Goal: Task Accomplishment & Management: Manage account settings

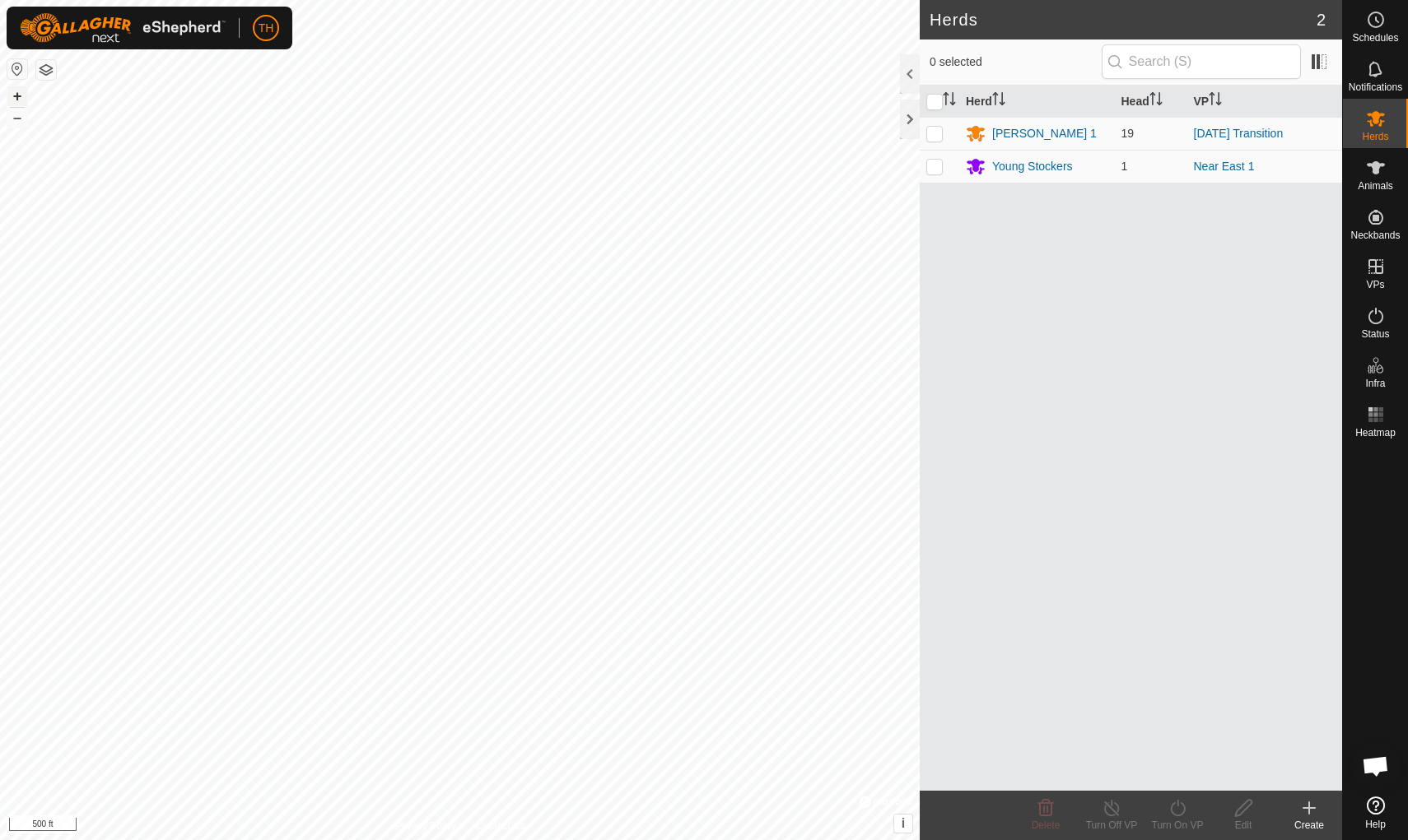
click at [18, 96] on button "+" at bounding box center [17, 96] width 20 height 20
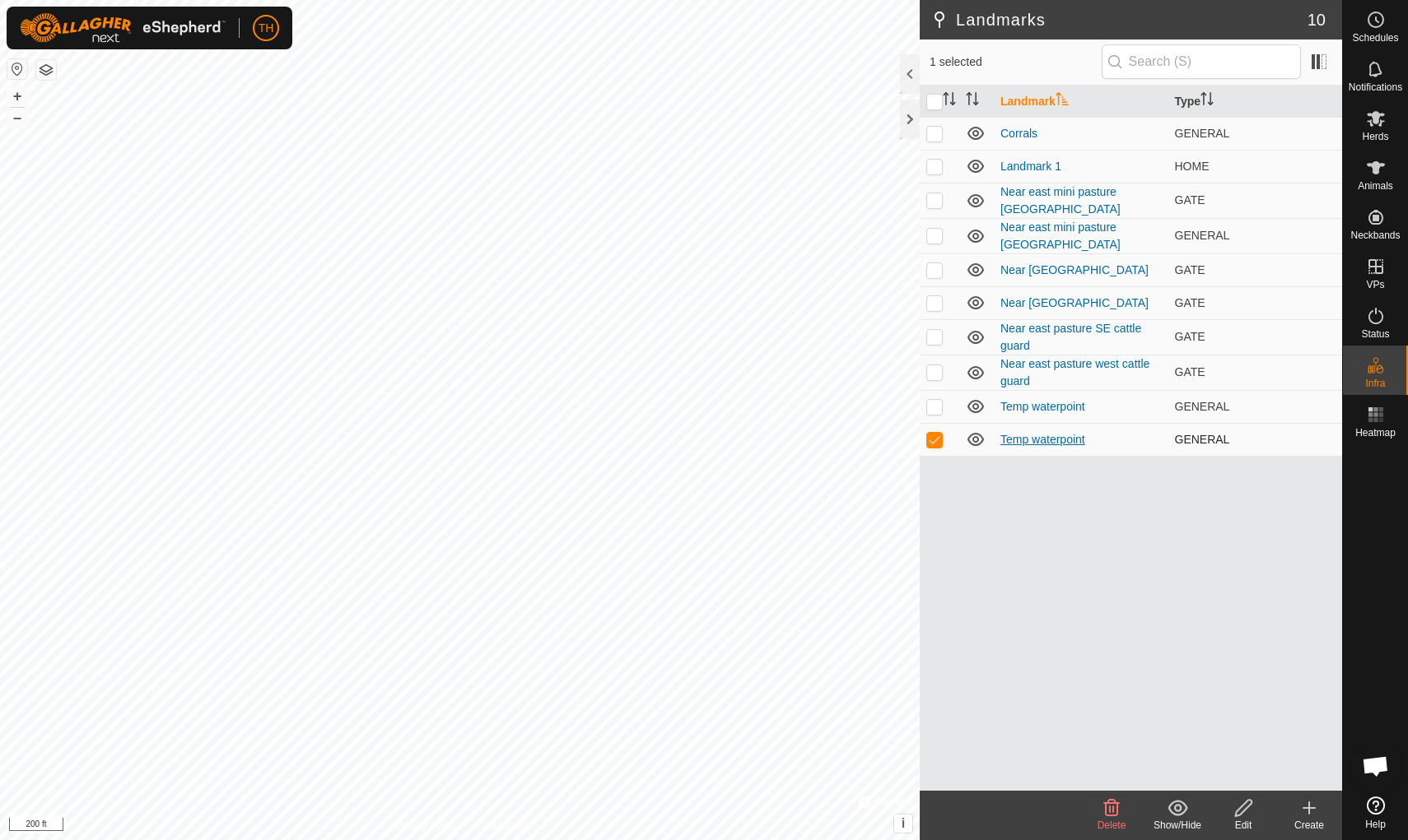
click at [1043, 441] on link "Temp waterpoint" at bounding box center [1043, 439] width 85 height 13
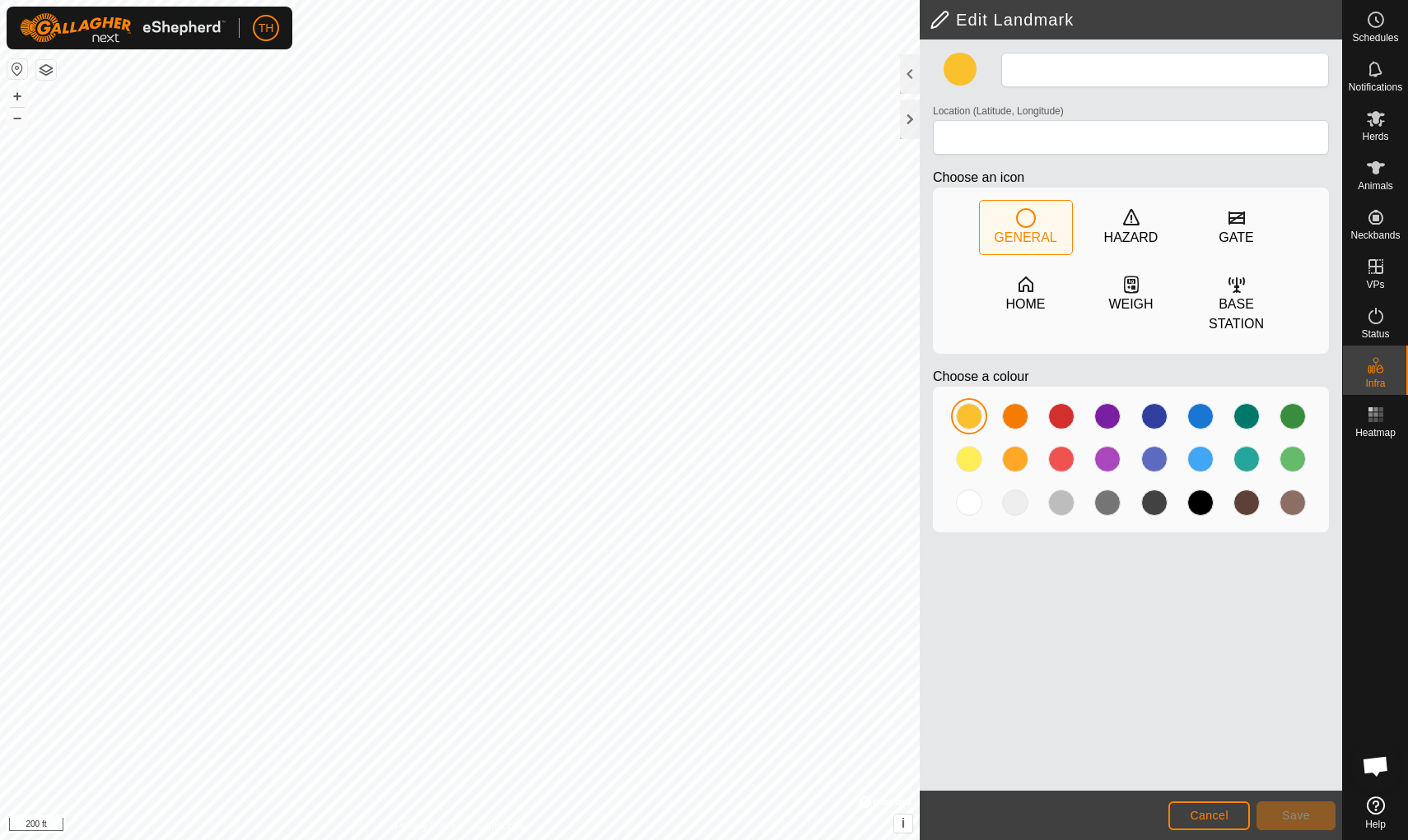
type input "Temp waterpoint"
type input "35.852666, -99.865149"
click at [1089, 730] on span "Cancel" at bounding box center [1208, 816] width 39 height 13
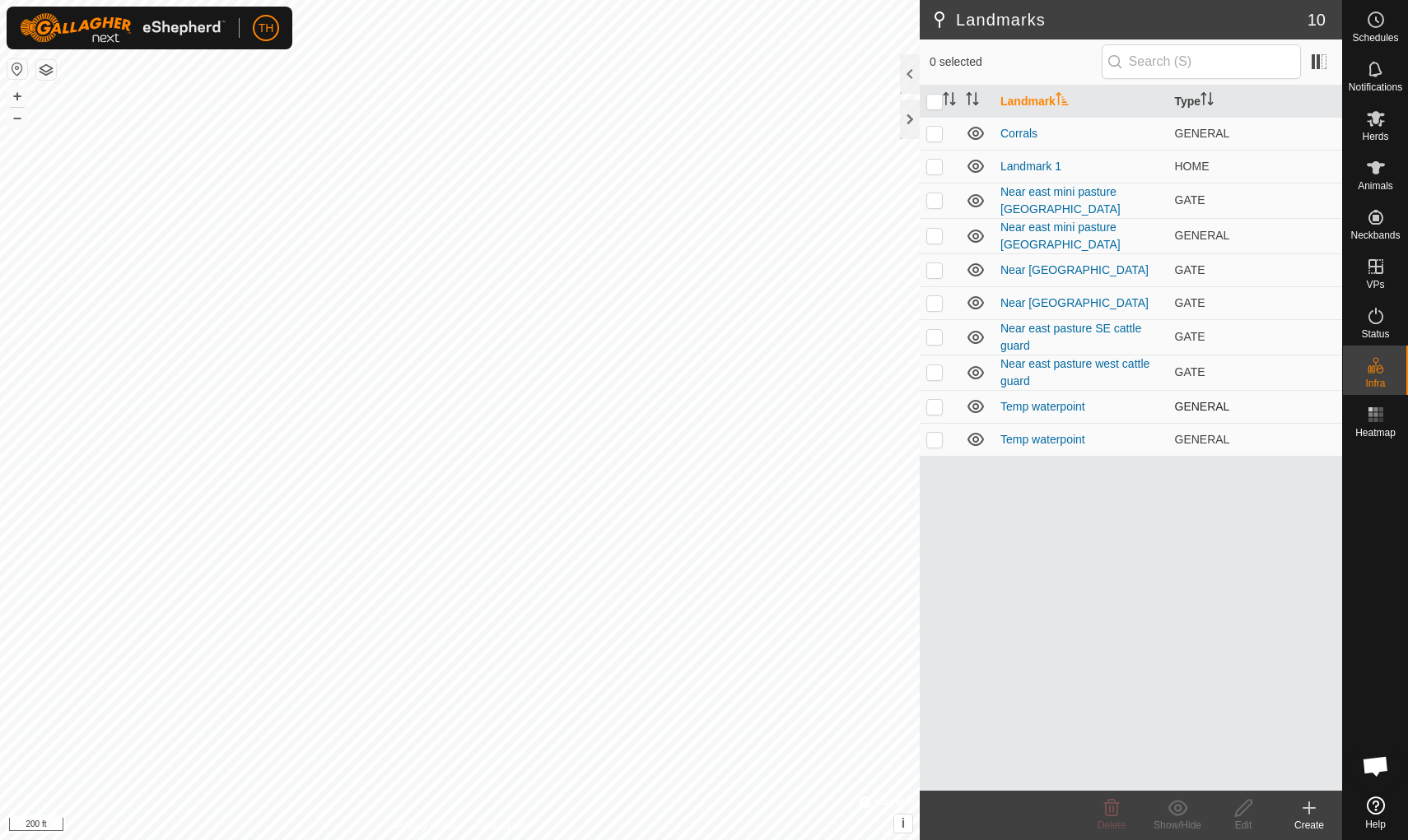
click at [936, 405] on p-checkbox at bounding box center [934, 406] width 16 height 13
click at [1089, 730] on icon at bounding box center [1112, 807] width 16 height 16
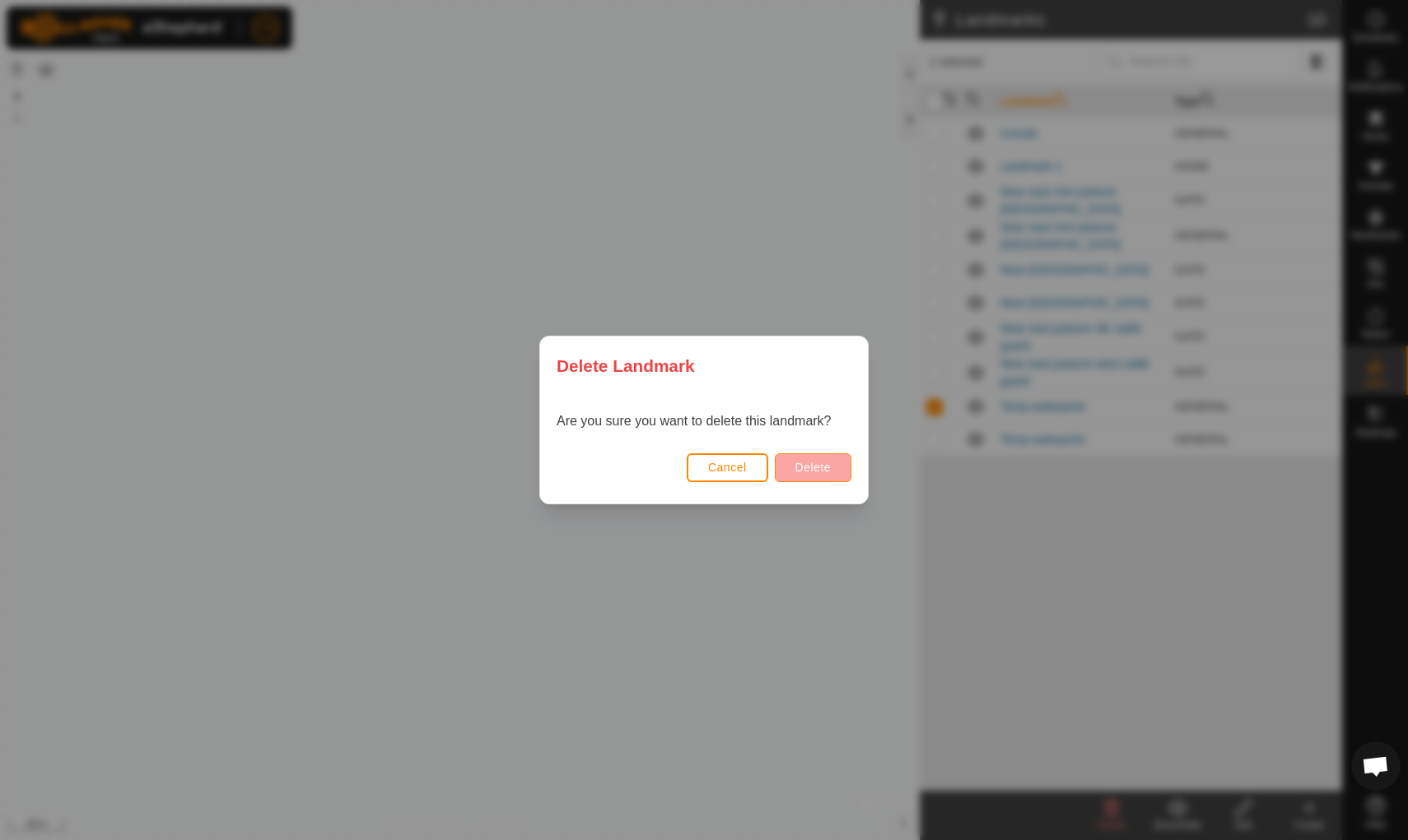
click at [806, 469] on span "Delete" at bounding box center [813, 468] width 36 height 13
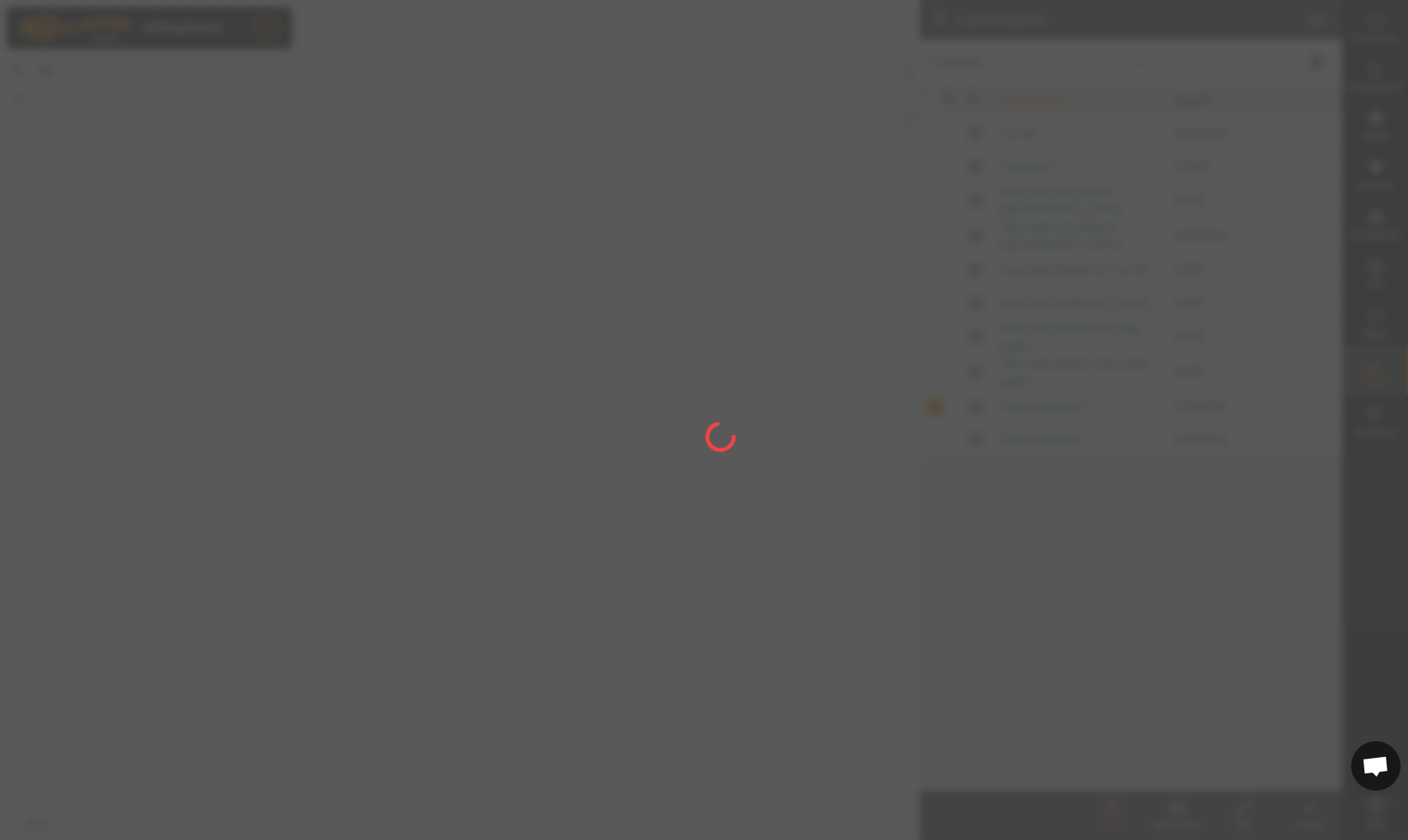
checkbox input "false"
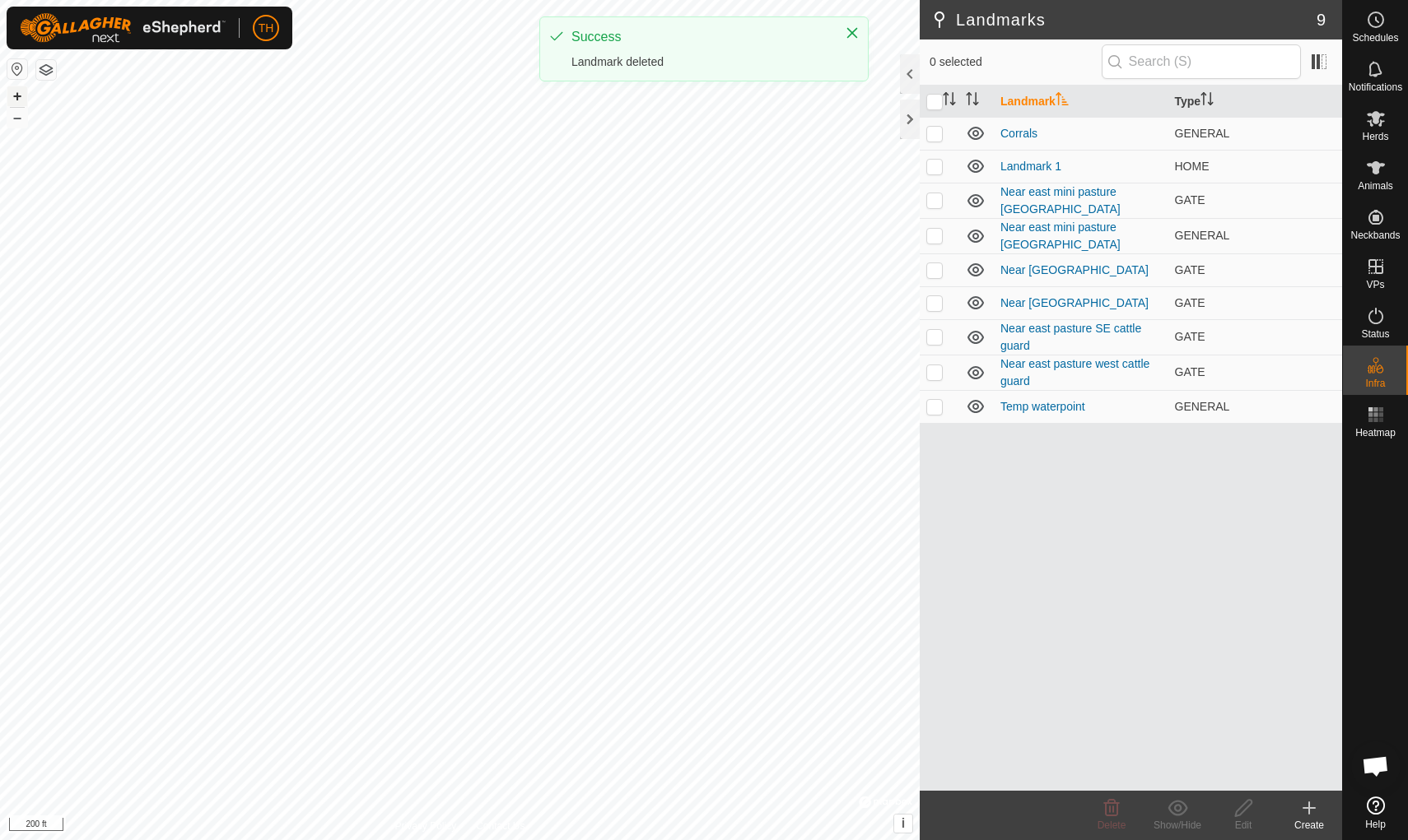
click at [16, 92] on button "+" at bounding box center [17, 96] width 20 height 20
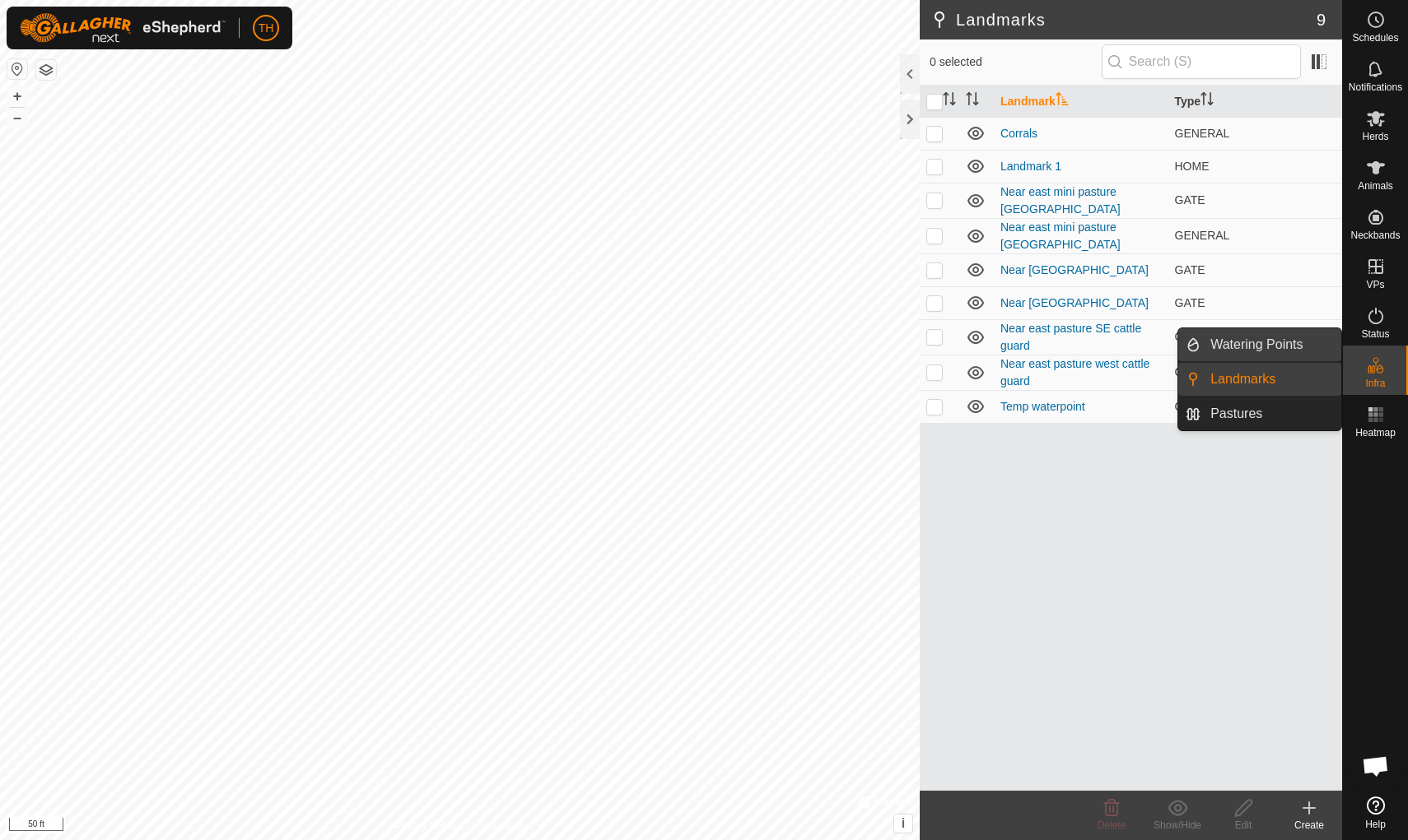
click at [1089, 344] on span "Watering Points" at bounding box center [1256, 344] width 92 height 20
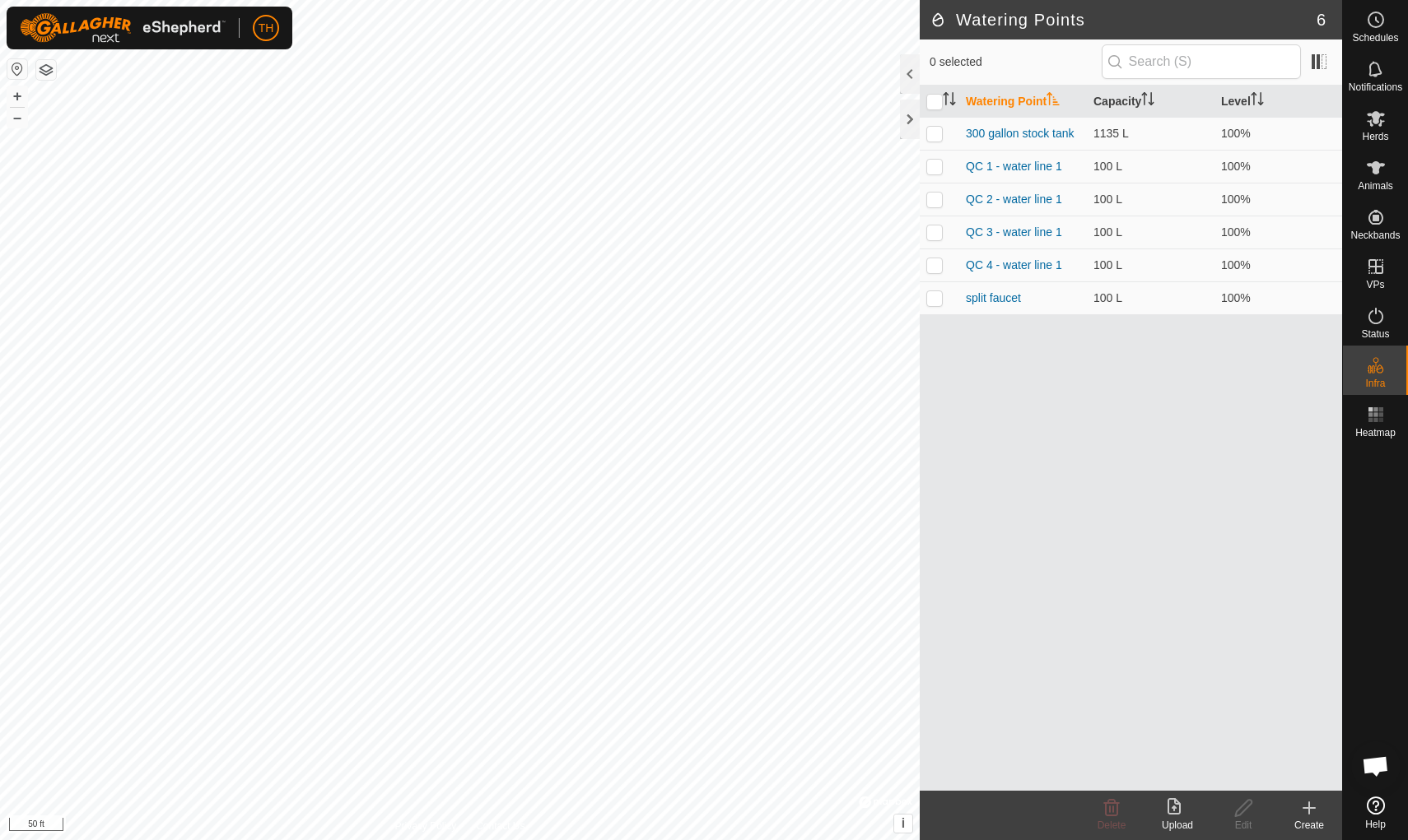
click at [1089, 730] on icon at bounding box center [1309, 808] width 0 height 11
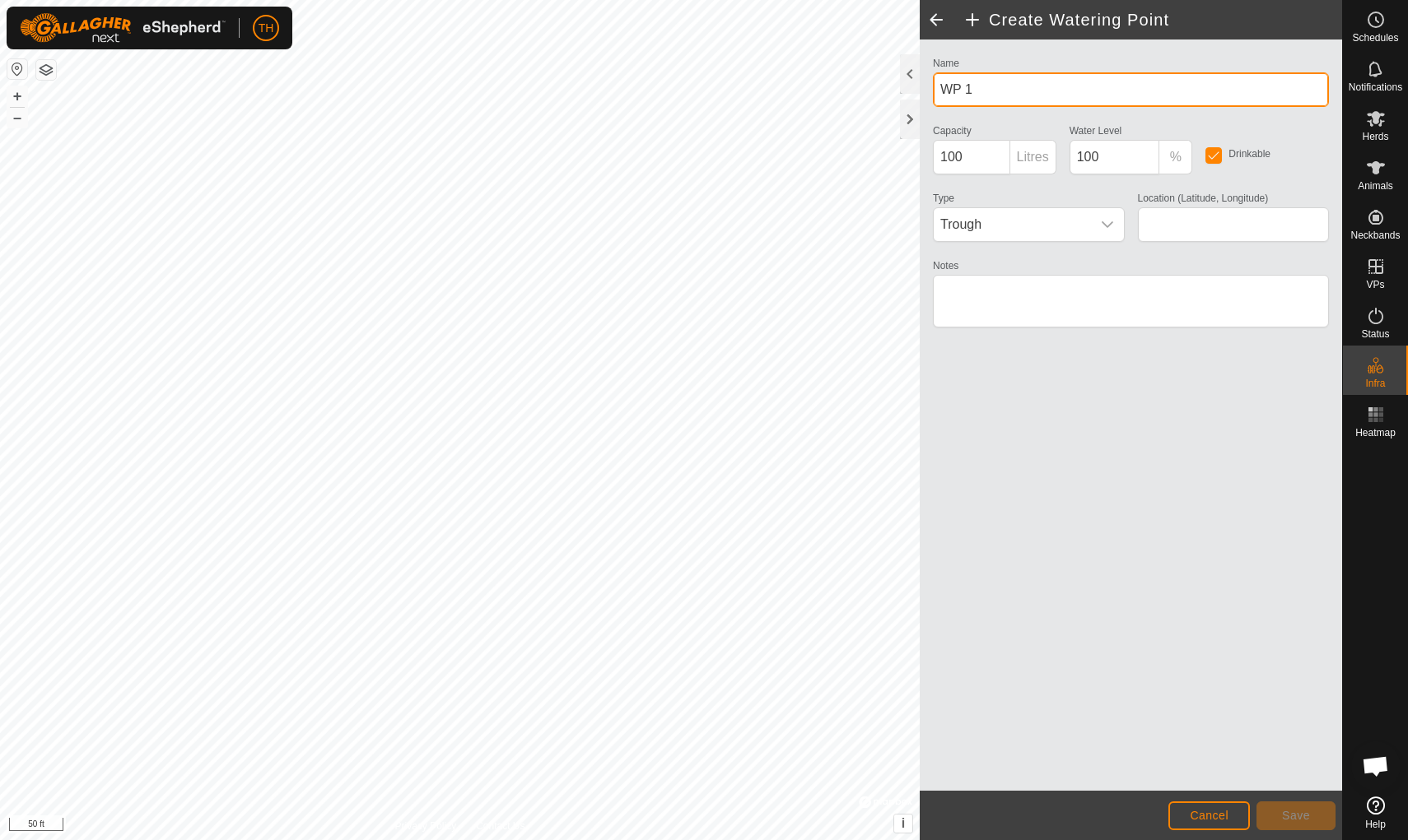
click at [1021, 86] on input "WP 1" at bounding box center [1130, 89] width 396 height 35
type input "W"
type input "West Temp"
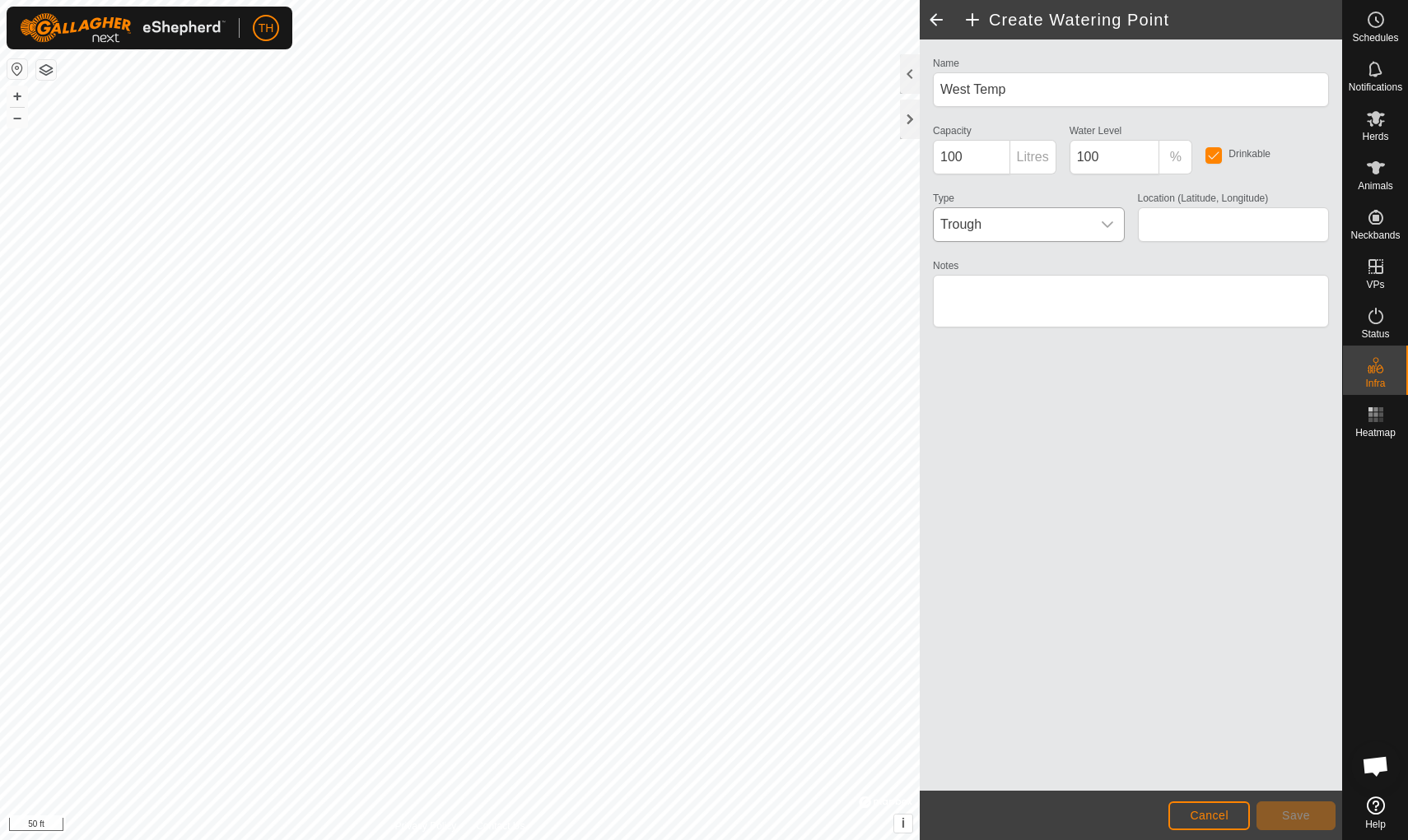
click at [1089, 220] on icon "dropdown trigger" at bounding box center [1108, 225] width 13 height 13
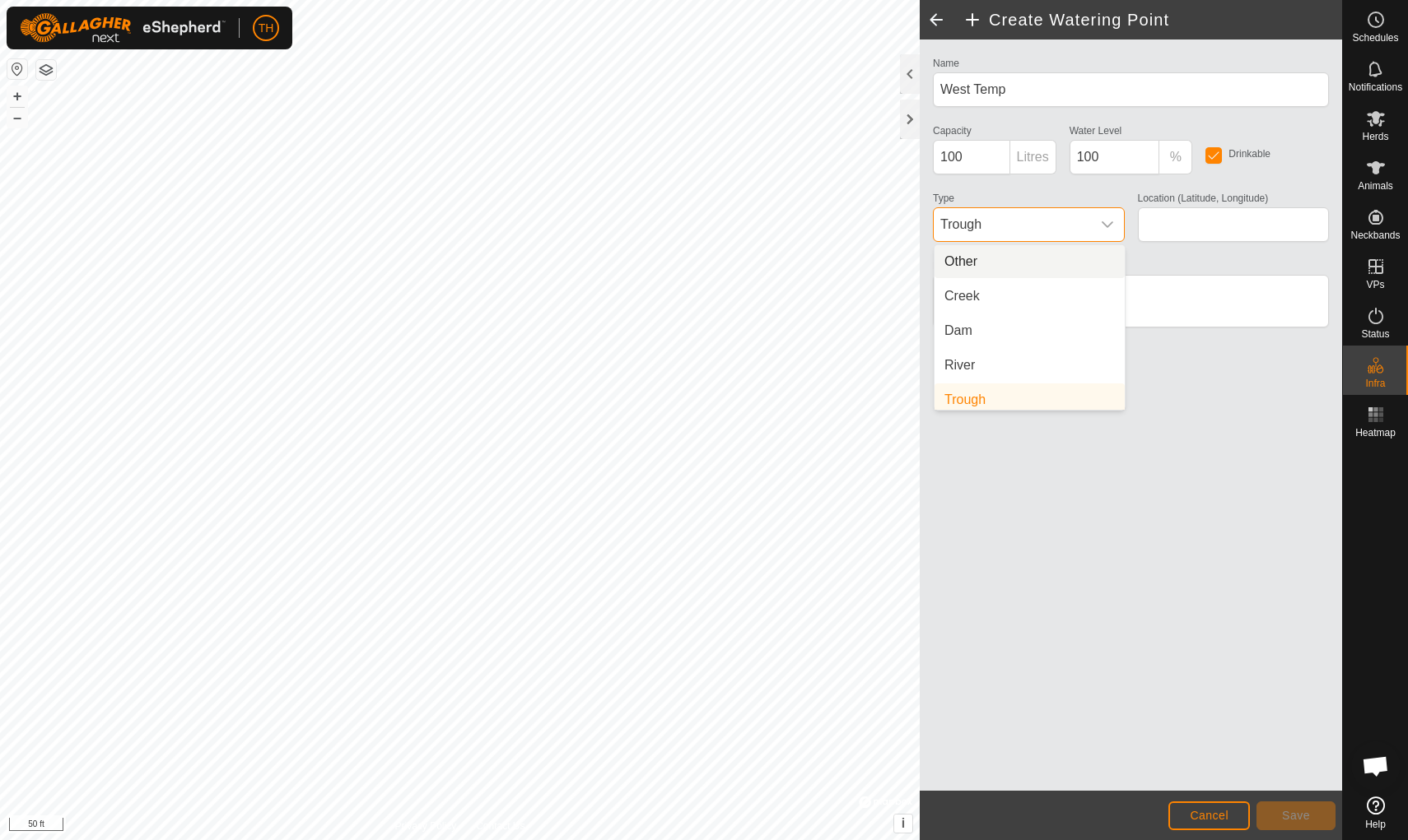
scroll to position [7, 0]
click at [1089, 220] on icon "dropdown trigger" at bounding box center [1108, 225] width 13 height 13
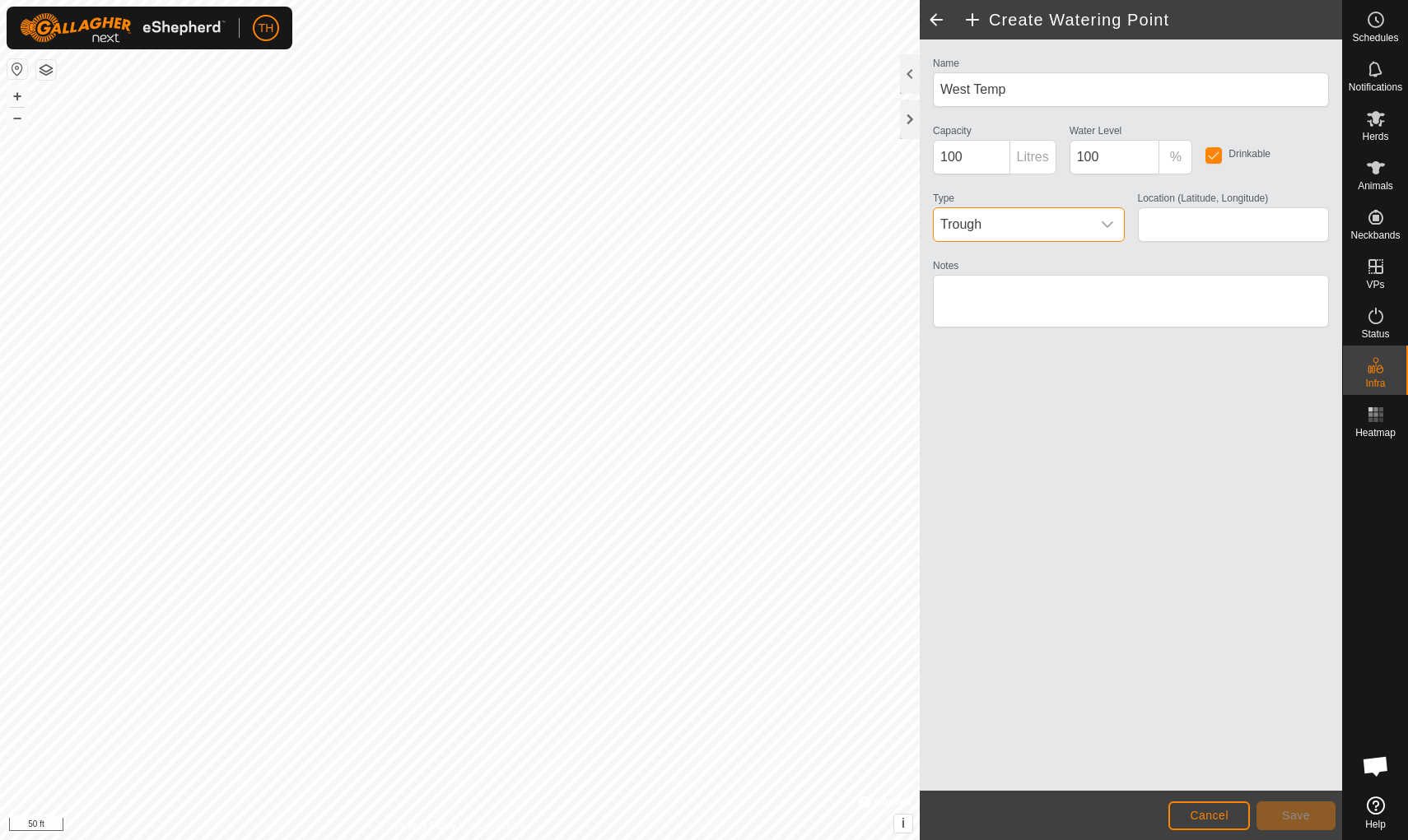
scroll to position [0, 0]
click at [1032, 156] on p-inputgroup-addon "Litres" at bounding box center [1032, 157] width 46 height 35
click at [988, 158] on input "100" at bounding box center [971, 157] width 77 height 35
type input "1"
type input "150"
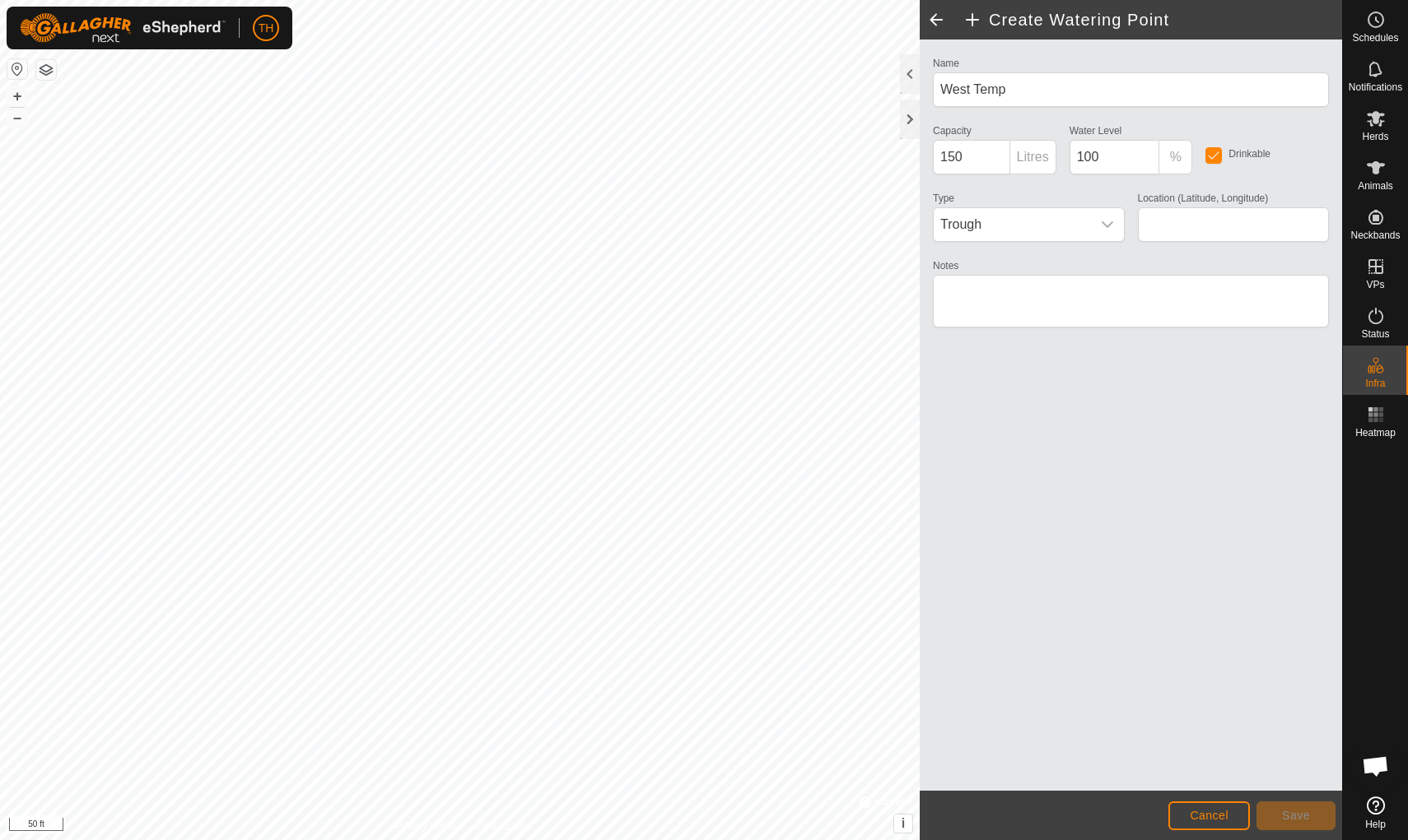
click at [1089, 536] on div "Name West Temp Capacity 150 Litres Water Level 100 % Drinkable Type Trough Loca…" at bounding box center [1130, 415] width 423 height 752
click at [1089, 224] on input "Location (Latitude, Longitude)" at bounding box center [1234, 224] width 192 height 35
click at [1089, 376] on div "Name West Temp Capacity 150 Litres Water Level 100 % Drinkable Type Trough Loca…" at bounding box center [1130, 415] width 423 height 752
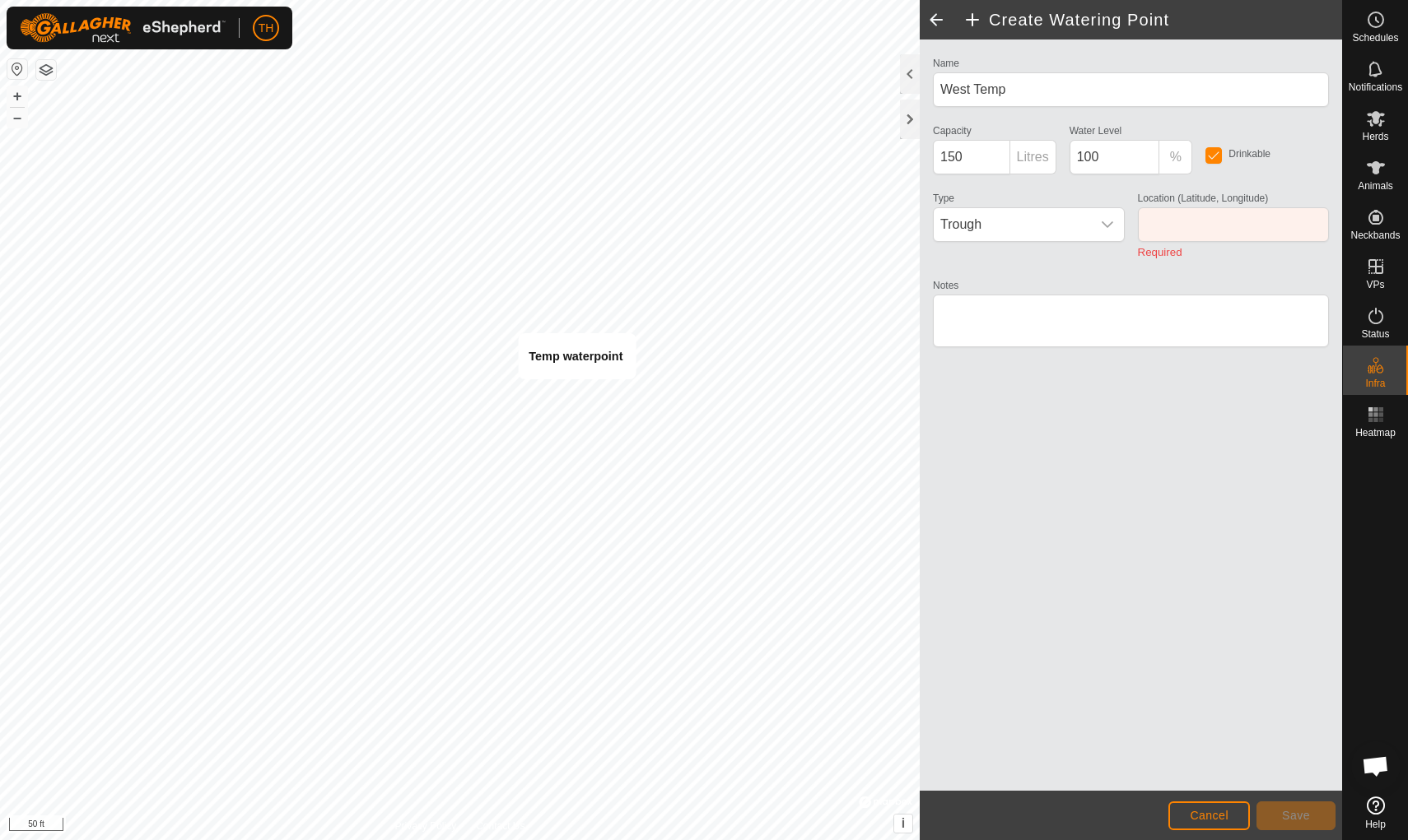
type input "35.852671, -99.865148"
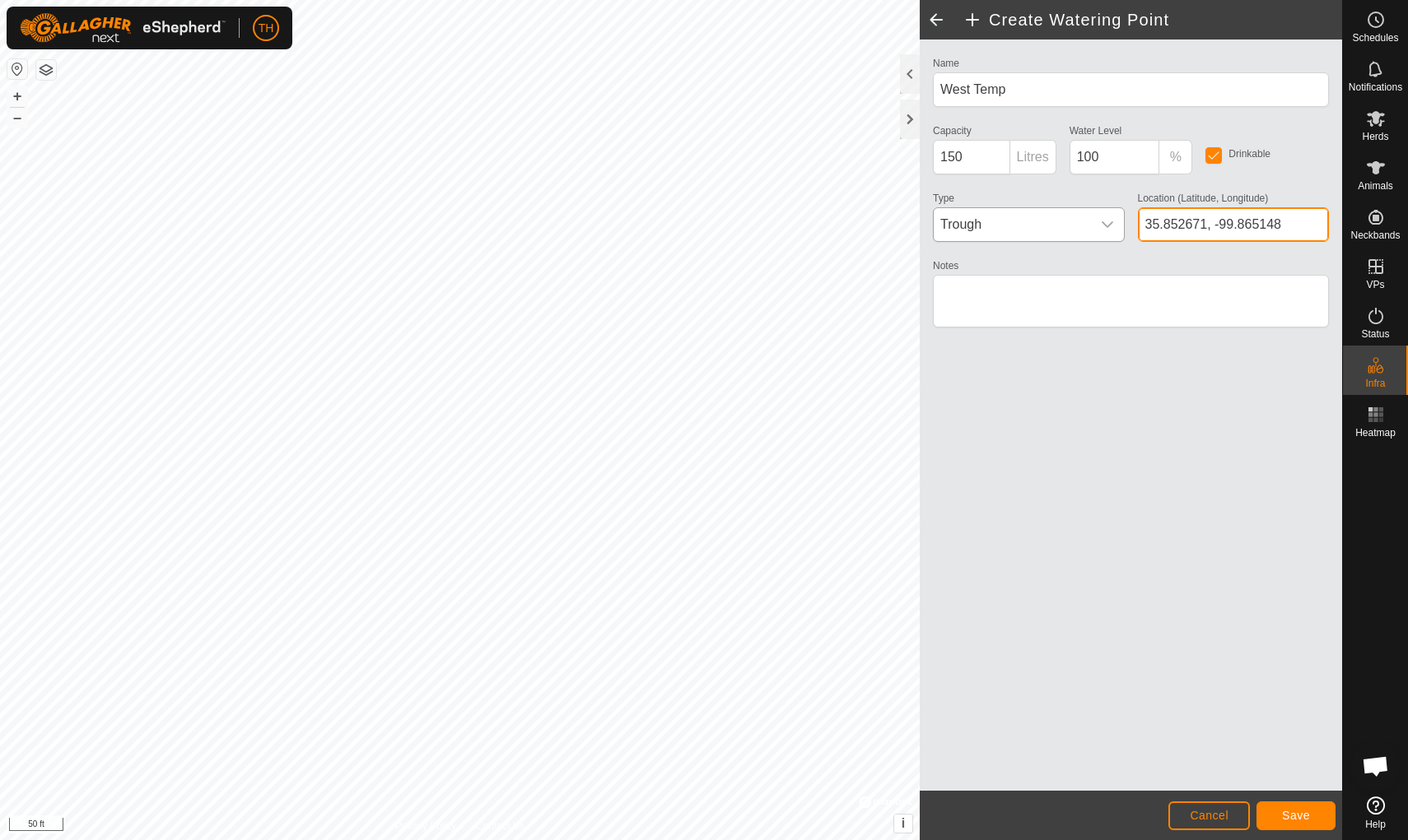
drag, startPoint x: 1305, startPoint y: 221, endPoint x: 1063, endPoint y: 218, distance: 242.0
click at [1063, 218] on div "Name West Temp Capacity 150 Litres Water Level 100 % Drinkable Type Trough Loca…" at bounding box center [1130, 199] width 409 height 293
click at [1089, 730] on span "Save" at bounding box center [1296, 816] width 28 height 13
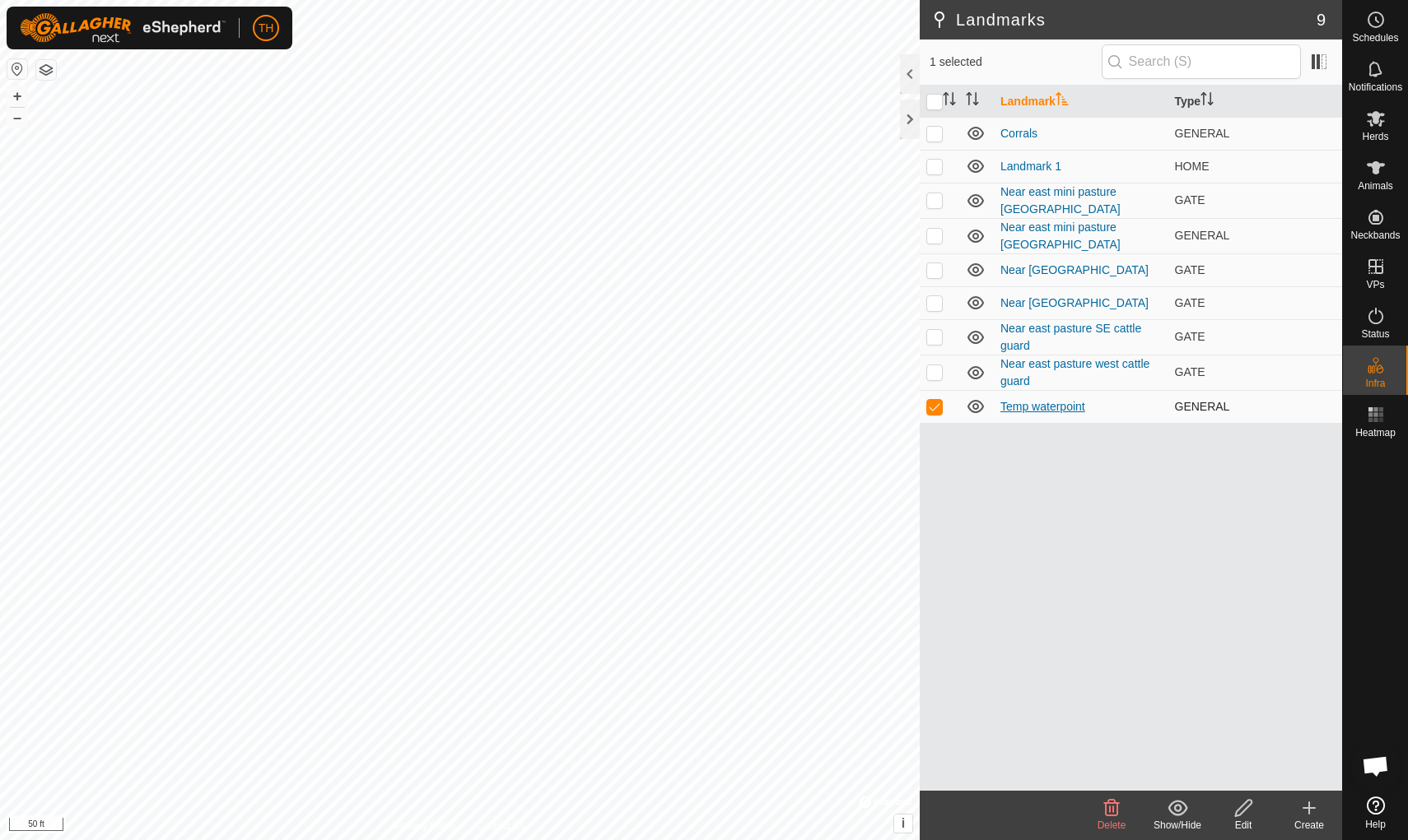
click at [1048, 405] on link "Temp waterpoint" at bounding box center [1043, 406] width 85 height 13
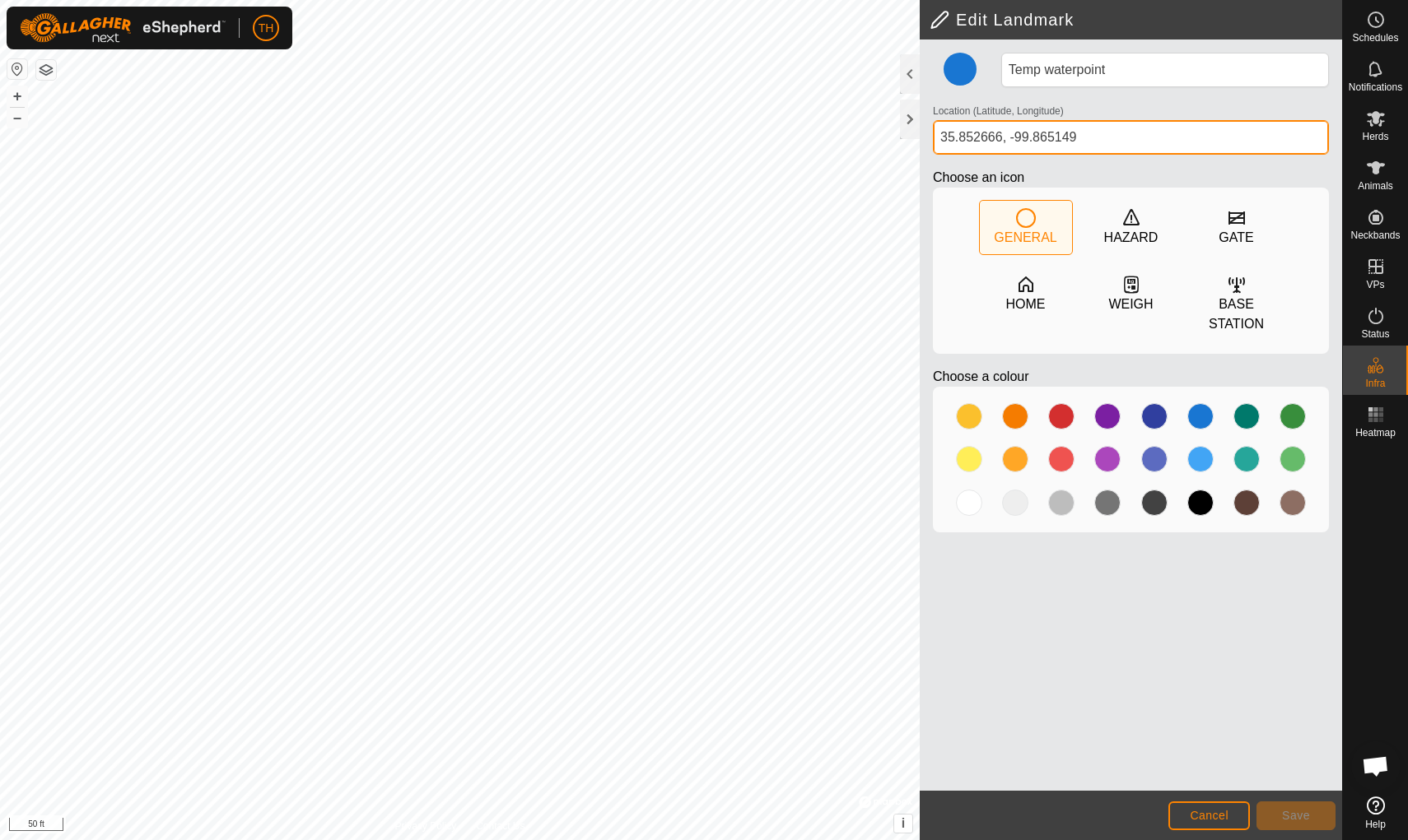
drag, startPoint x: 1096, startPoint y: 143, endPoint x: 933, endPoint y: 123, distance: 164.2
click at [933, 123] on input "35.852666, -99.865149" at bounding box center [1130, 137] width 396 height 35
click at [1089, 730] on span "Cancel" at bounding box center [1208, 816] width 39 height 13
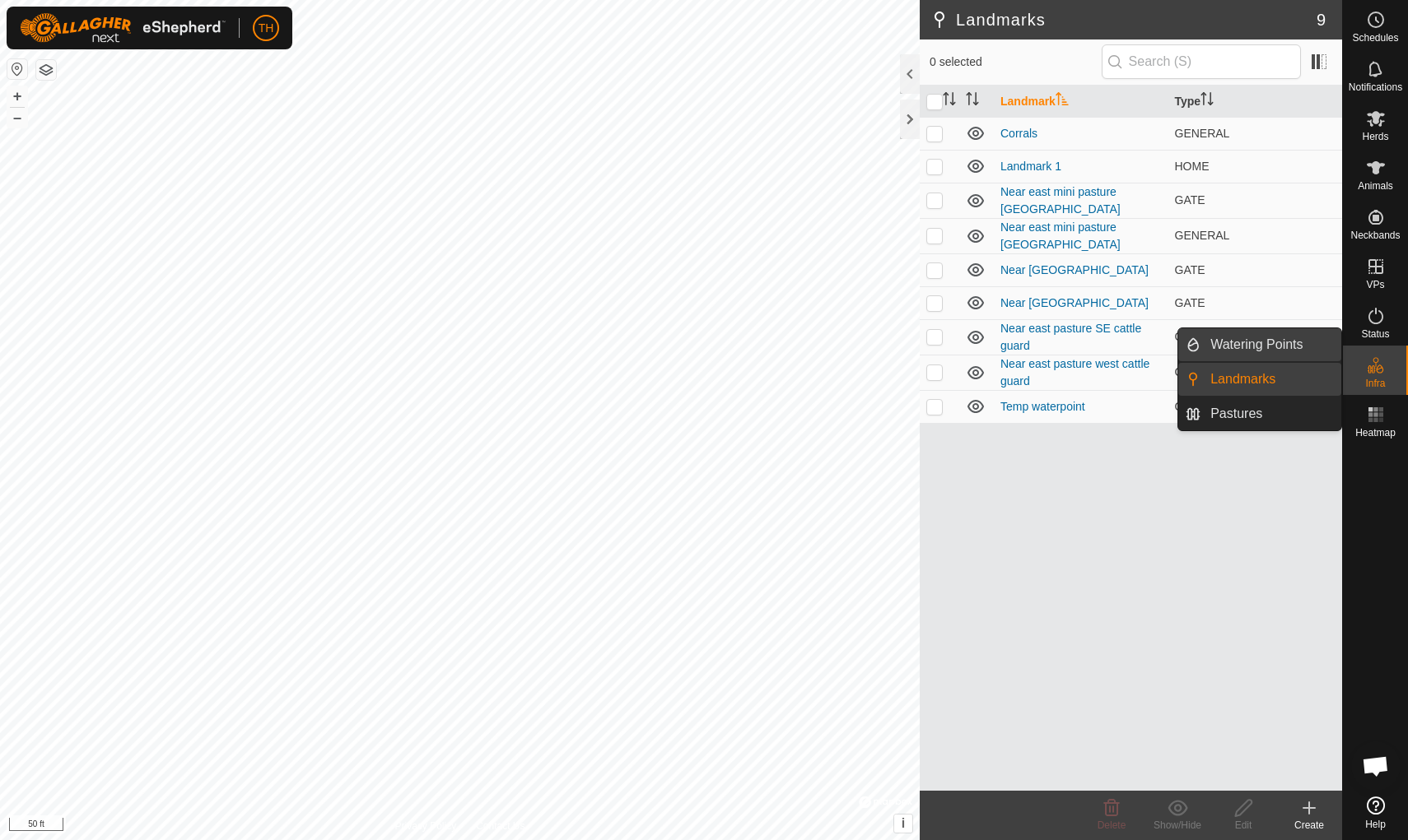
click at [1089, 337] on span "Watering Points" at bounding box center [1256, 344] width 92 height 20
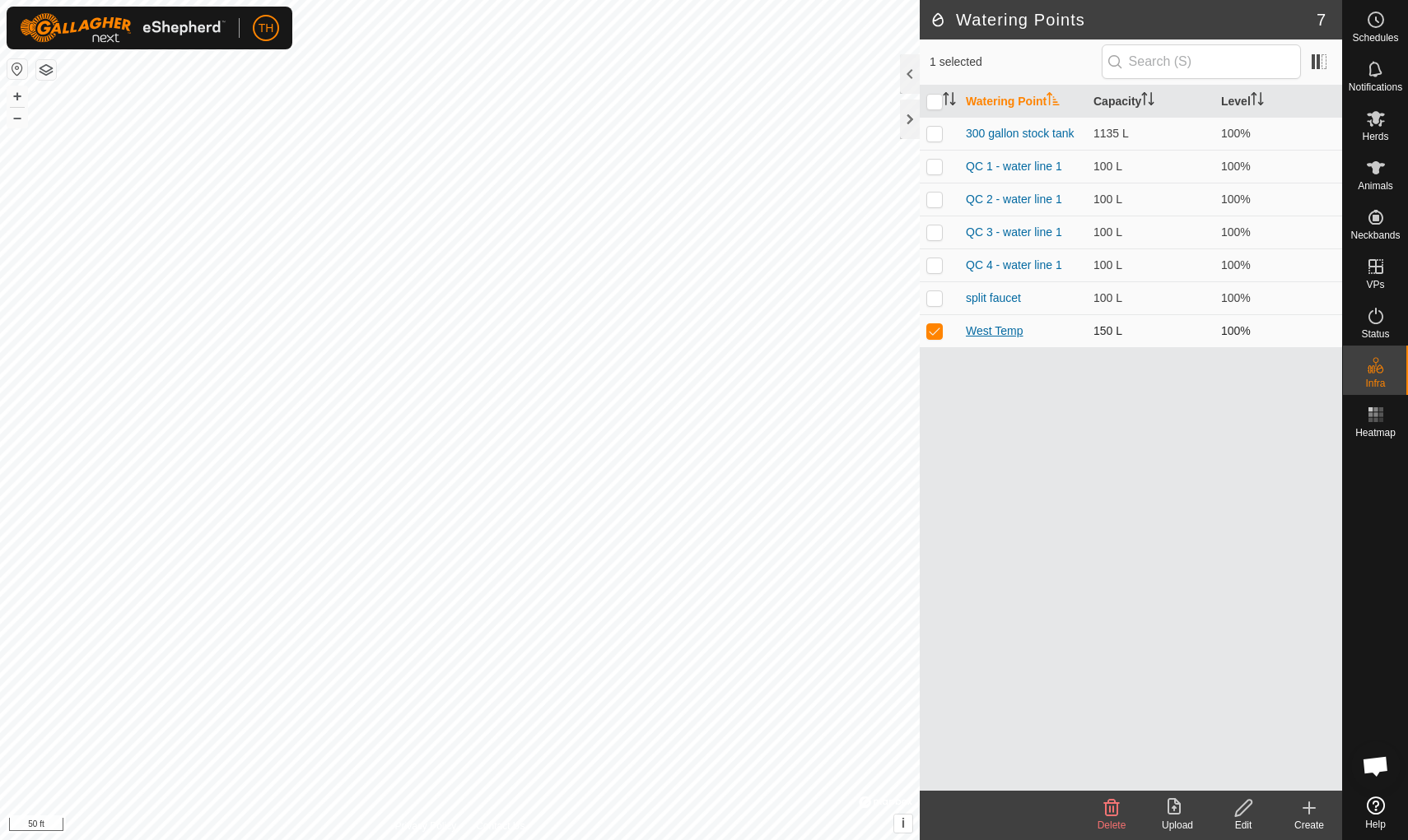
click at [990, 325] on link "West Temp" at bounding box center [994, 331] width 57 height 13
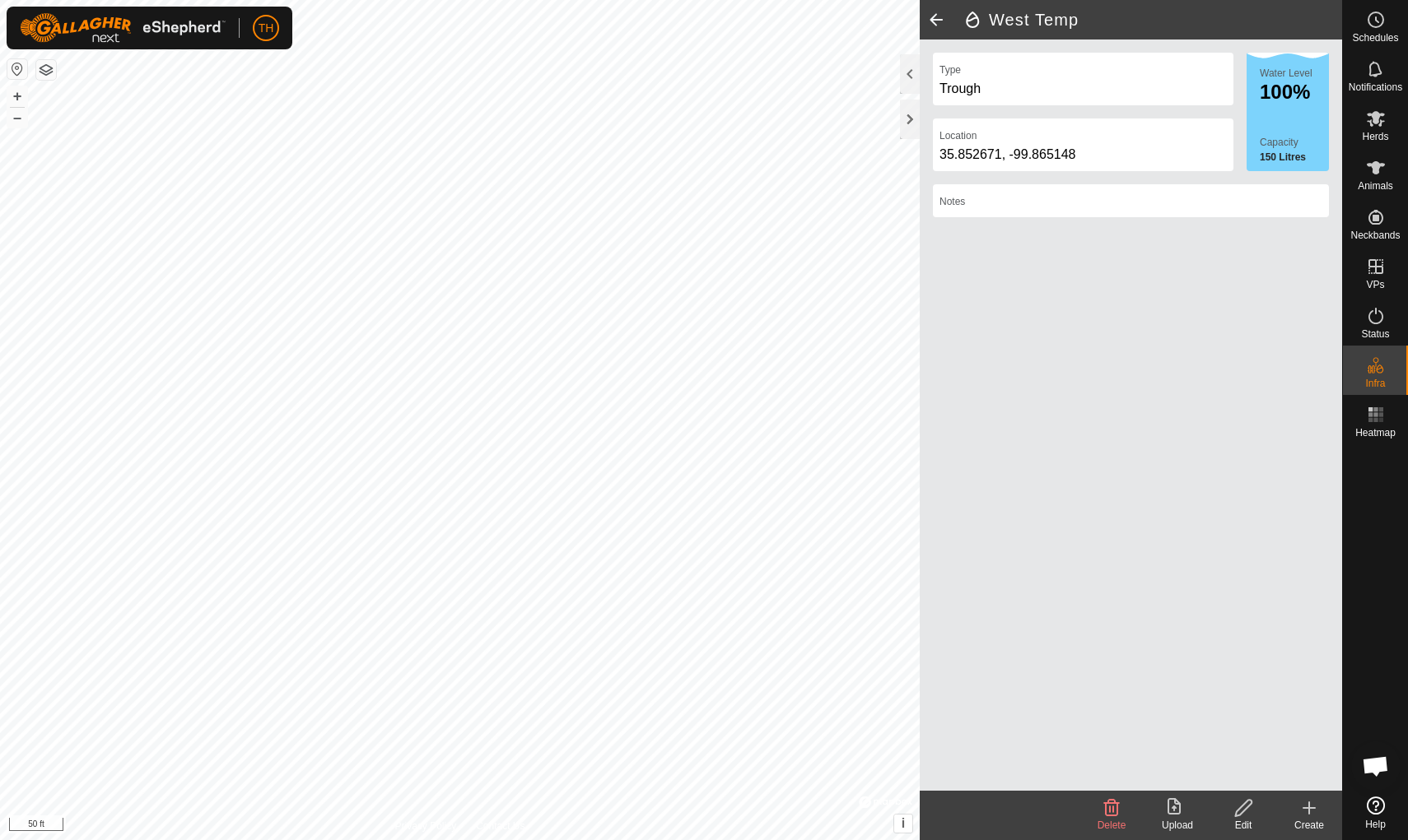
click at [1089, 730] on icon at bounding box center [1242, 807] width 16 height 16
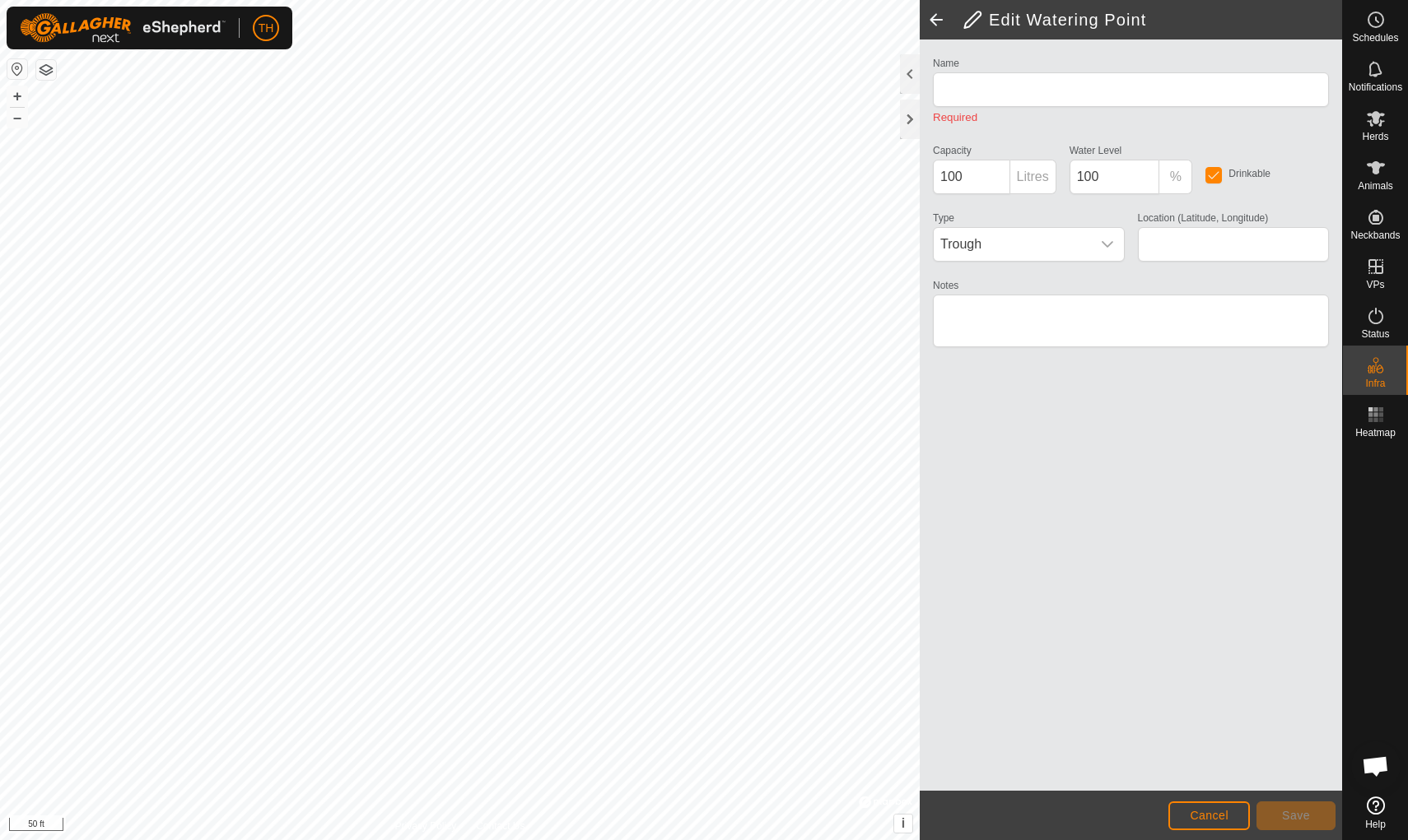
type input "West Temp"
type input "150"
type input "35.852671, -99.865148"
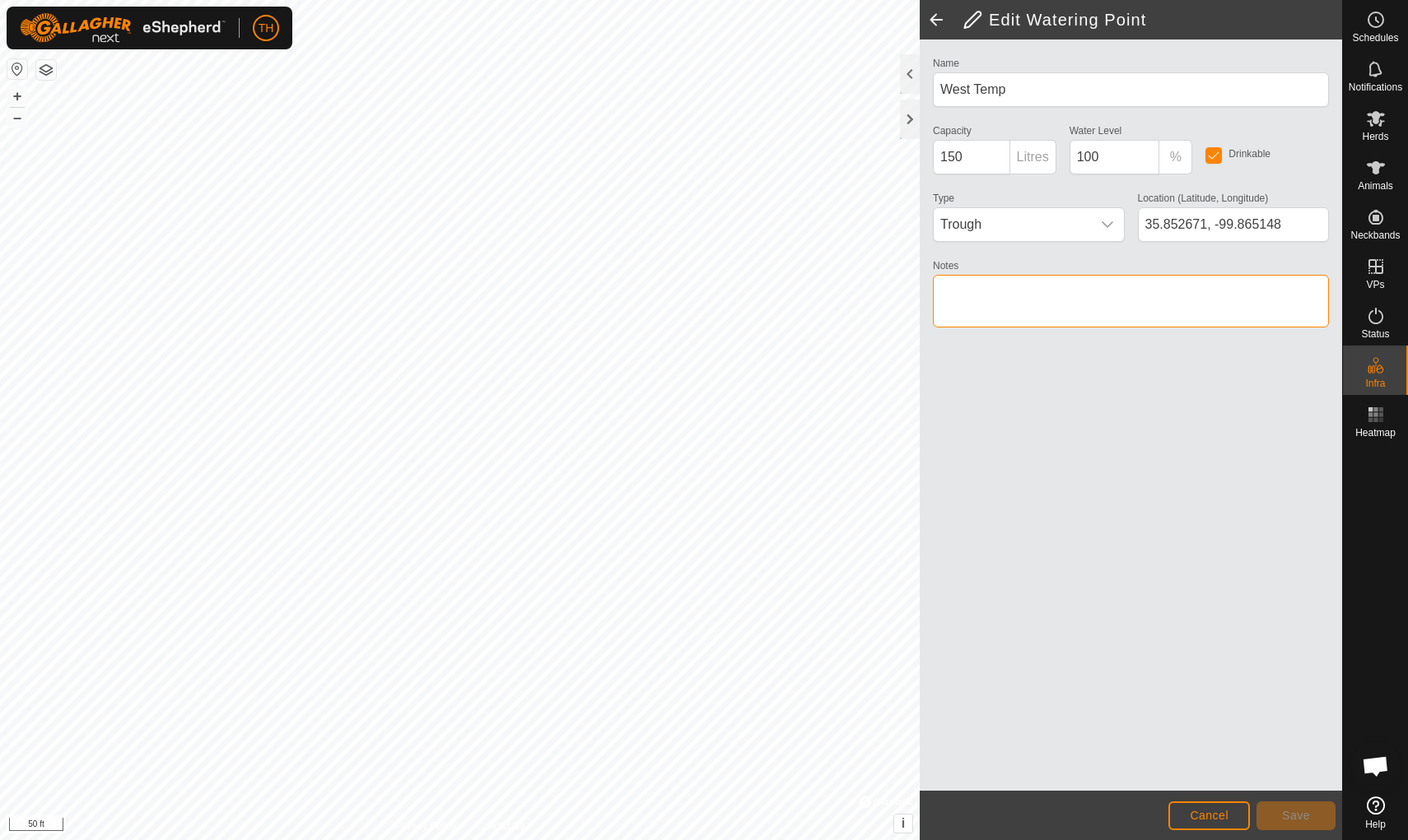
click at [995, 293] on textarea "Notes" at bounding box center [1130, 301] width 396 height 53
paste textarea "35.852666, -99.865149"
drag, startPoint x: 1002, startPoint y: 289, endPoint x: 920, endPoint y: 290, distance: 82.0
click at [920, 290] on div "Name West Temp Capacity 150 Litres Water Level 100 % Drinkable Type Trough Loca…" at bounding box center [1130, 415] width 423 height 752
type textarea ", -99.865149"
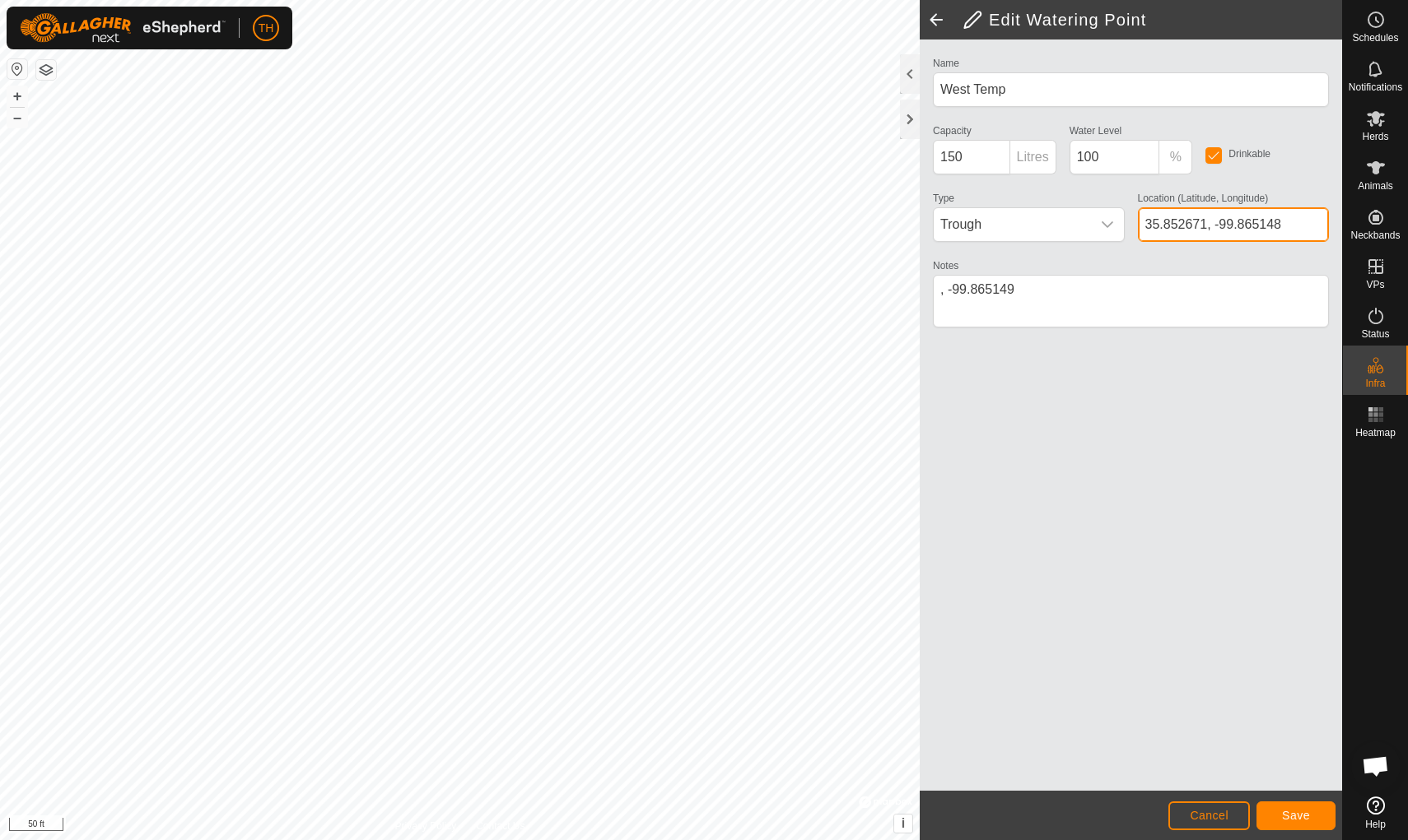
click at [1089, 226] on input "35.852671, -99.865148" at bounding box center [1234, 224] width 192 height 35
paste input "35.852666"
type input "35.852666, -99.865148"
drag, startPoint x: 1048, startPoint y: 288, endPoint x: 947, endPoint y: 290, distance: 101.0
click at [947, 290] on textarea "Notes" at bounding box center [1130, 301] width 396 height 53
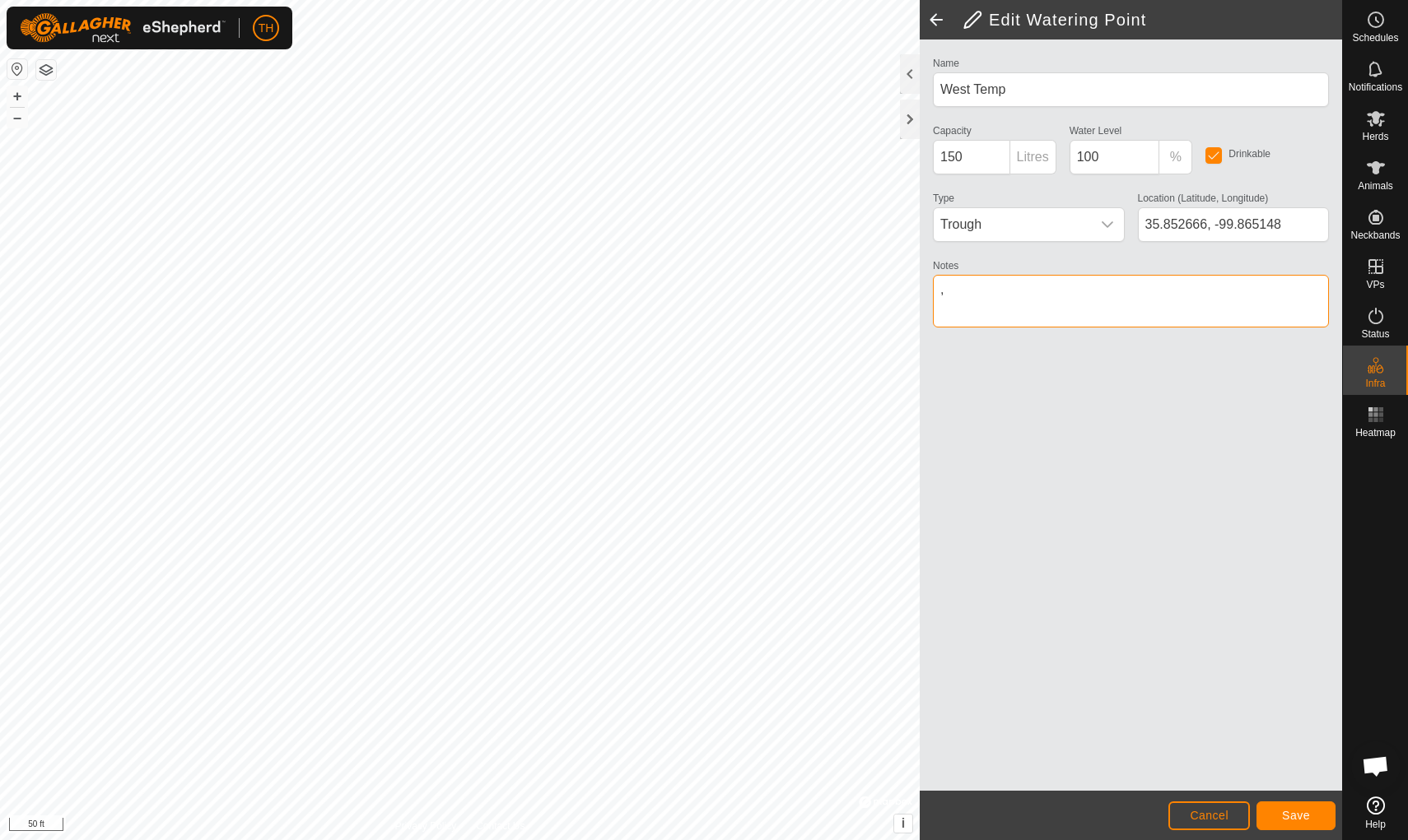
type textarea ","
click at [1089, 218] on input "35.852666, -99.865148" at bounding box center [1234, 224] width 192 height 35
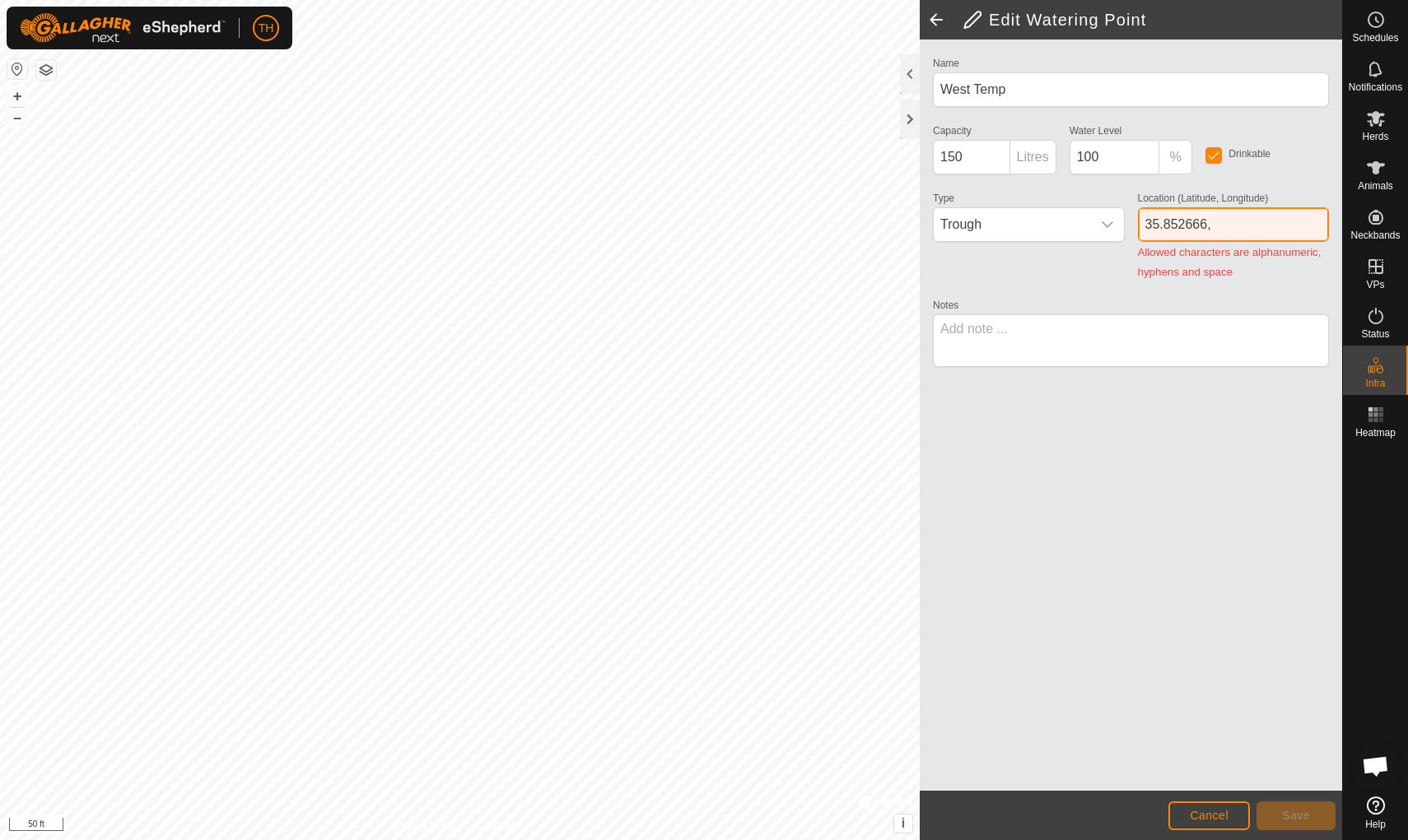
paste input "-99.865149"
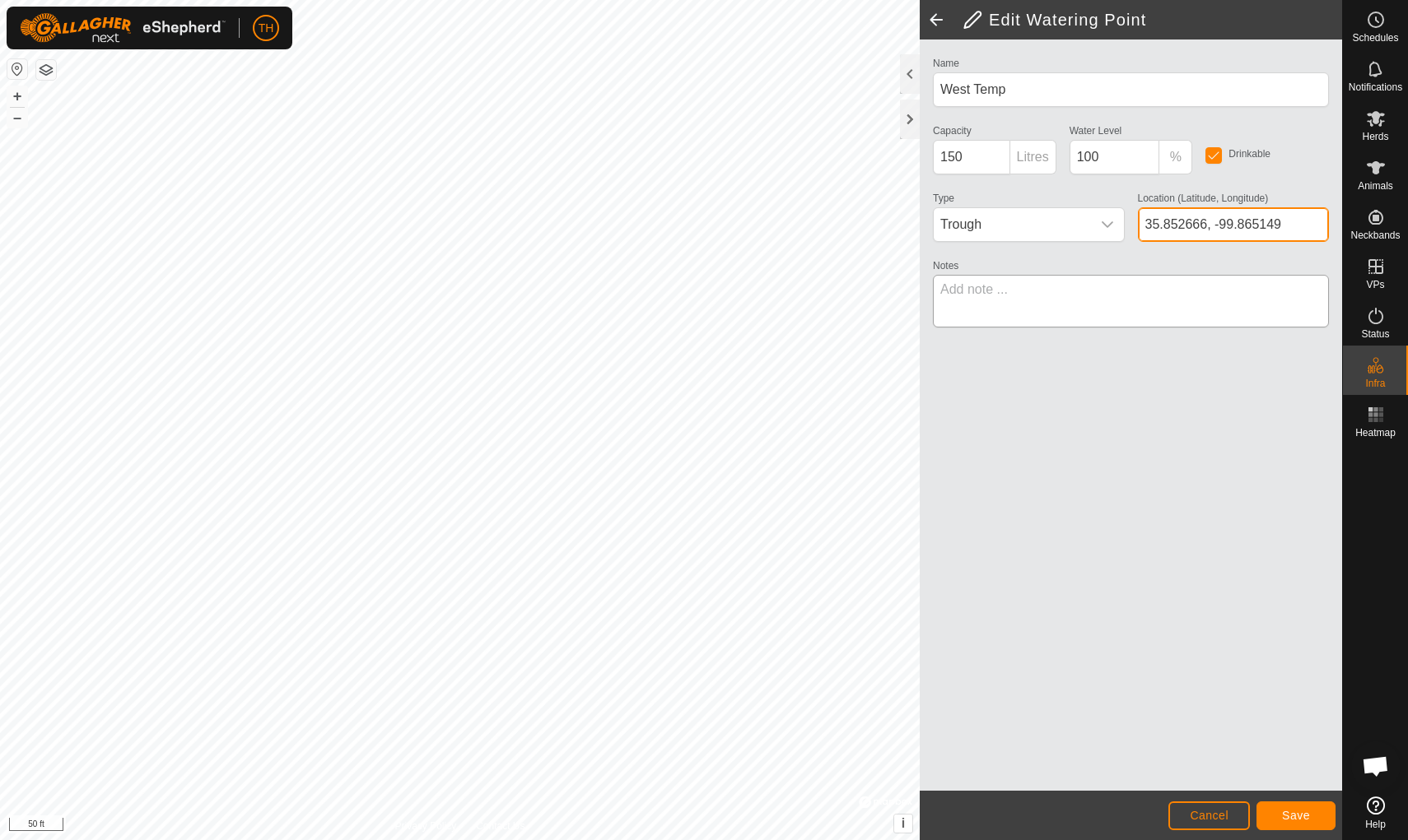
type input "35.852666, -99.865149"
click at [1002, 293] on textarea "Notes" at bounding box center [1130, 301] width 396 height 53
type textarea "40 gallon on float valve"
click at [1089, 730] on span "Save" at bounding box center [1296, 816] width 28 height 13
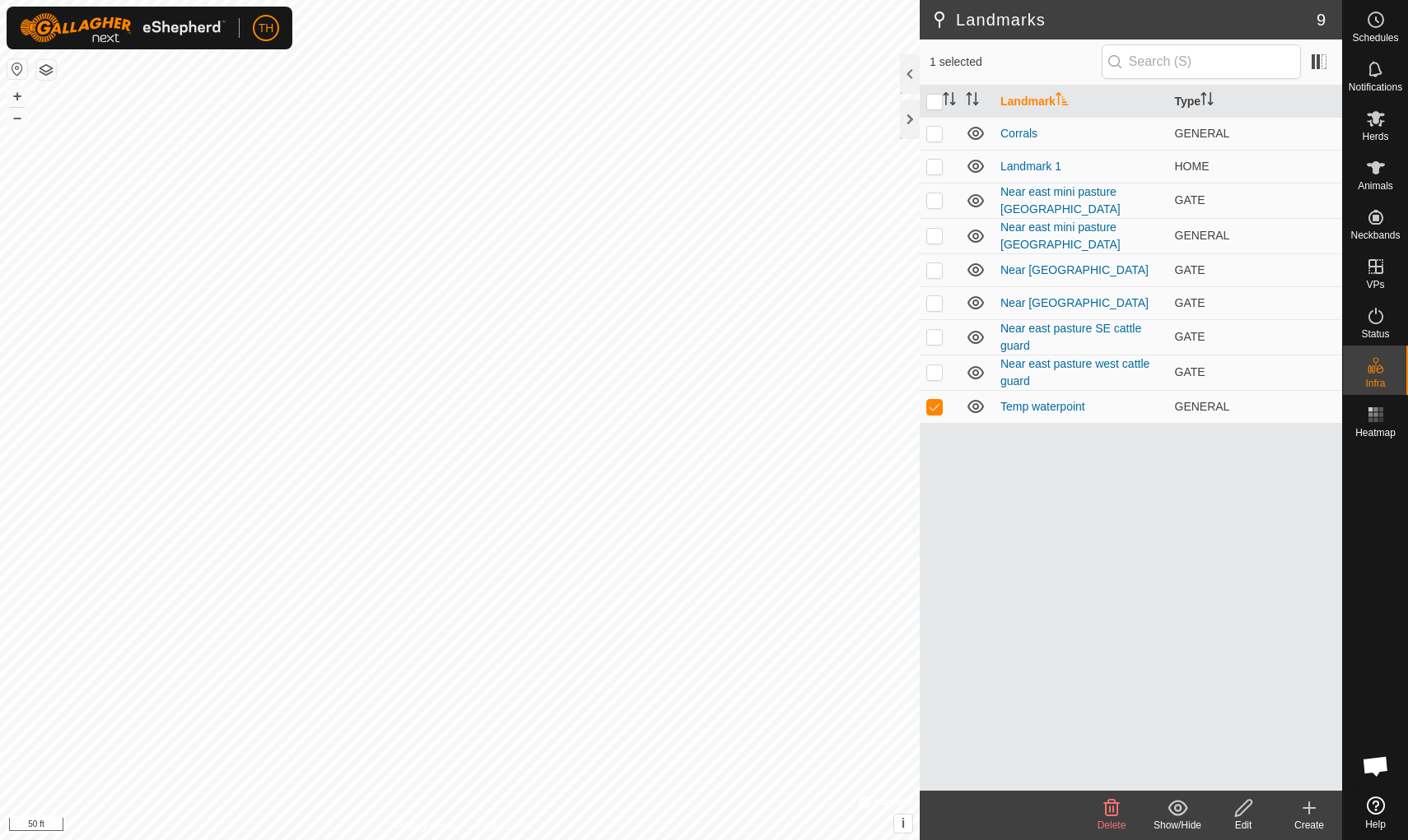
click at [1089, 730] on icon at bounding box center [1112, 807] width 16 height 16
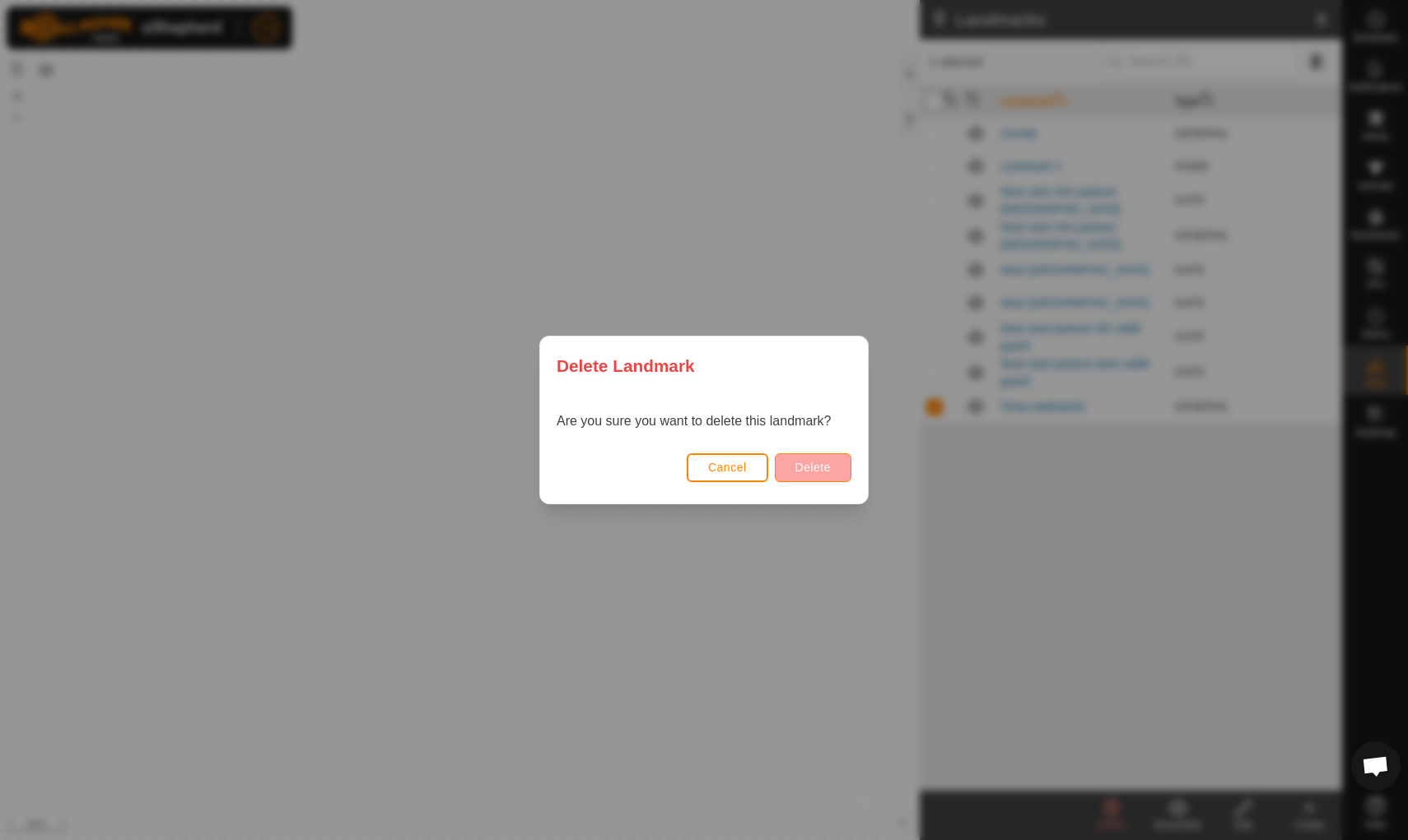
click at [806, 468] on span "Delete" at bounding box center [813, 468] width 36 height 13
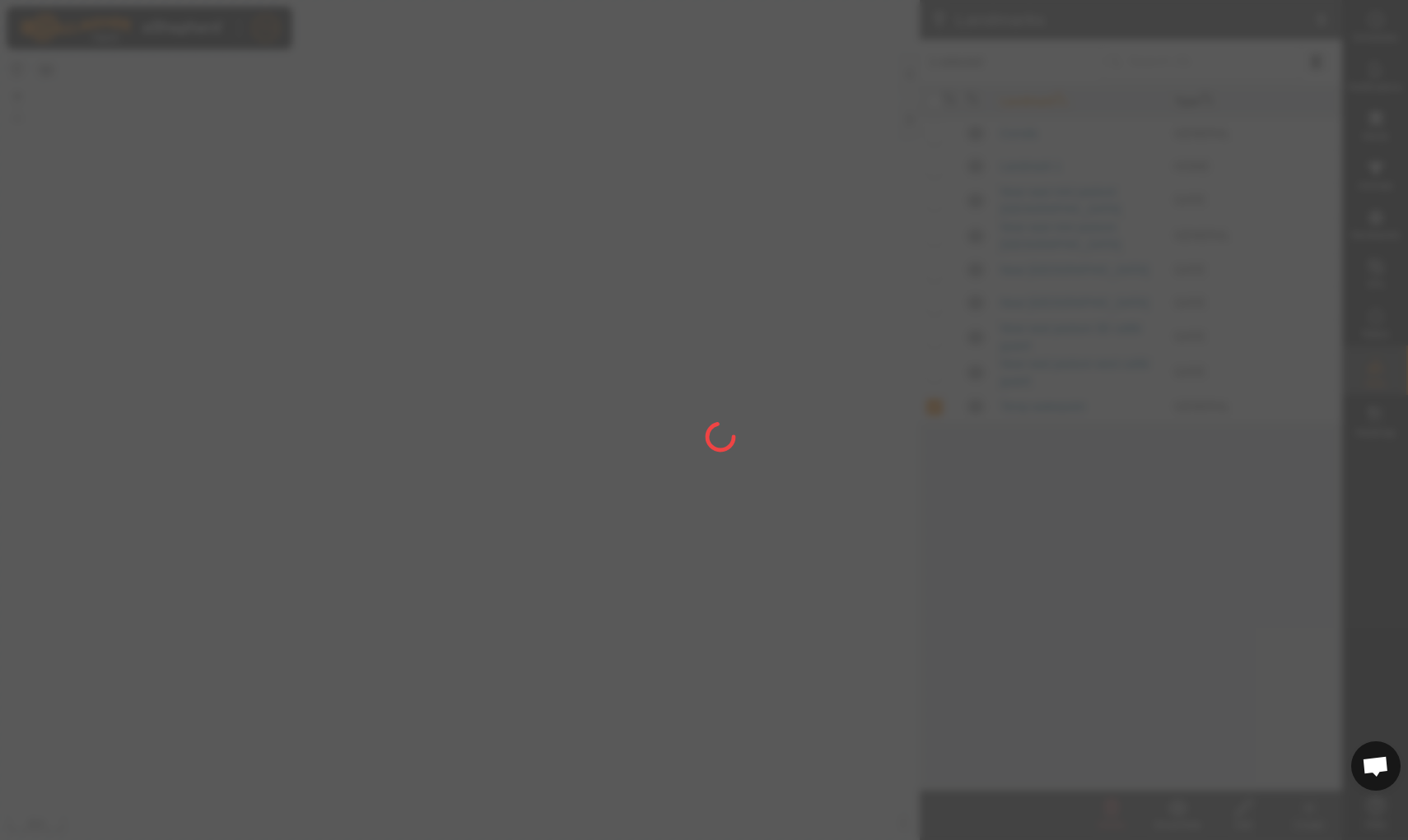
checkbox input "false"
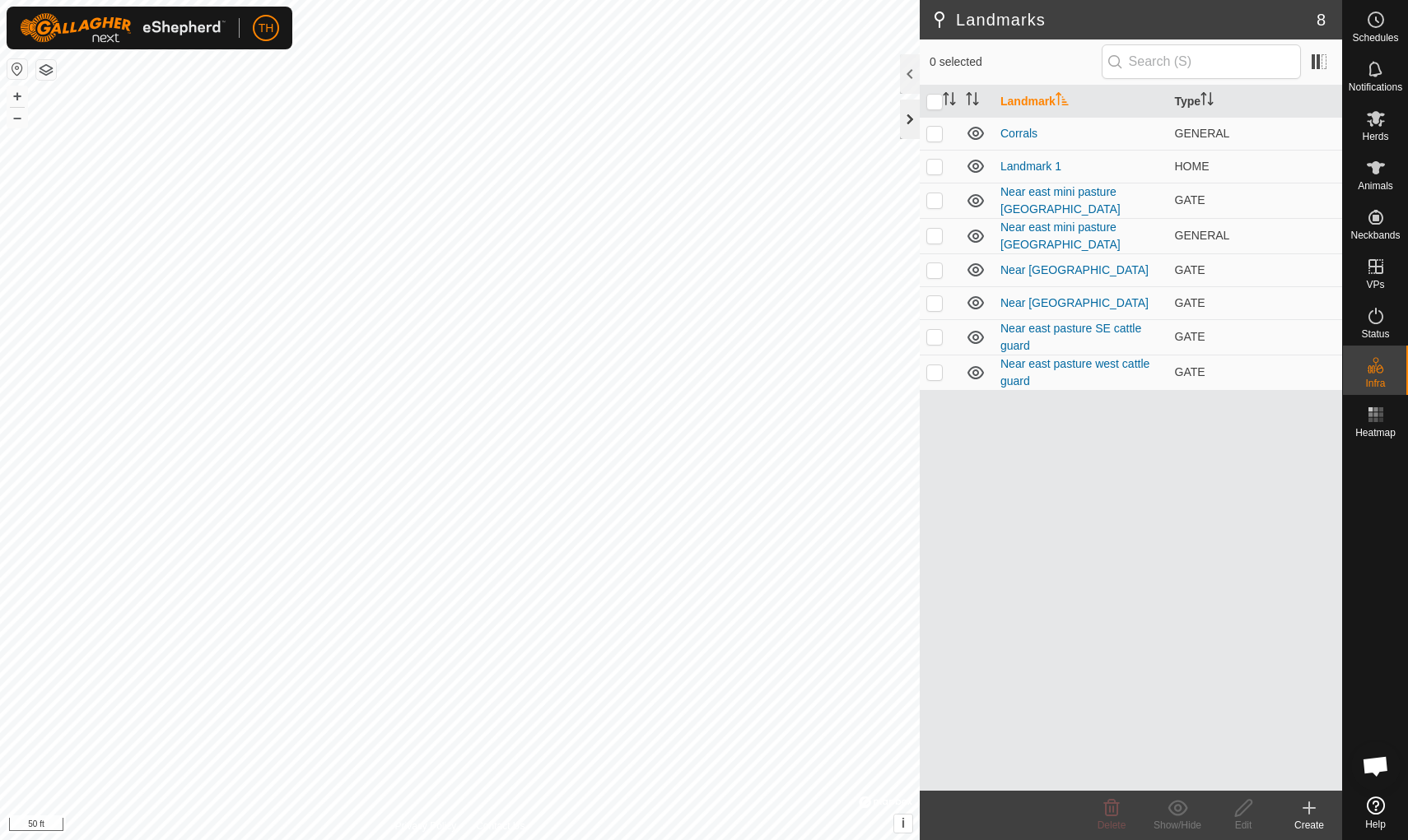
click at [910, 120] on div at bounding box center [909, 119] width 20 height 40
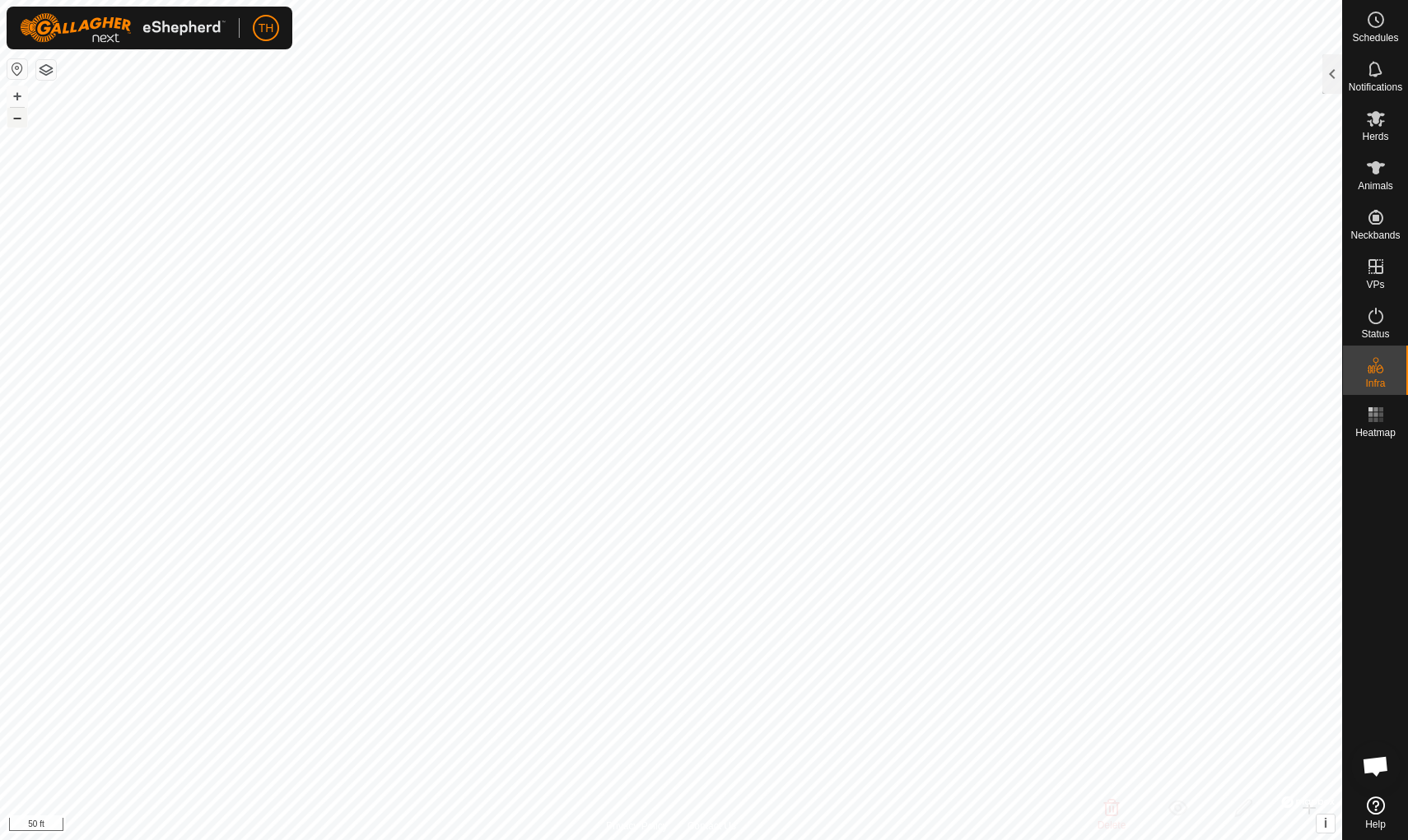
click at [10, 115] on button "–" at bounding box center [17, 118] width 20 height 20
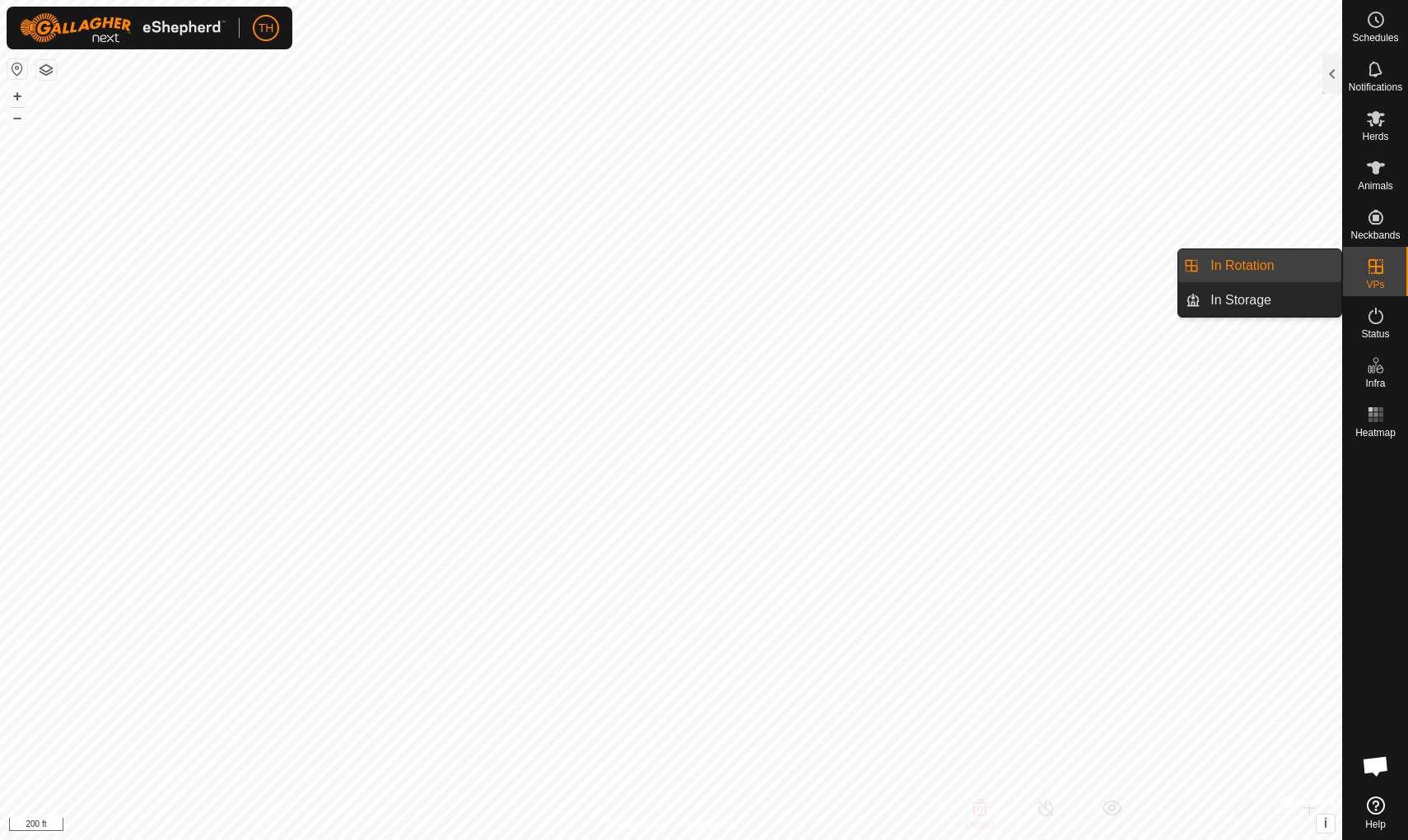
click at [1089, 277] on es-virtualpaddocks-svg-icon at bounding box center [1375, 266] width 29 height 26
click at [1089, 64] on div at bounding box center [1332, 74] width 20 height 40
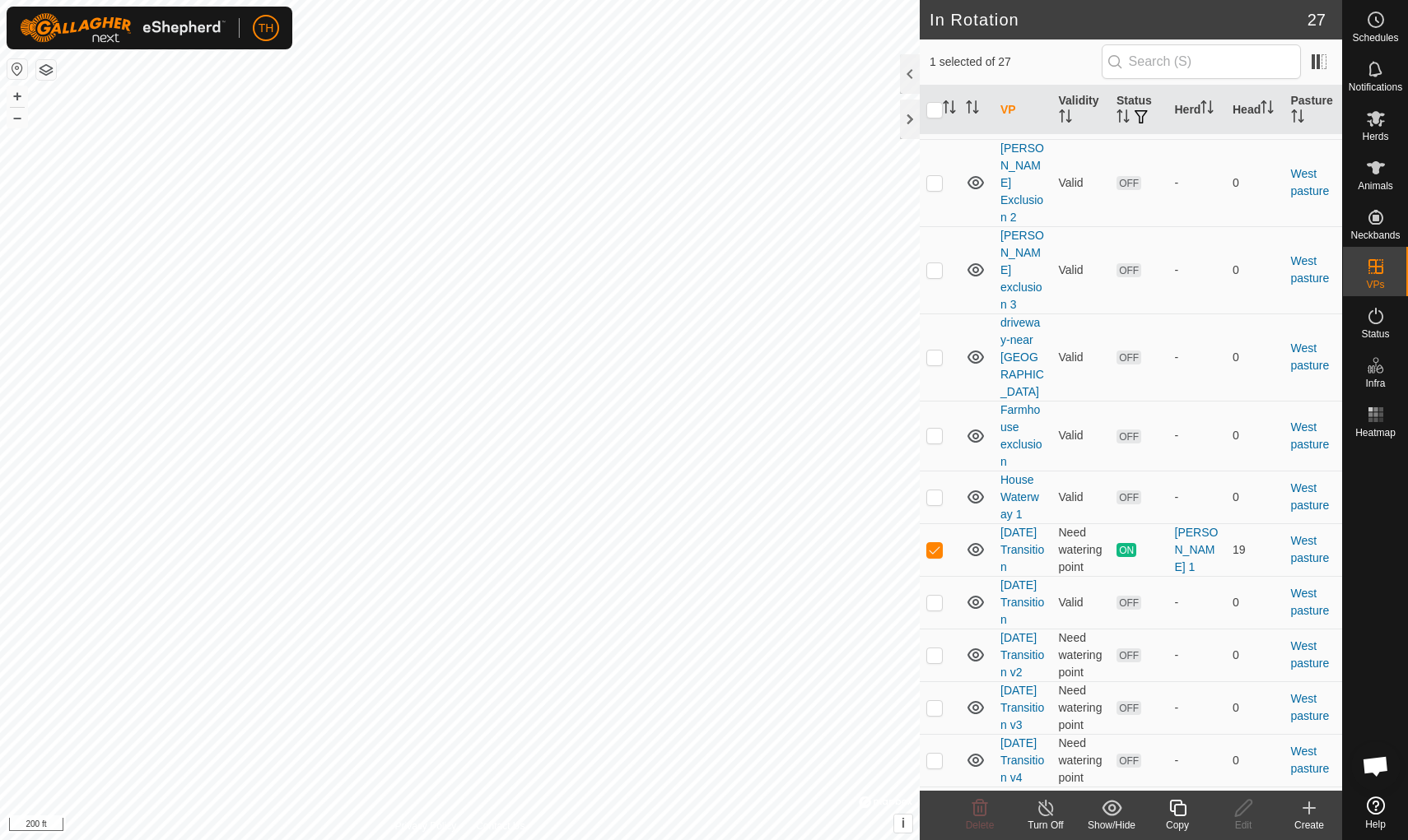
scroll to position [917, 0]
click at [1089, 730] on icon at bounding box center [1177, 808] width 21 height 20
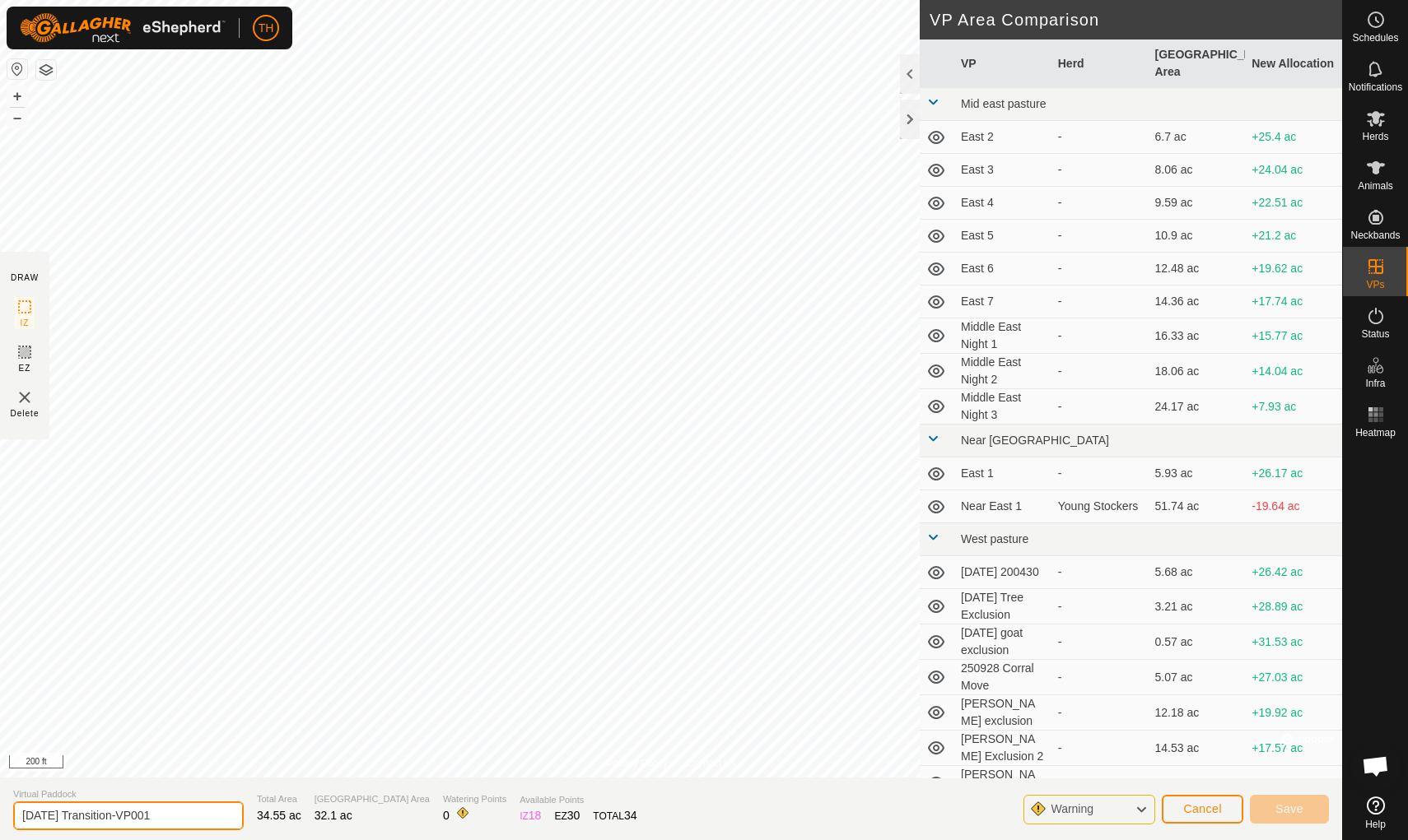
click at [159, 730] on input "[DATE] Transition-VP001" at bounding box center [128, 816] width 231 height 29
type input "[DATE] Transition"
click at [16, 95] on button "+" at bounding box center [17, 96] width 20 height 20
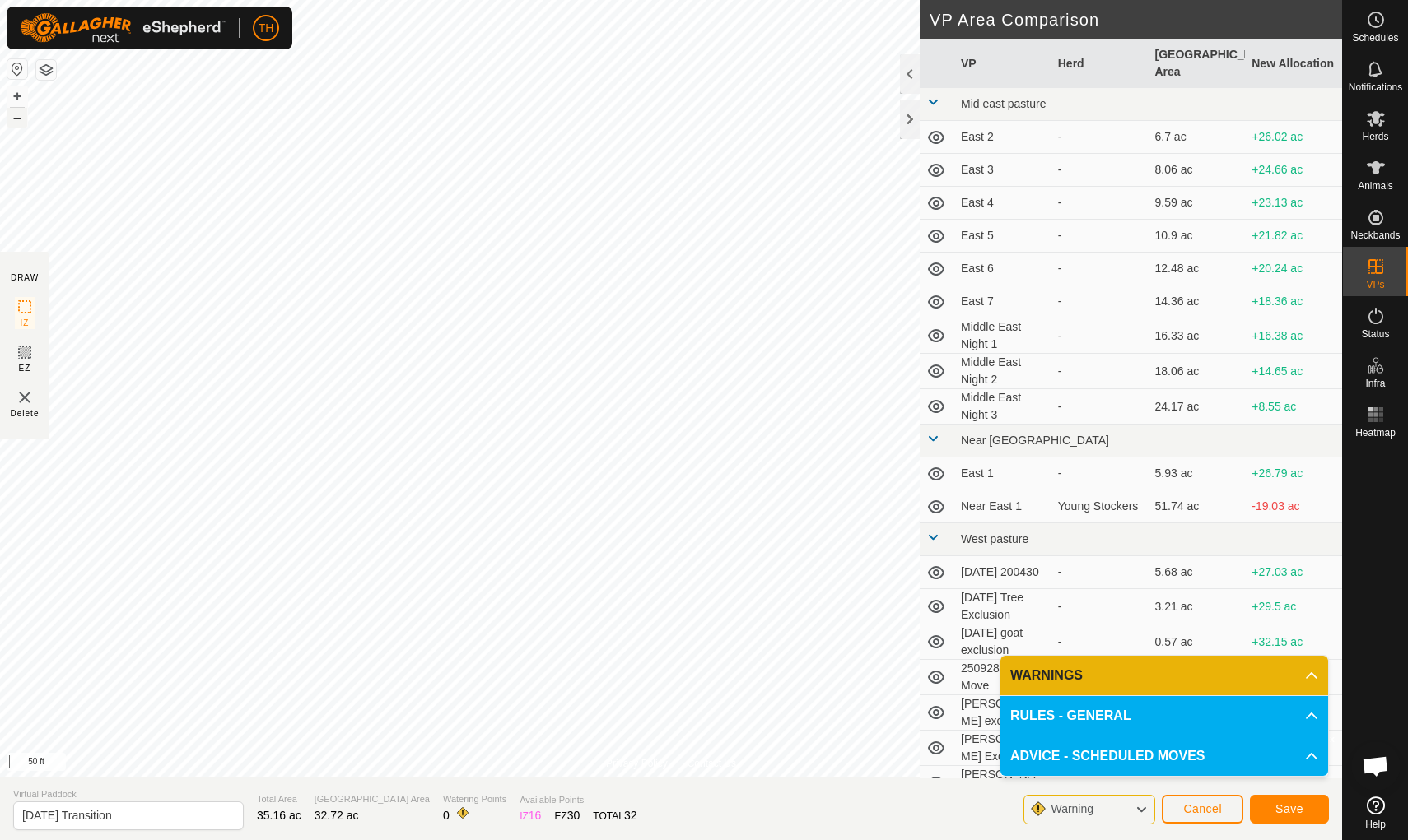
click at [17, 119] on button "–" at bounding box center [17, 118] width 20 height 20
click at [1089, 730] on span "Save" at bounding box center [1289, 809] width 28 height 13
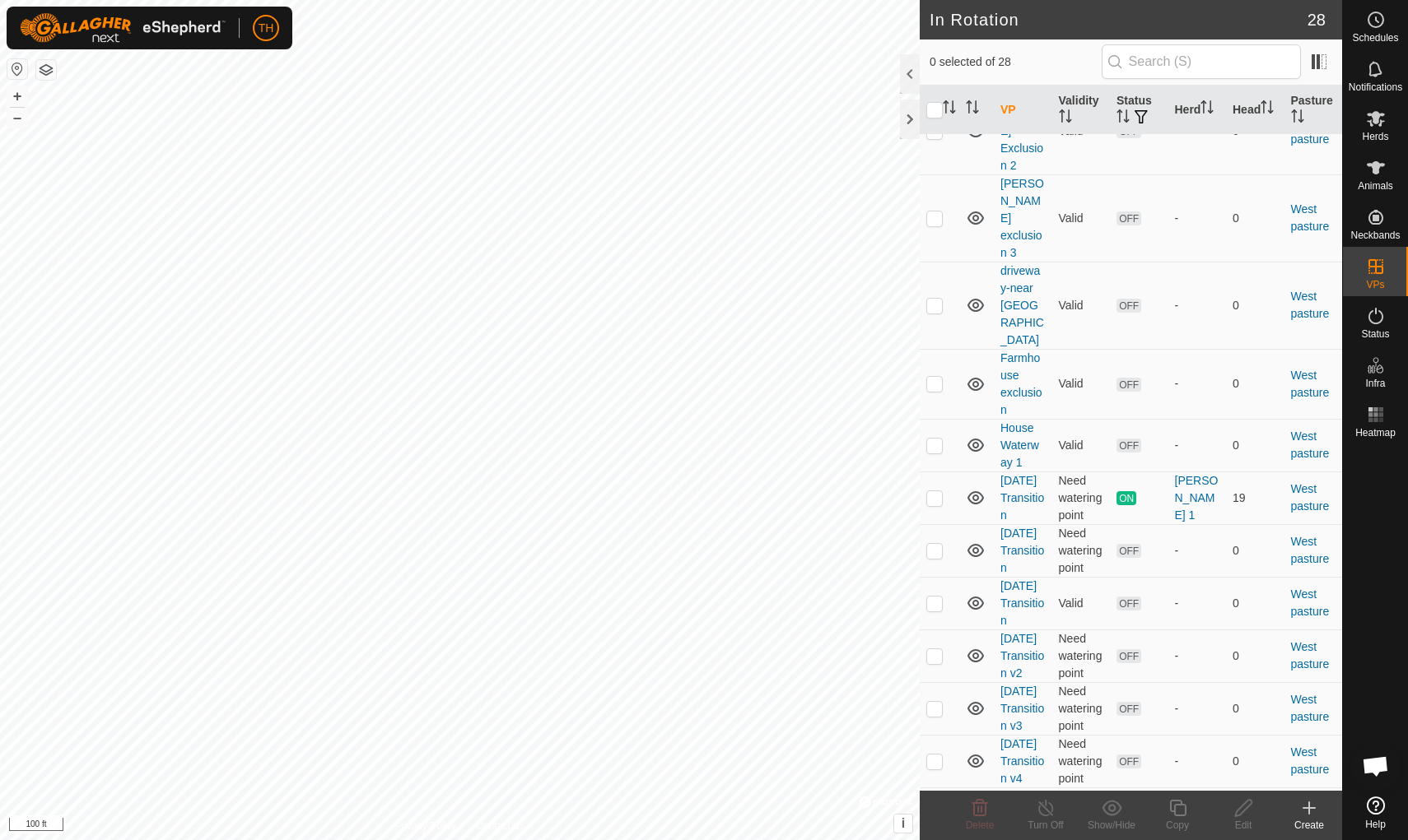
scroll to position [970, 0]
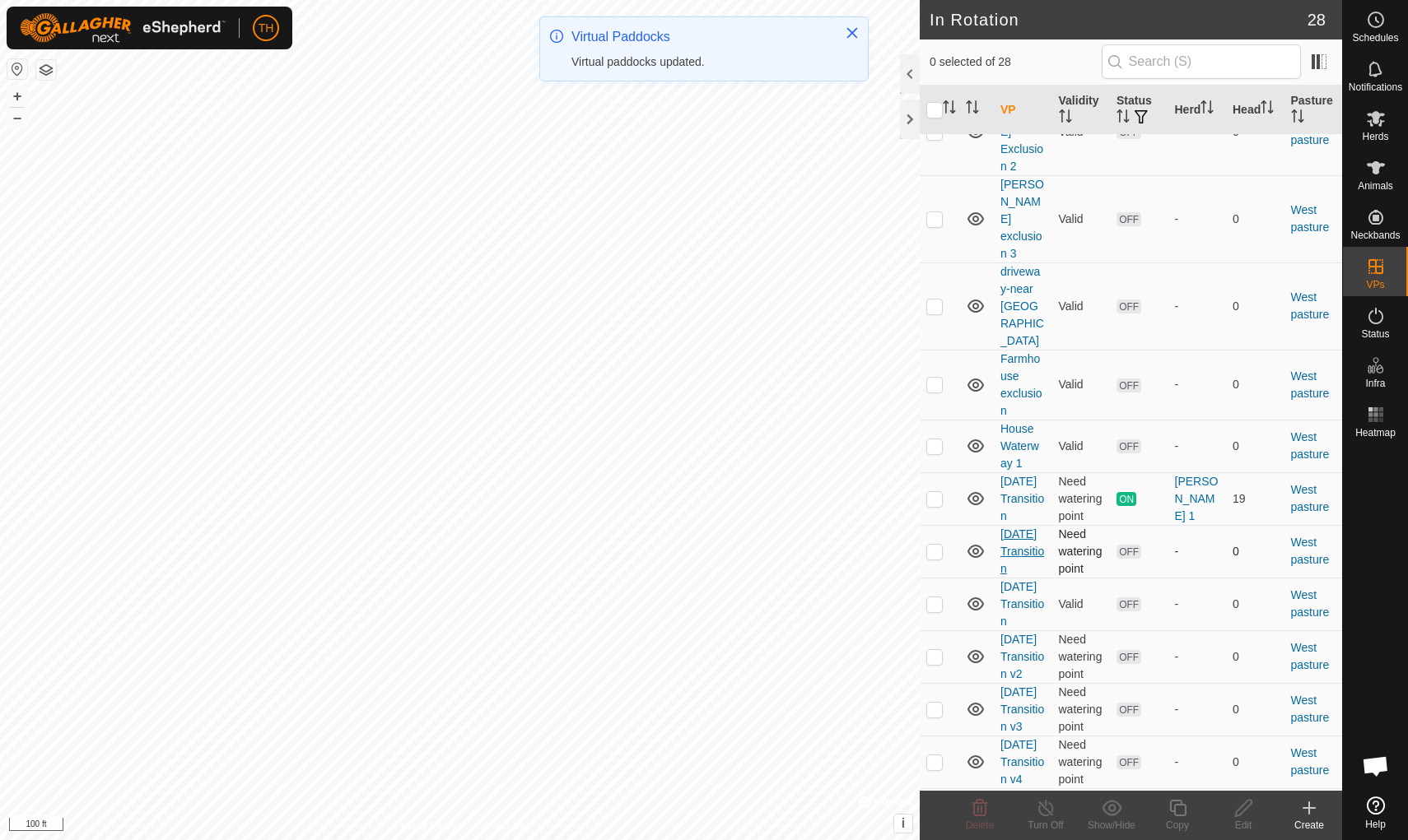
click at [1016, 528] on link "[DATE] Transition" at bounding box center [1022, 551] width 43 height 48
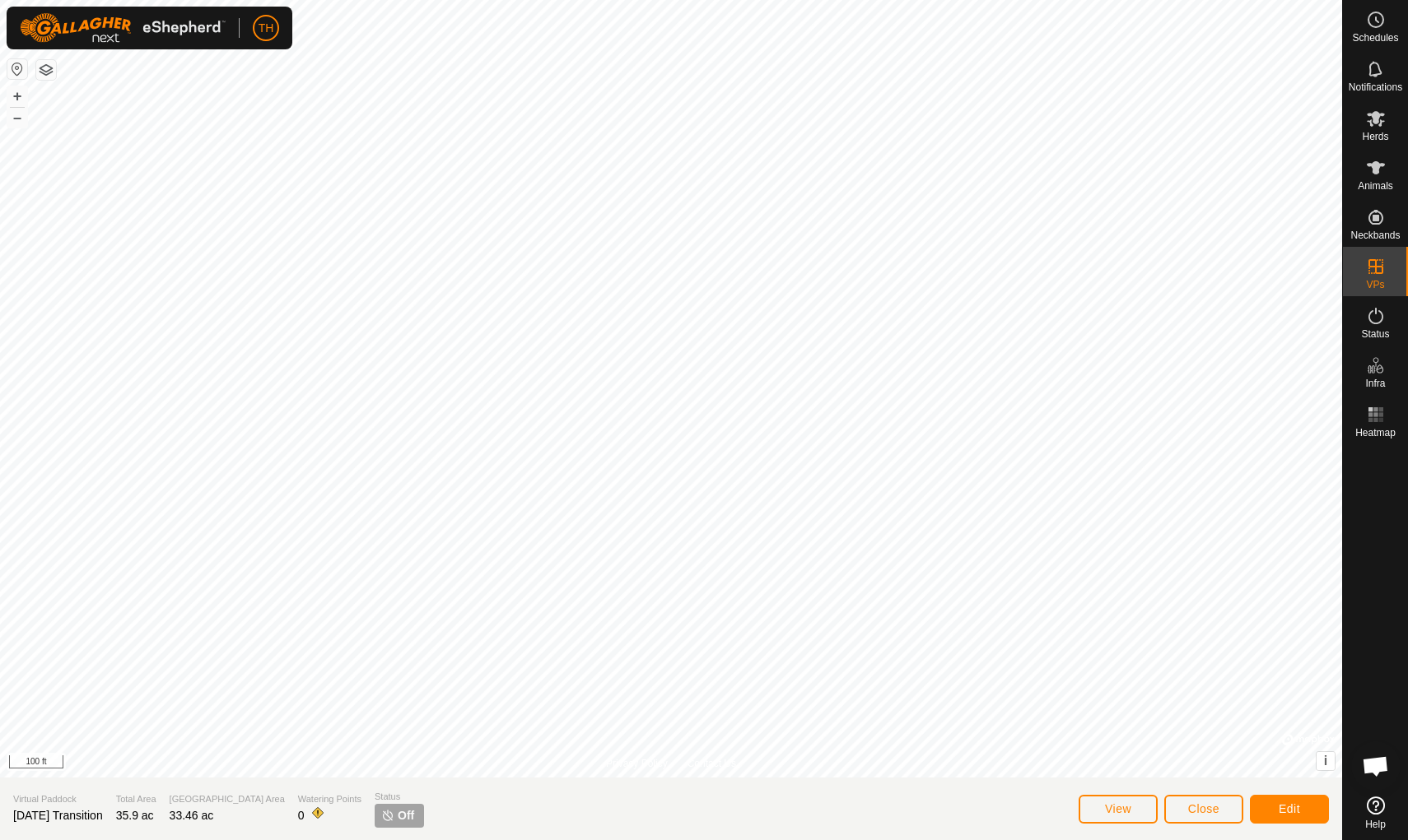
click at [1089, 730] on span "Close" at bounding box center [1203, 809] width 31 height 13
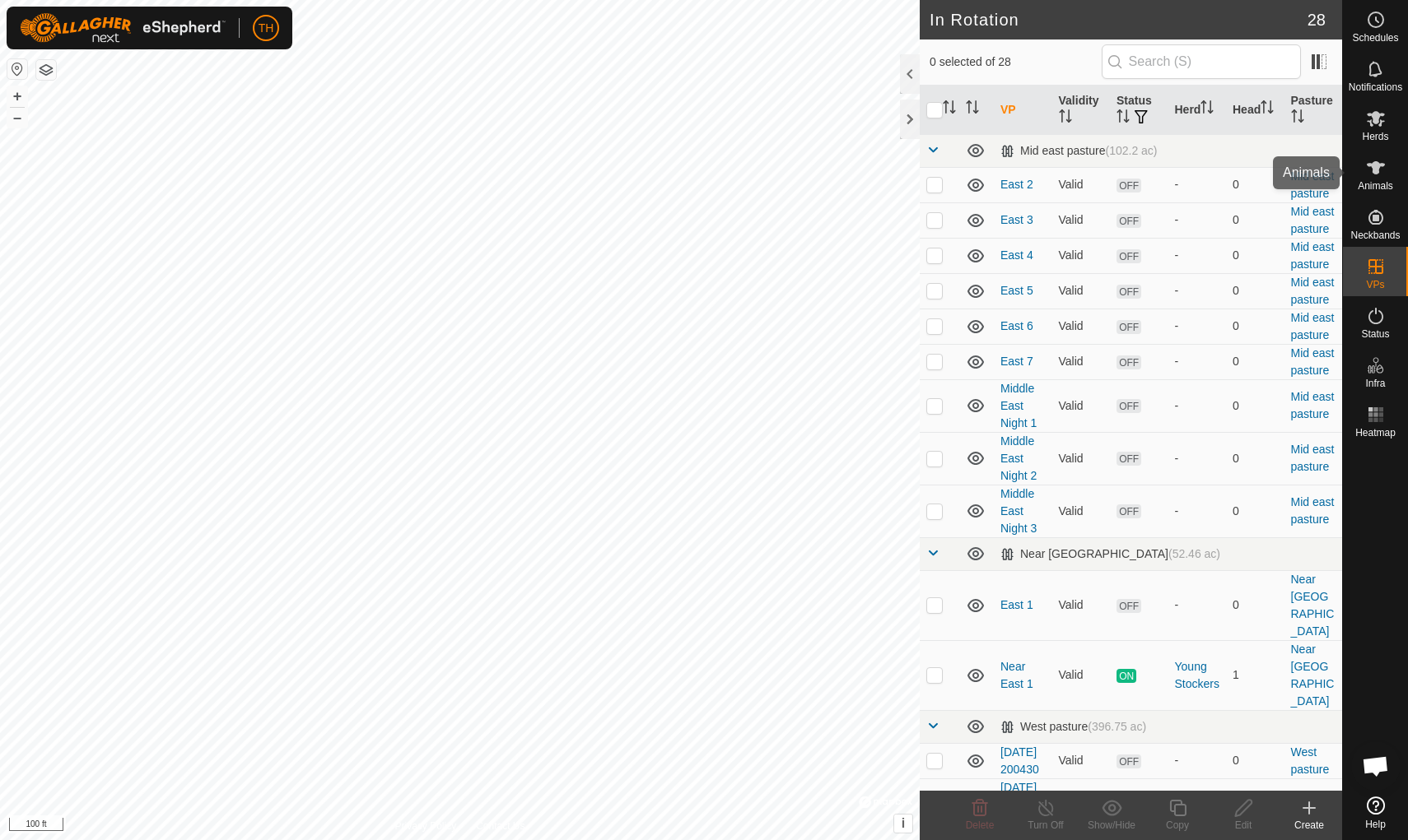
click at [1089, 171] on icon at bounding box center [1375, 167] width 18 height 13
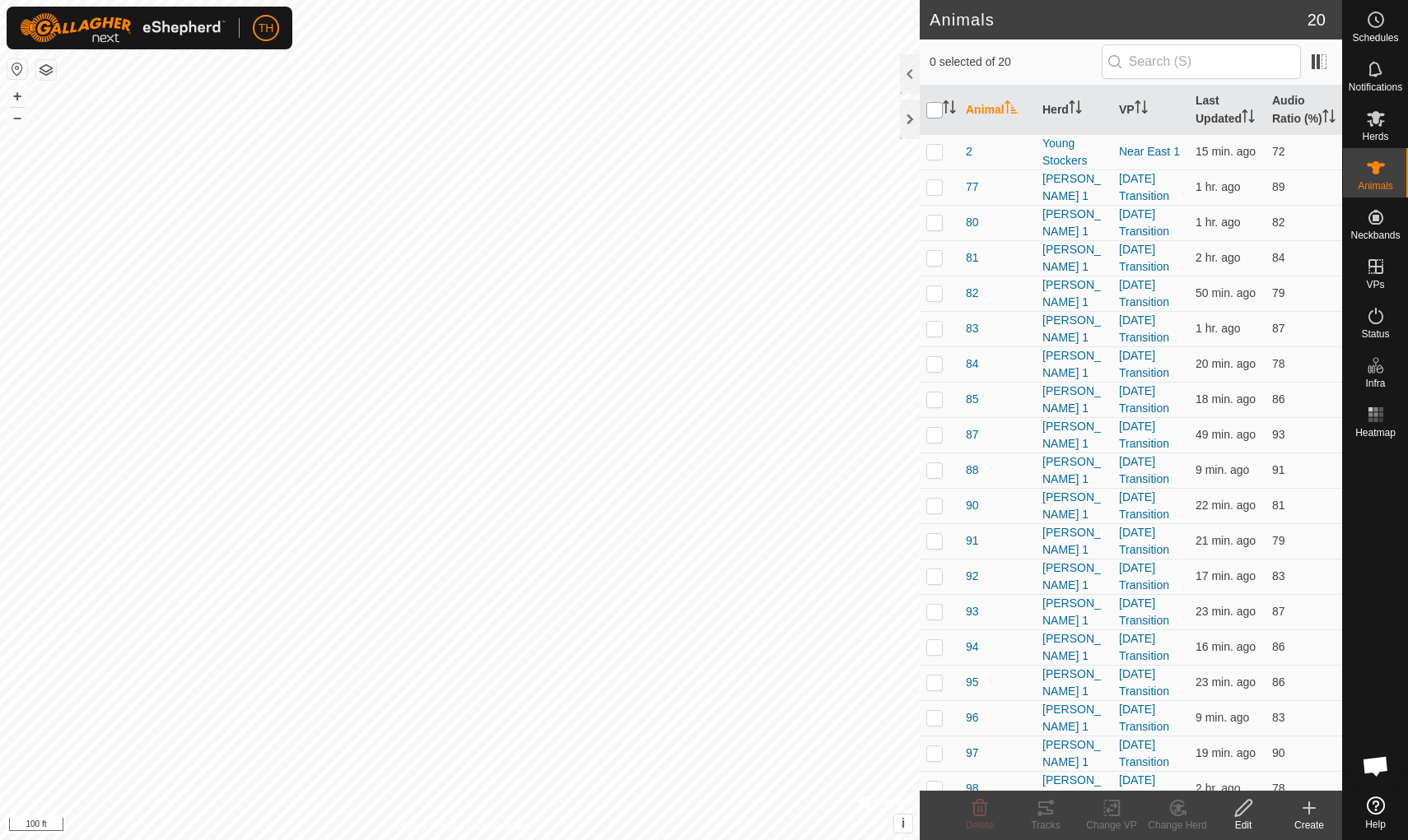
click at [935, 119] on input "checkbox" at bounding box center [934, 109] width 16 height 16
checkbox input "true"
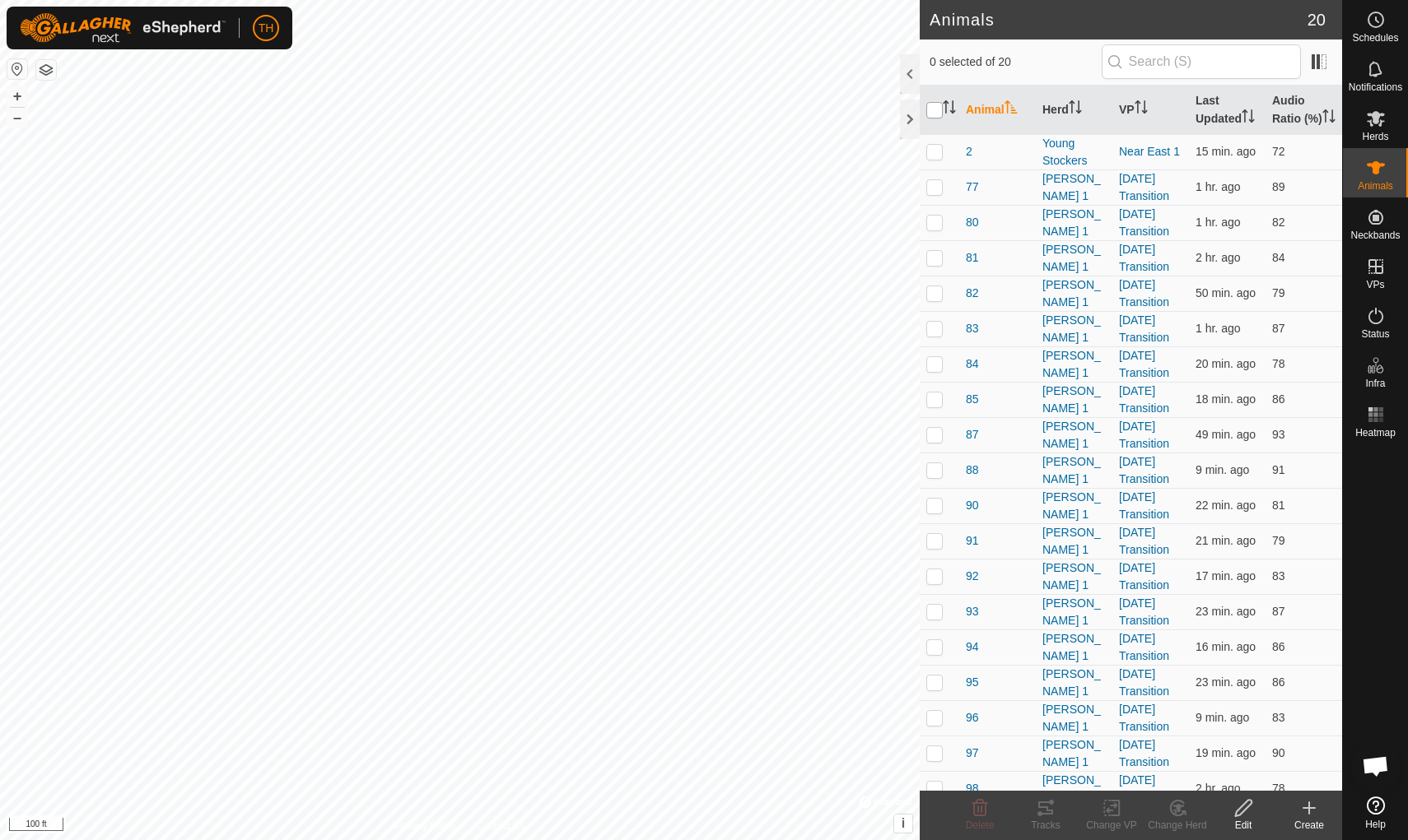
checkbox input "true"
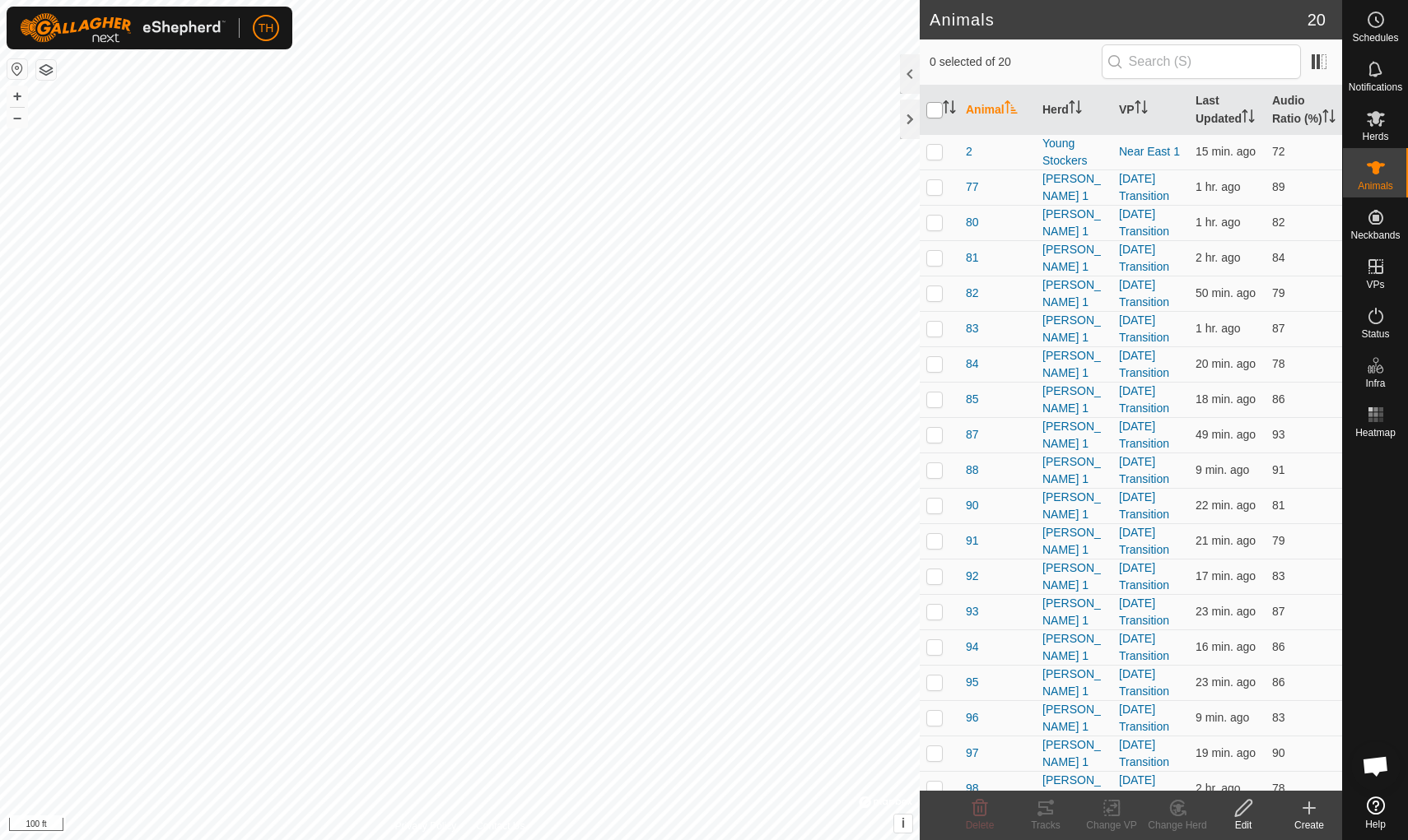
checkbox input "true"
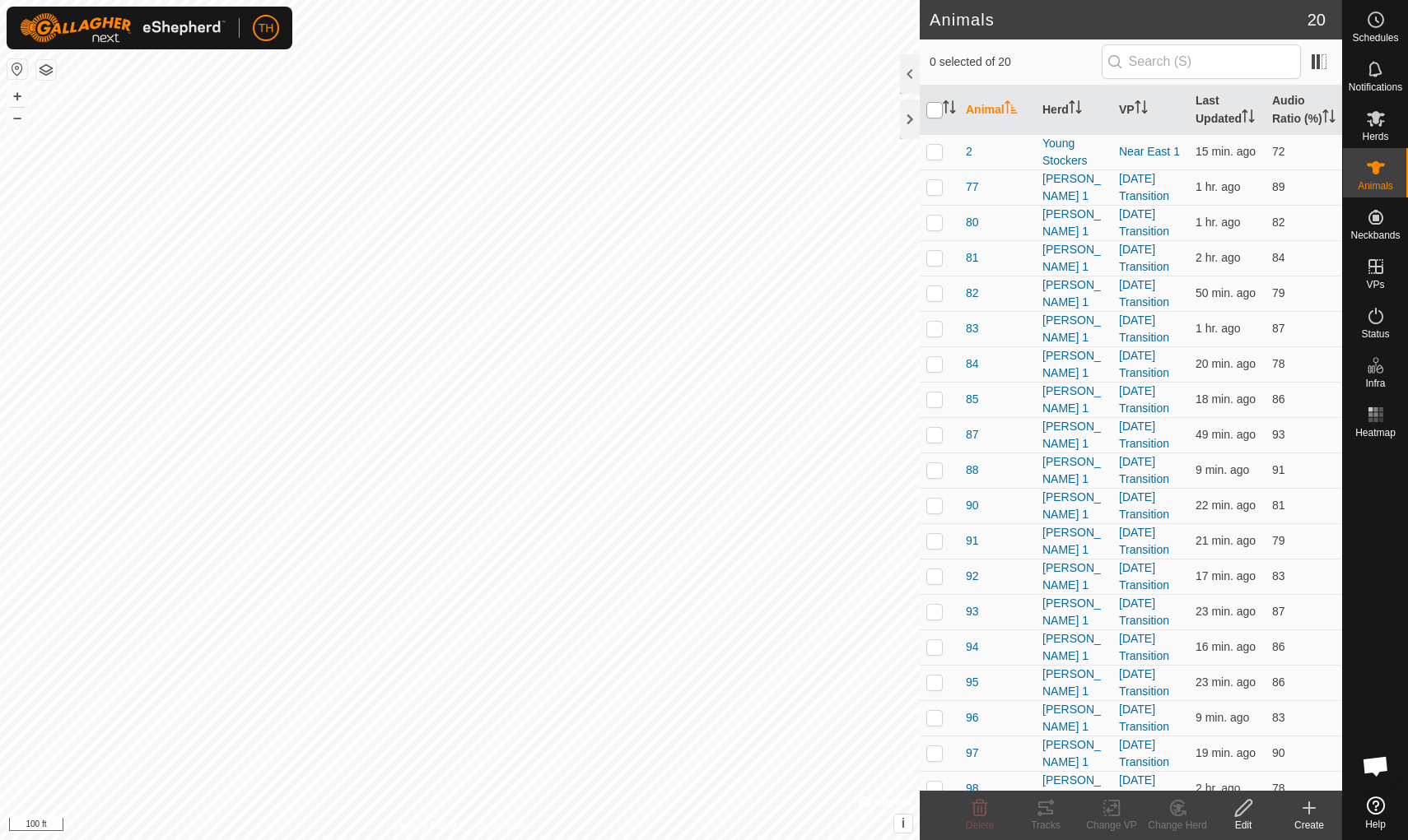
checkbox input "true"
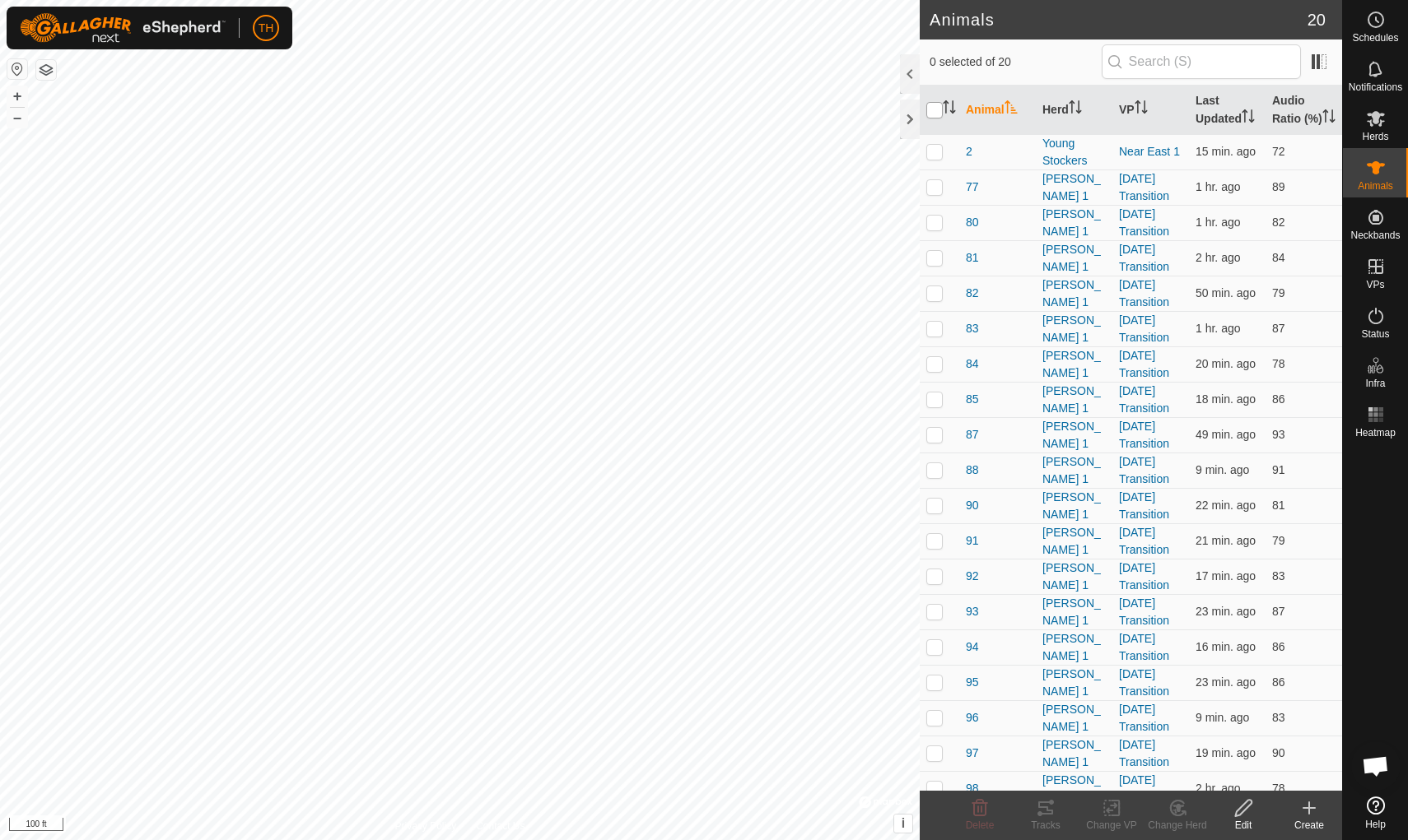
checkbox input "true"
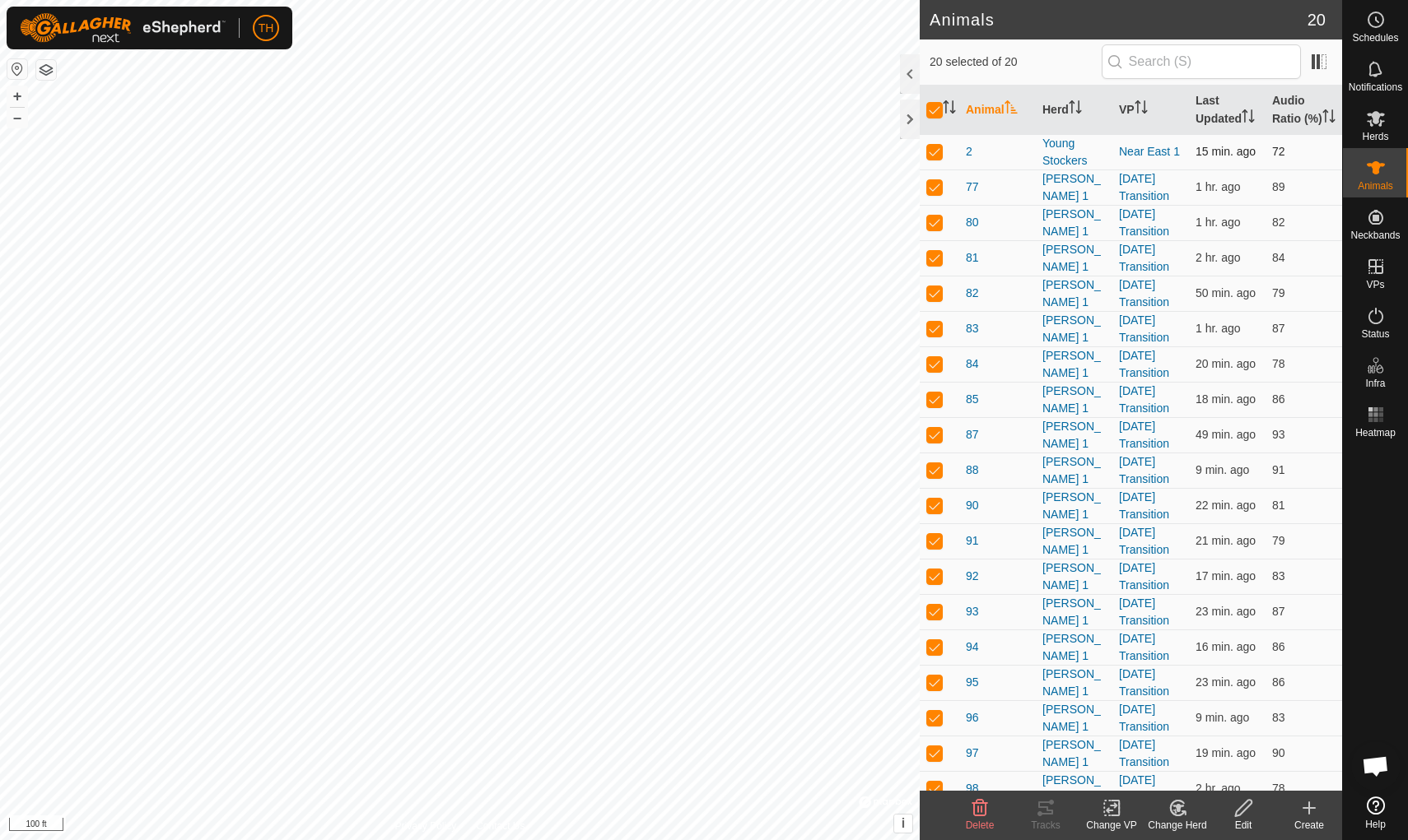
click at [937, 158] on p-checkbox at bounding box center [934, 151] width 16 height 13
checkbox input "false"
click at [1089, 730] on icon at bounding box center [1112, 808] width 11 height 10
click at [1089, 730] on span "Choose VP..." at bounding box center [1153, 737] width 75 height 20
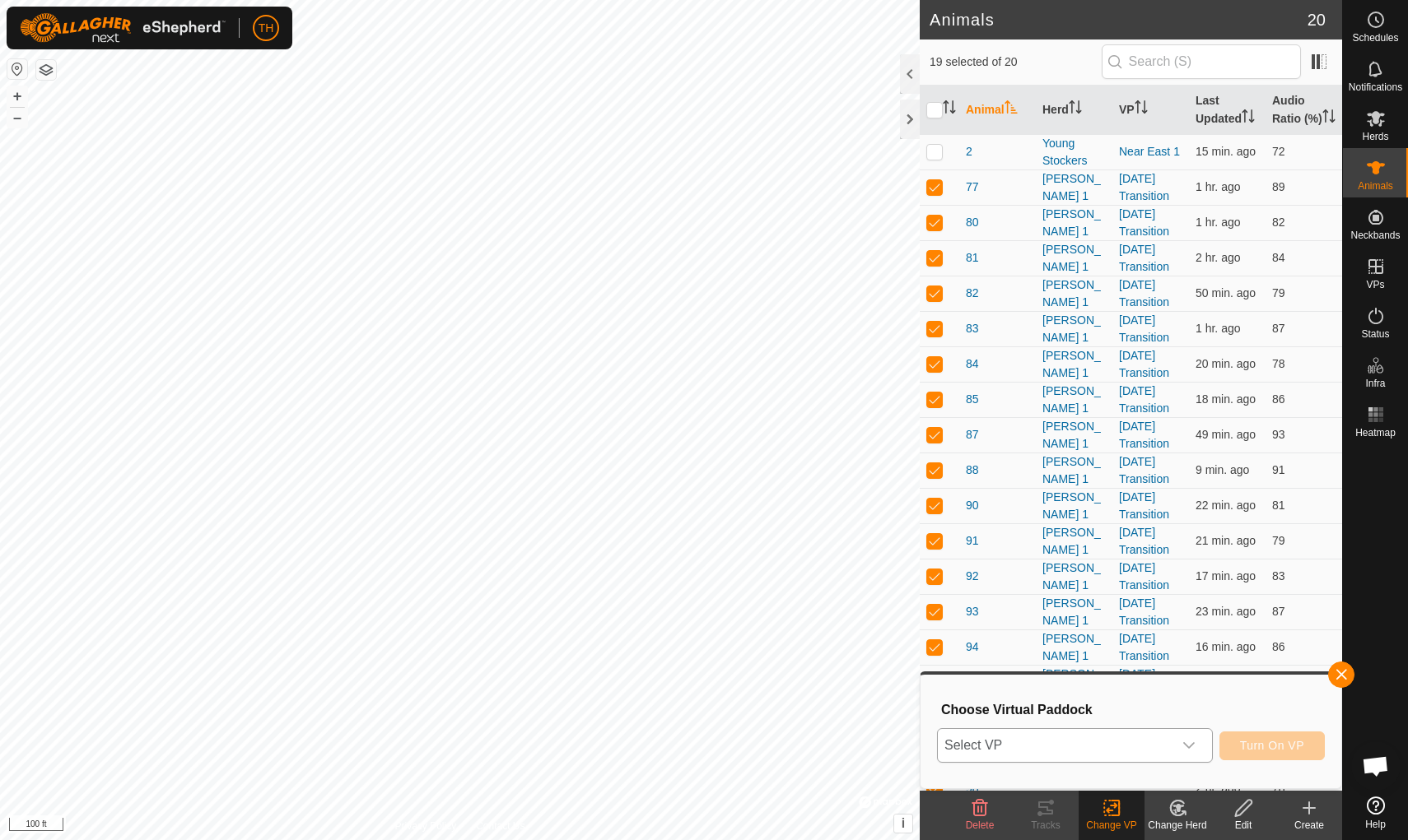
click at [1087, 730] on span "Select VP" at bounding box center [1054, 745] width 234 height 33
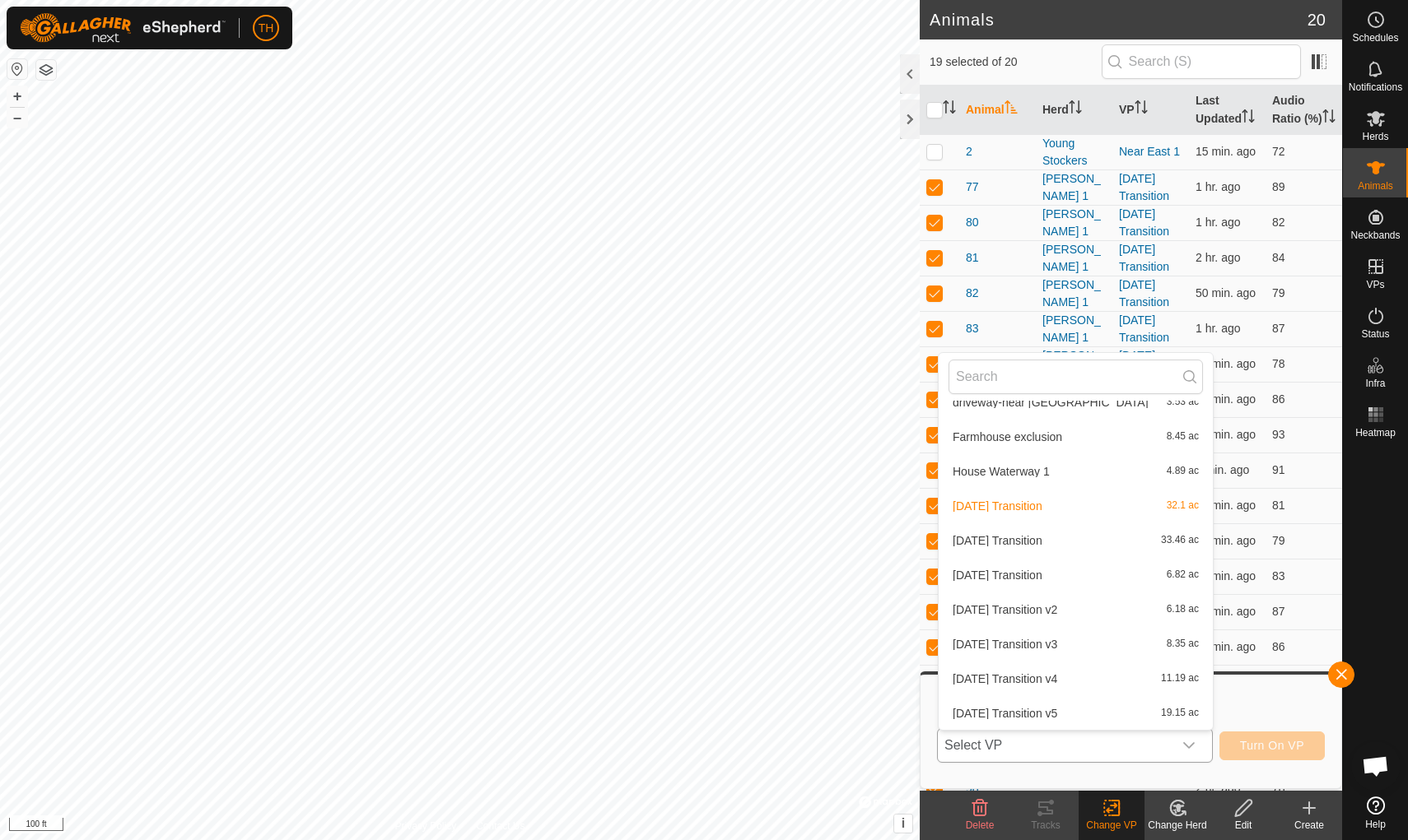
scroll to position [751, 0]
click at [1004, 539] on span "[DATE] Transition" at bounding box center [997, 541] width 89 height 11
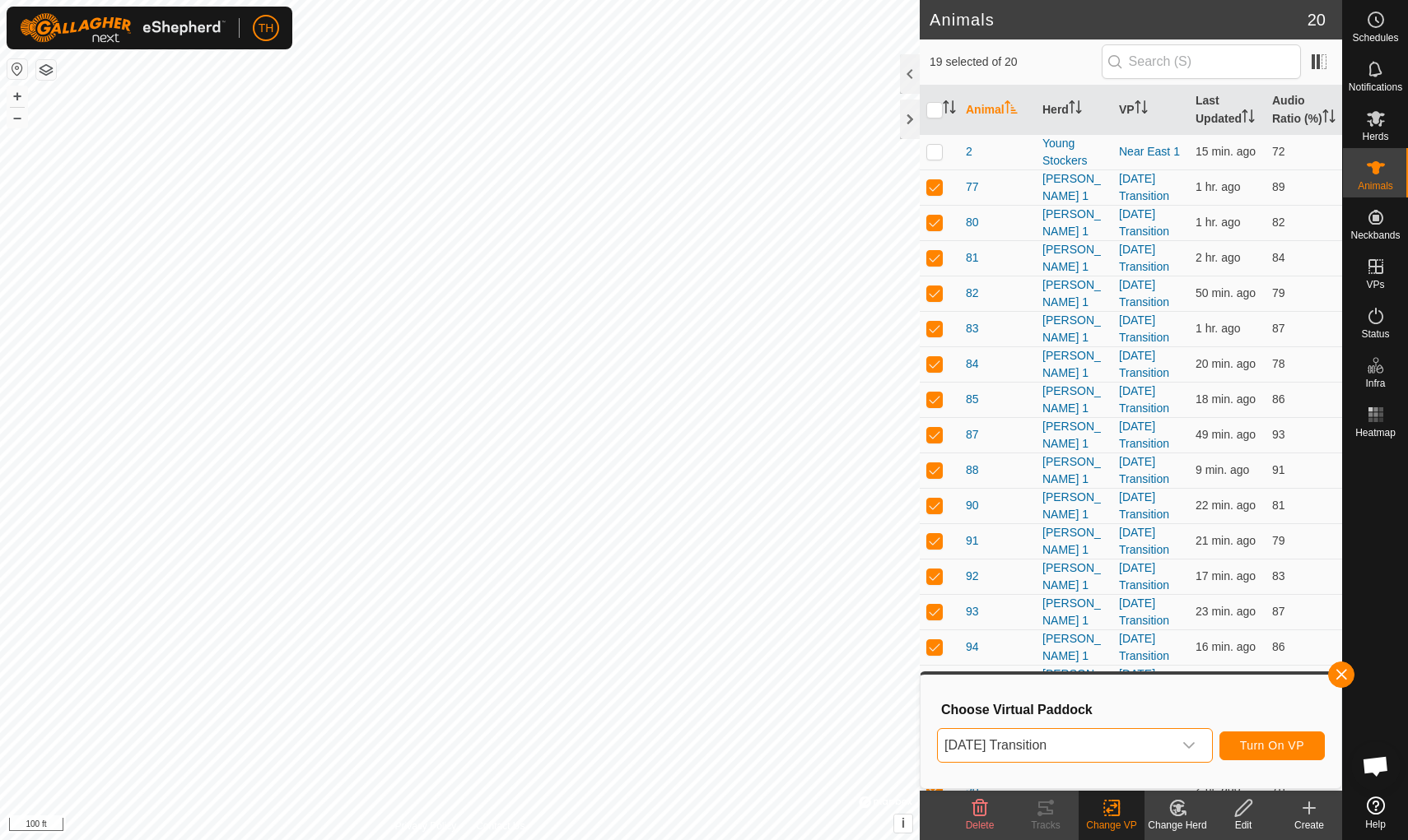
click at [1089, 730] on span "Turn On VP" at bounding box center [1272, 746] width 64 height 13
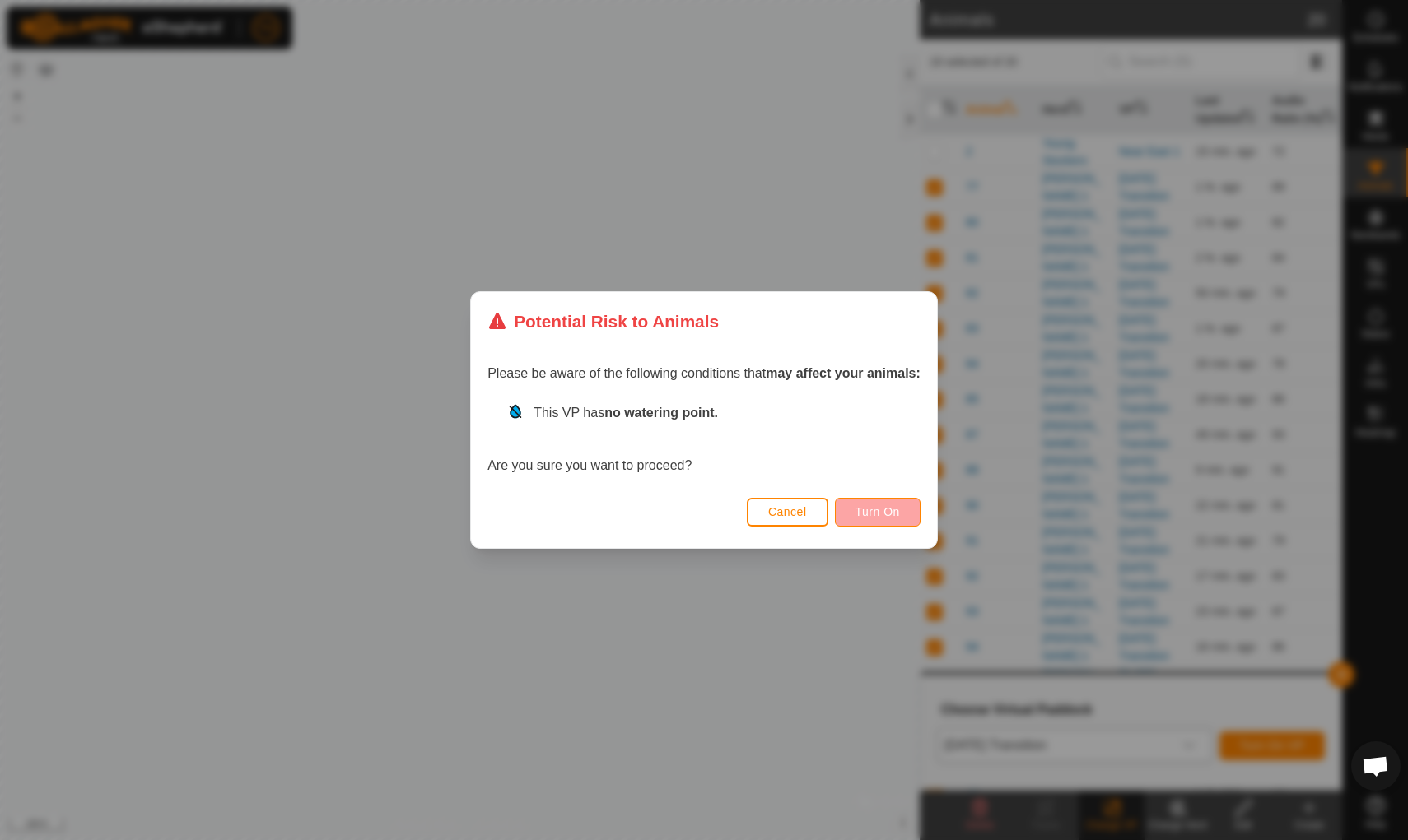
click at [888, 507] on span "Turn On" at bounding box center [877, 512] width 44 height 13
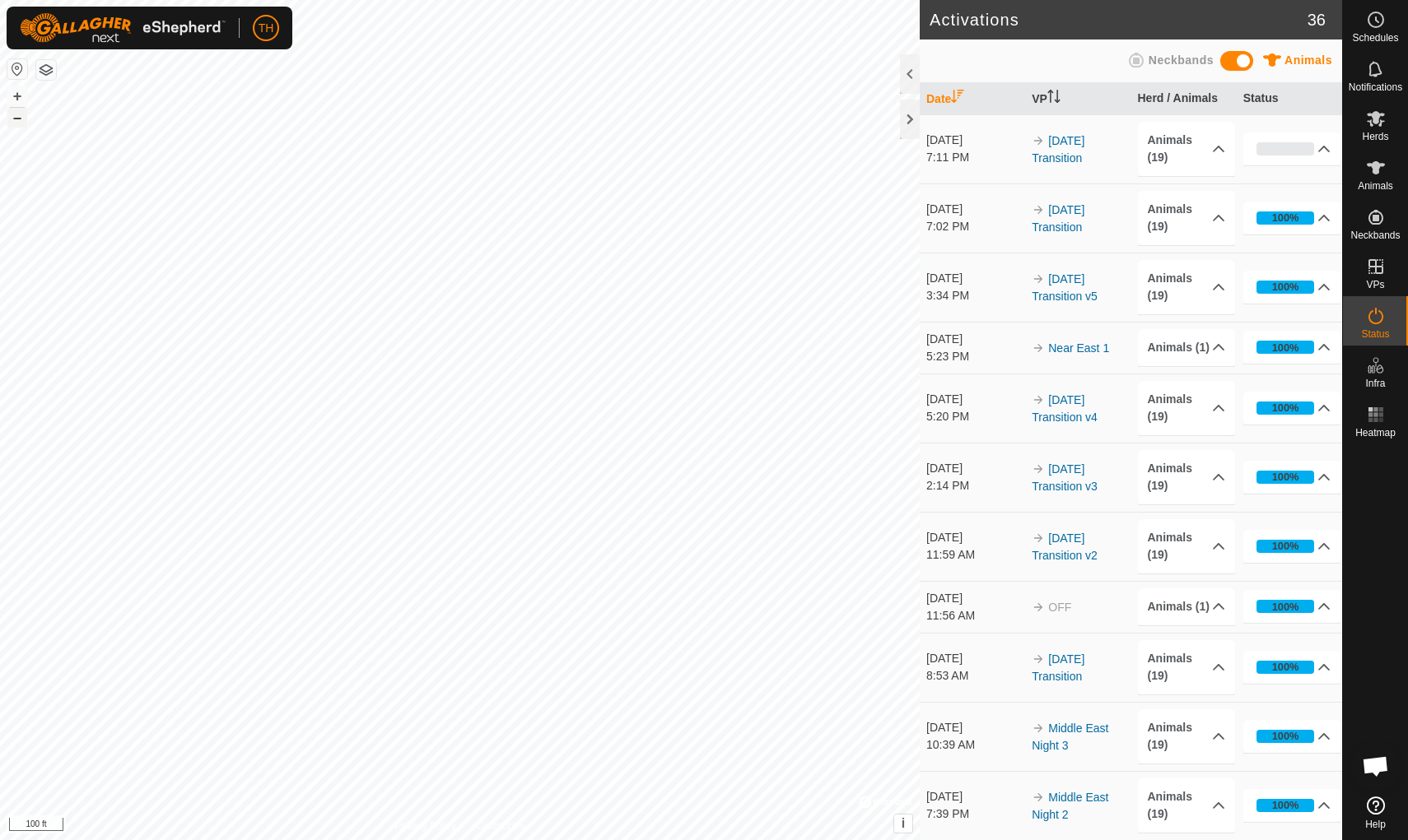
click at [20, 117] on button "–" at bounding box center [17, 118] width 20 height 20
click at [18, 97] on button "+" at bounding box center [17, 96] width 20 height 20
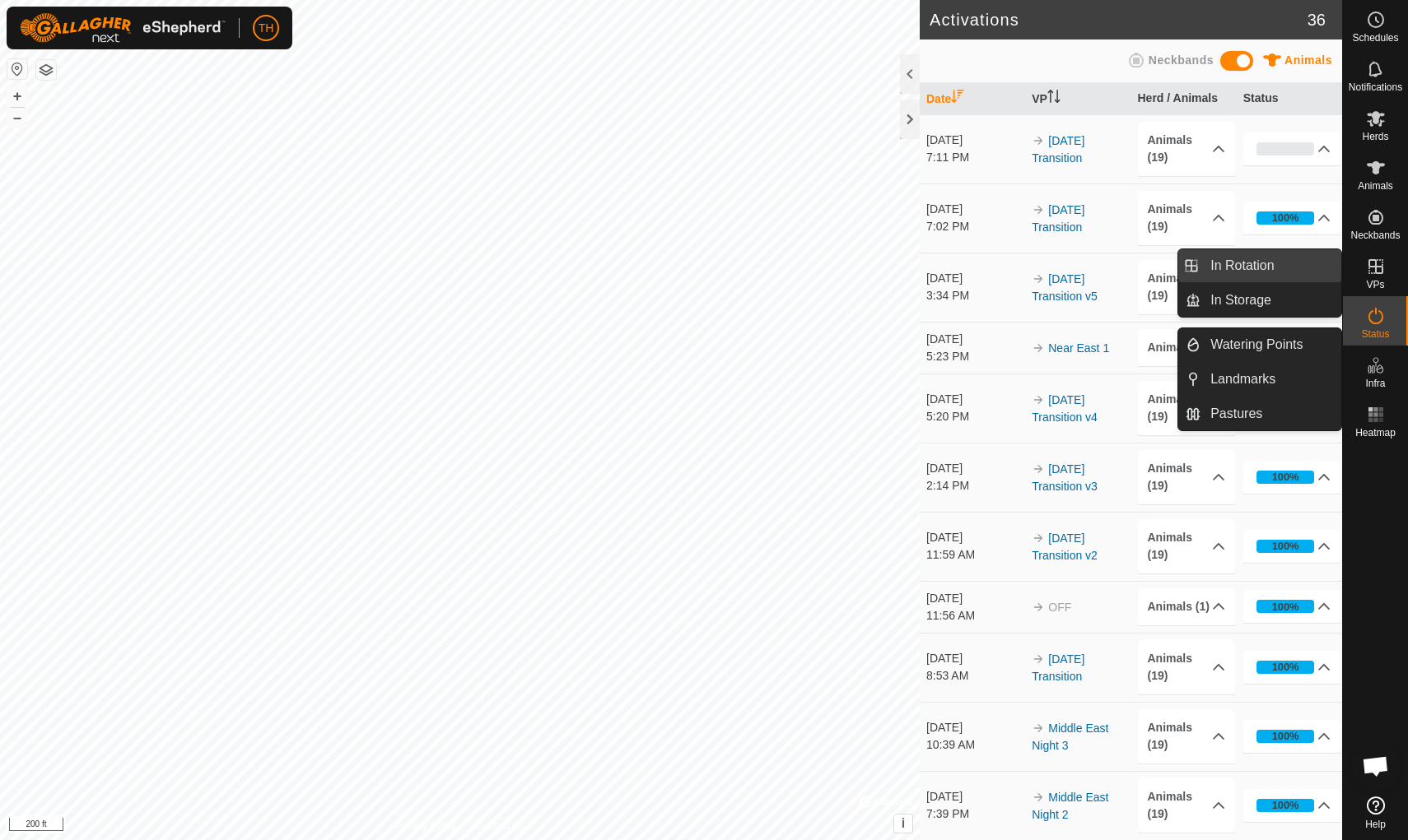
click at [1089, 260] on span "In Rotation" at bounding box center [1241, 265] width 63 height 20
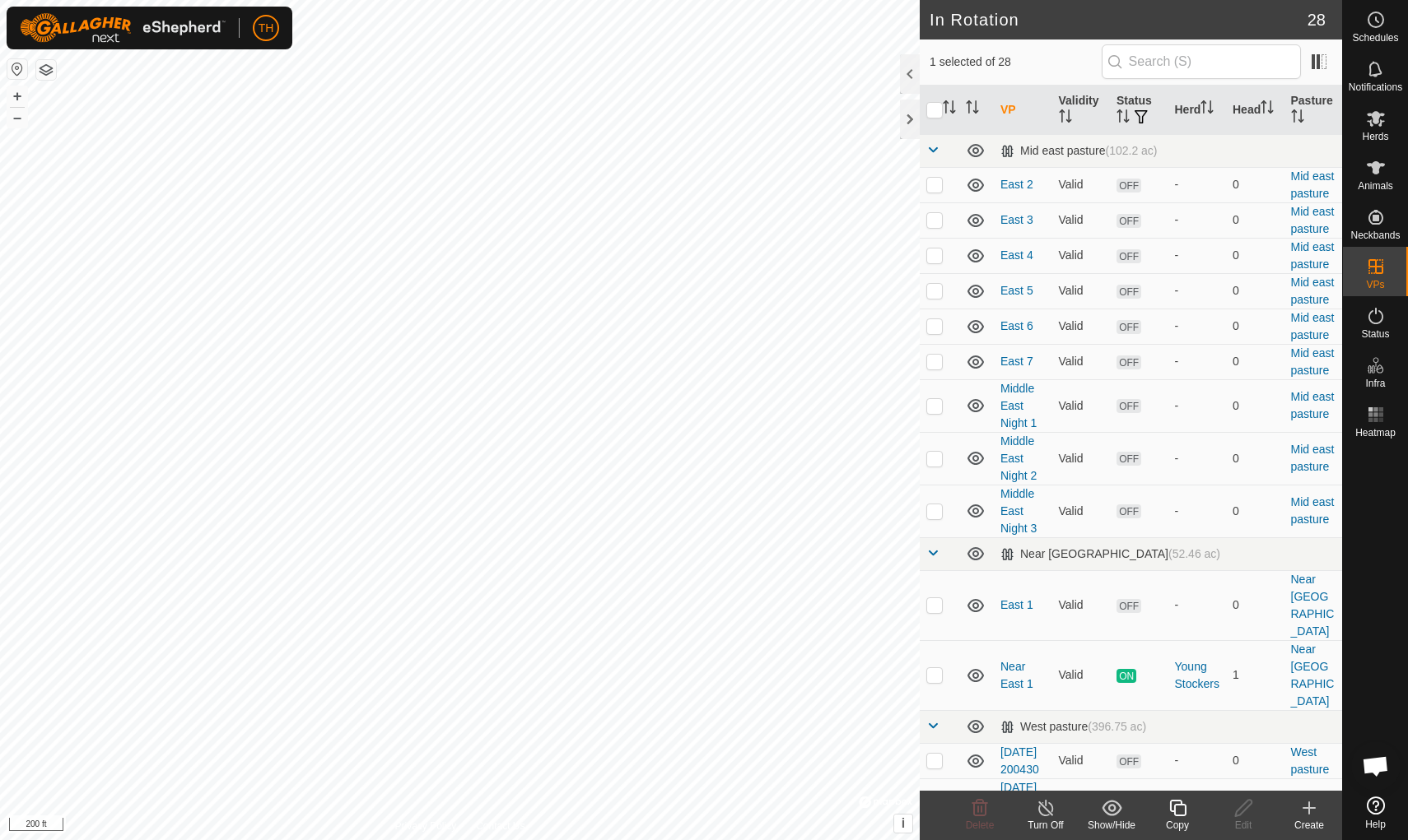
click at [1089, 730] on icon at bounding box center [1308, 808] width 20 height 20
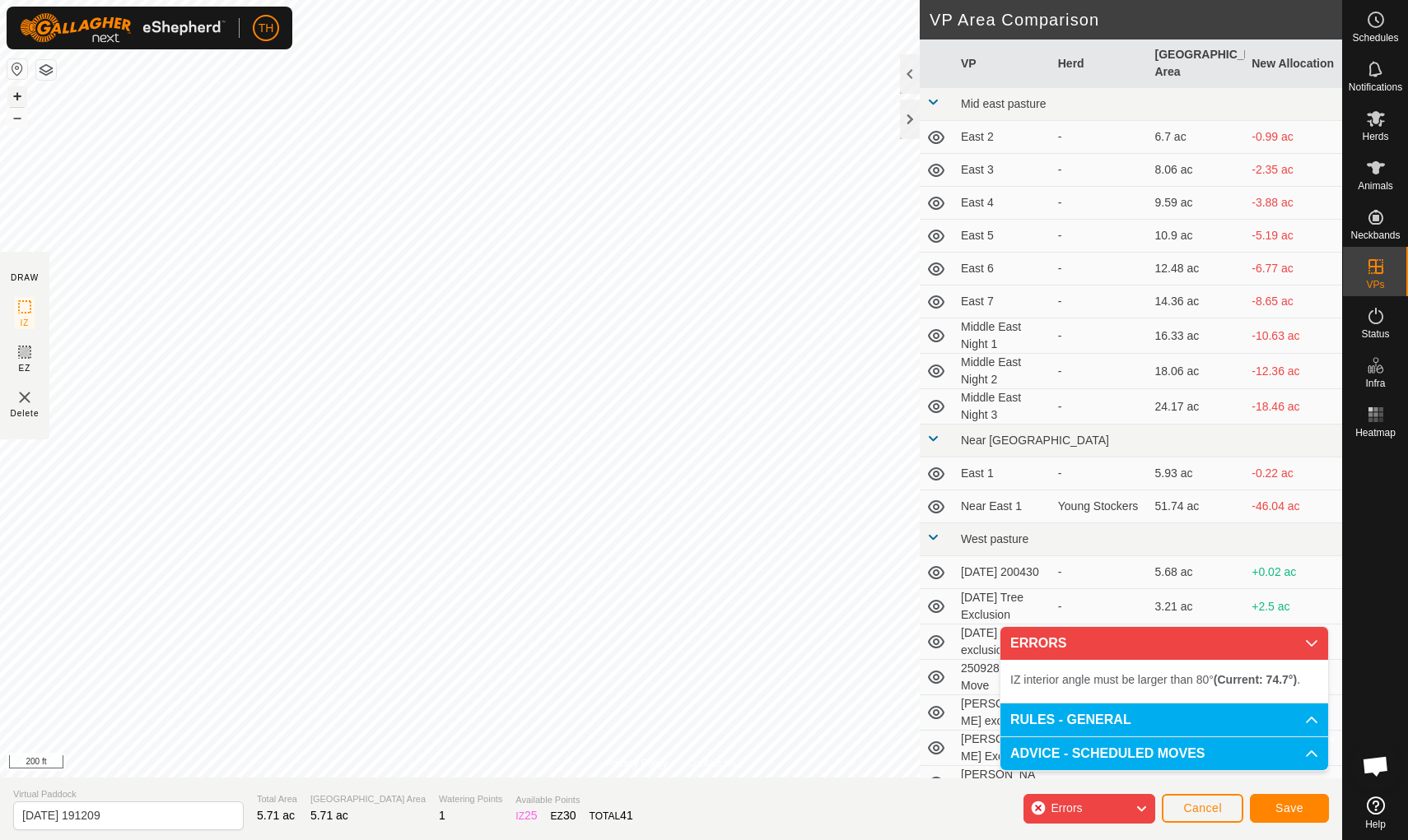
click at [18, 98] on button "+" at bounding box center [17, 96] width 20 height 20
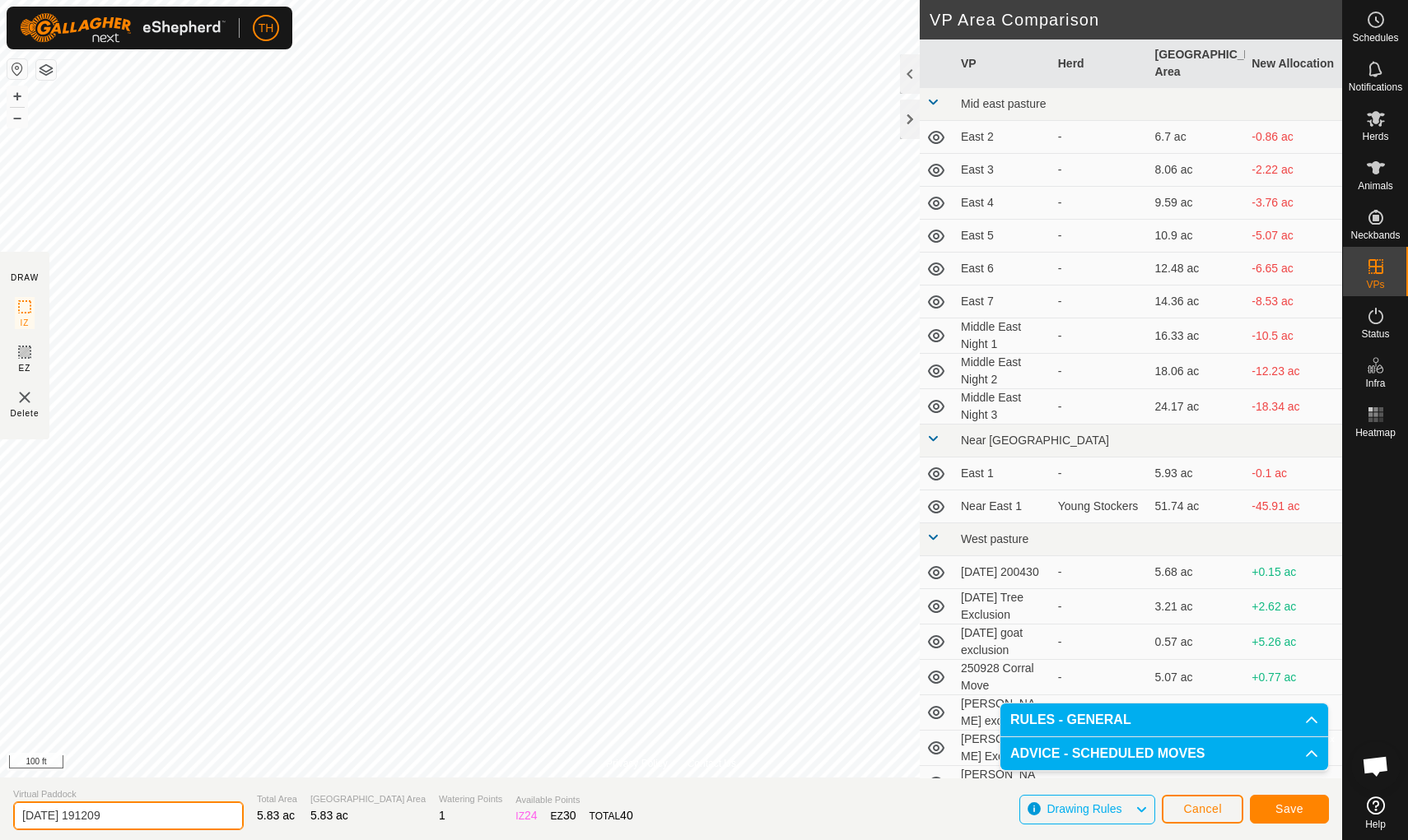
click at [129, 730] on input "[DATE] 191209" at bounding box center [128, 816] width 231 height 29
type input "2"
type input "Bermuda Wheel 1"
click at [1089, 730] on button "Save" at bounding box center [1289, 809] width 79 height 29
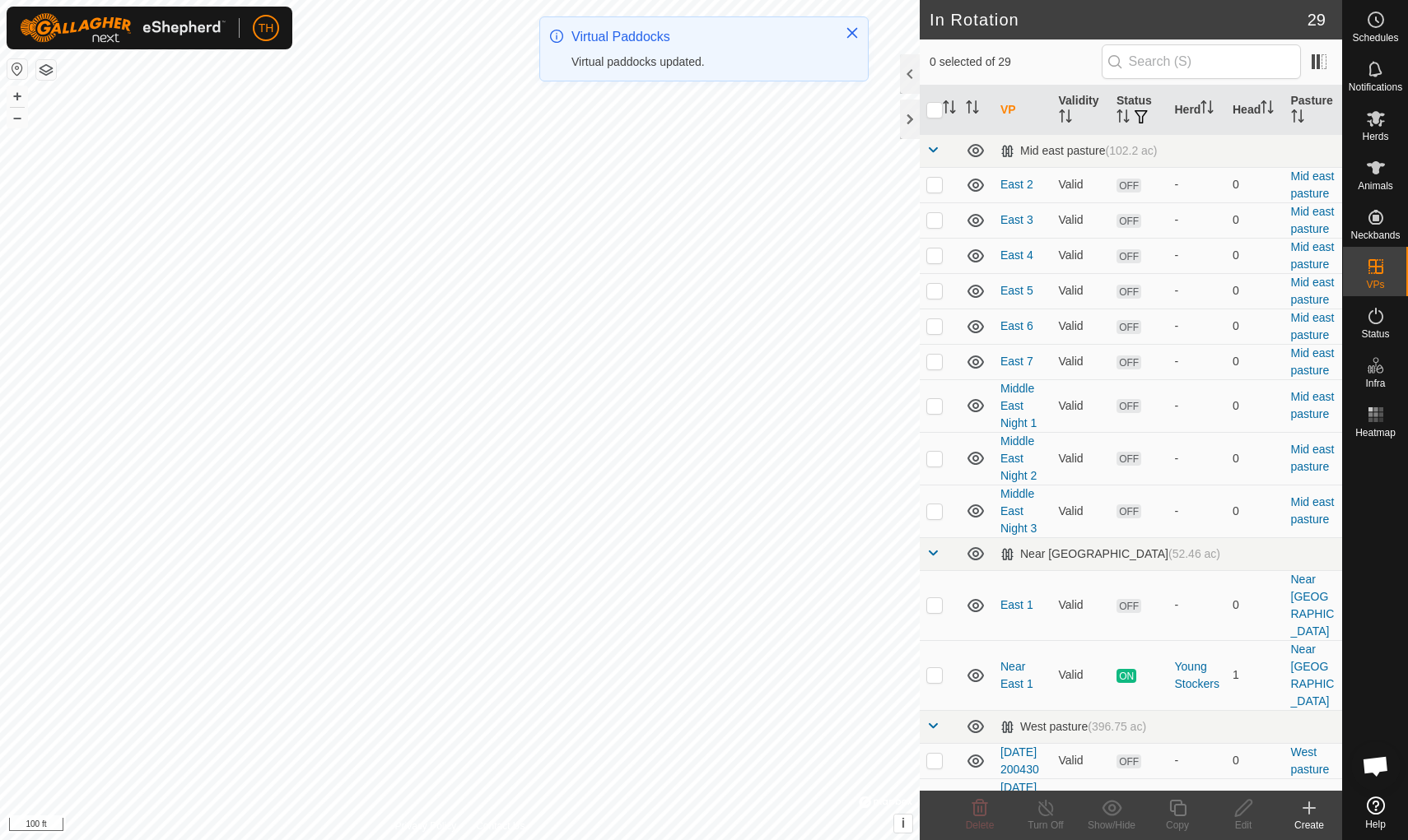
click at [1089, 730] on icon at bounding box center [1309, 808] width 11 height 0
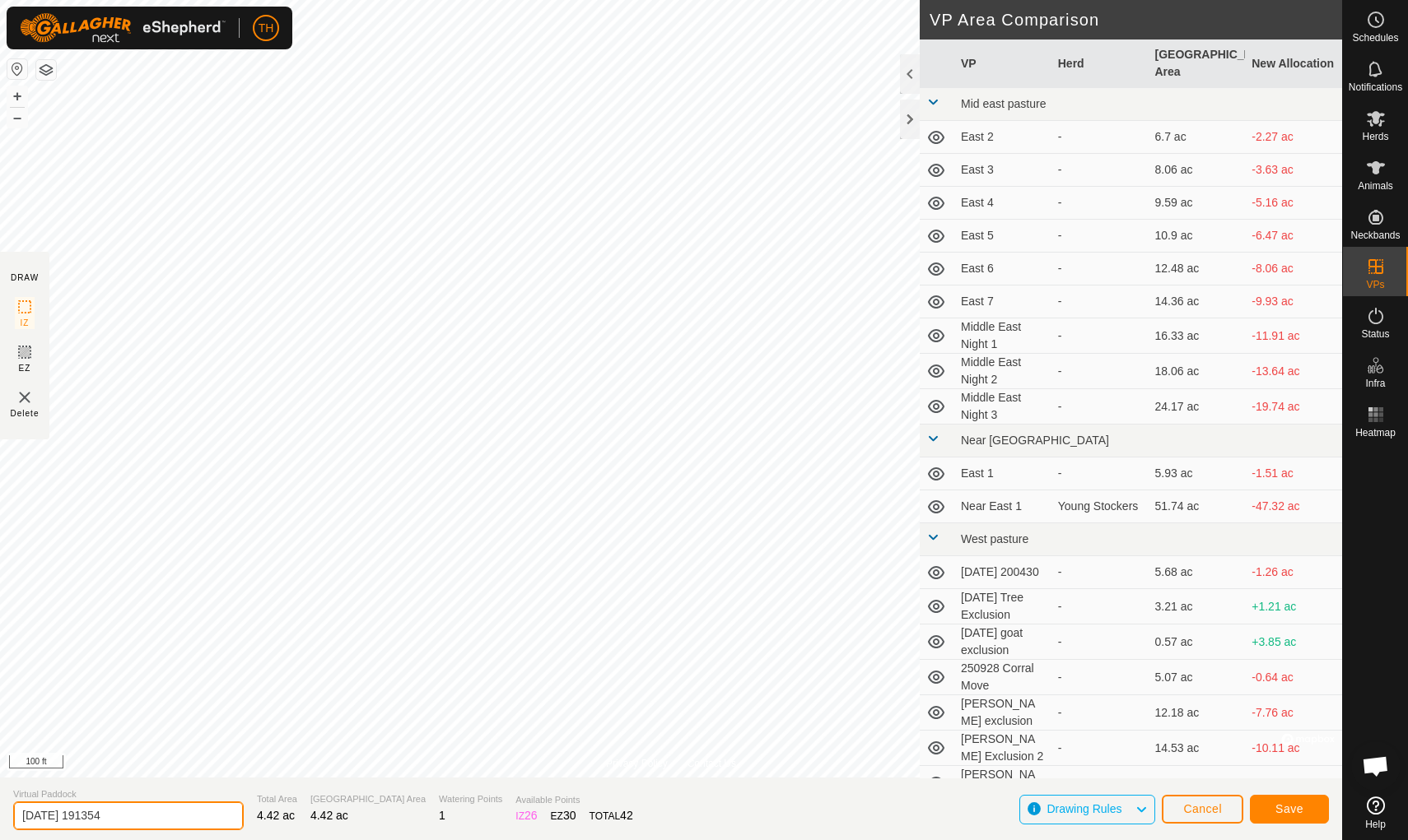
click at [148, 730] on input "[DATE] 191354" at bounding box center [128, 816] width 231 height 29
type input "2"
type input "Bermuda Wheel 2"
click at [1089, 730] on span "Save" at bounding box center [1289, 809] width 28 height 13
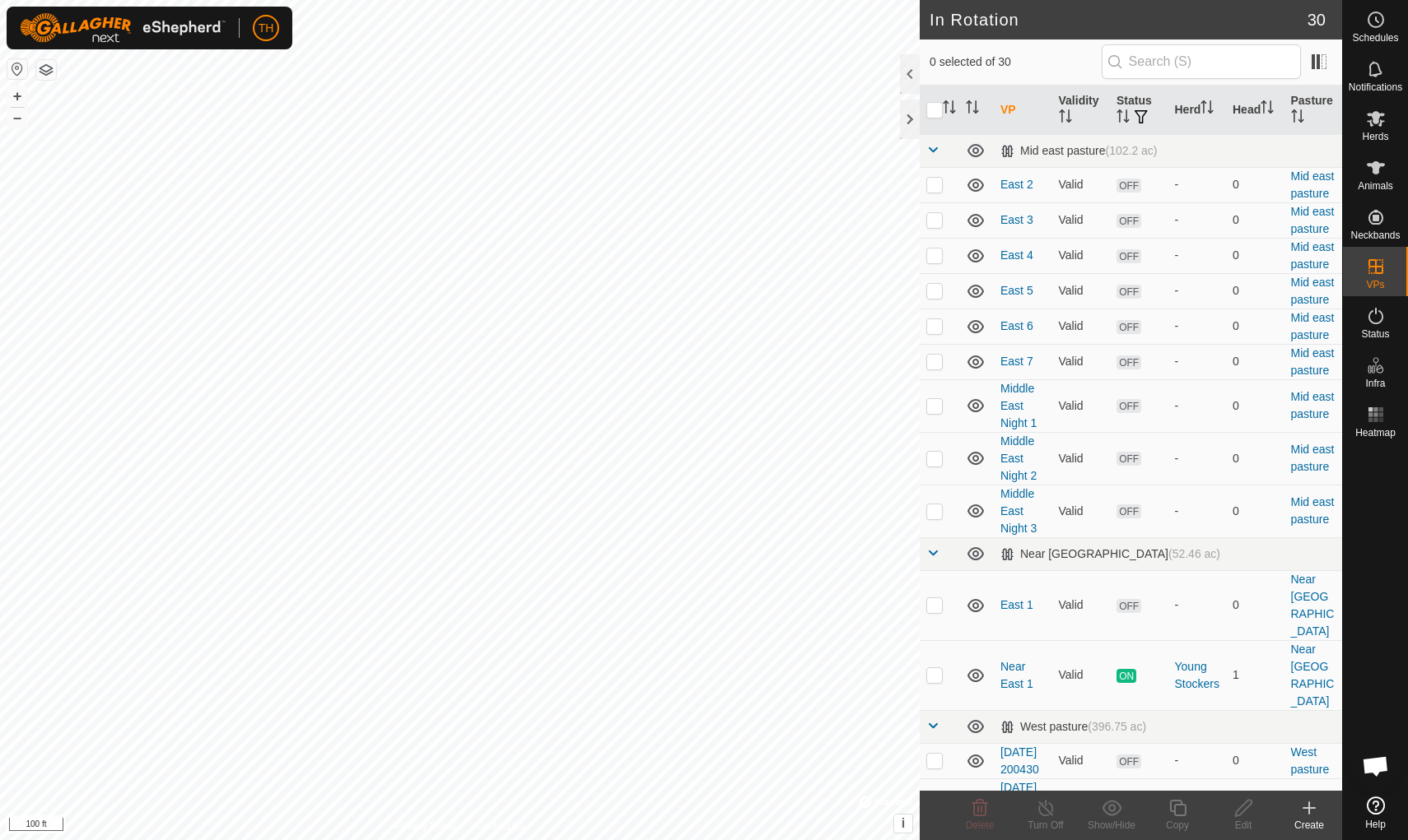
click at [1089, 730] on icon at bounding box center [1309, 808] width 11 height 0
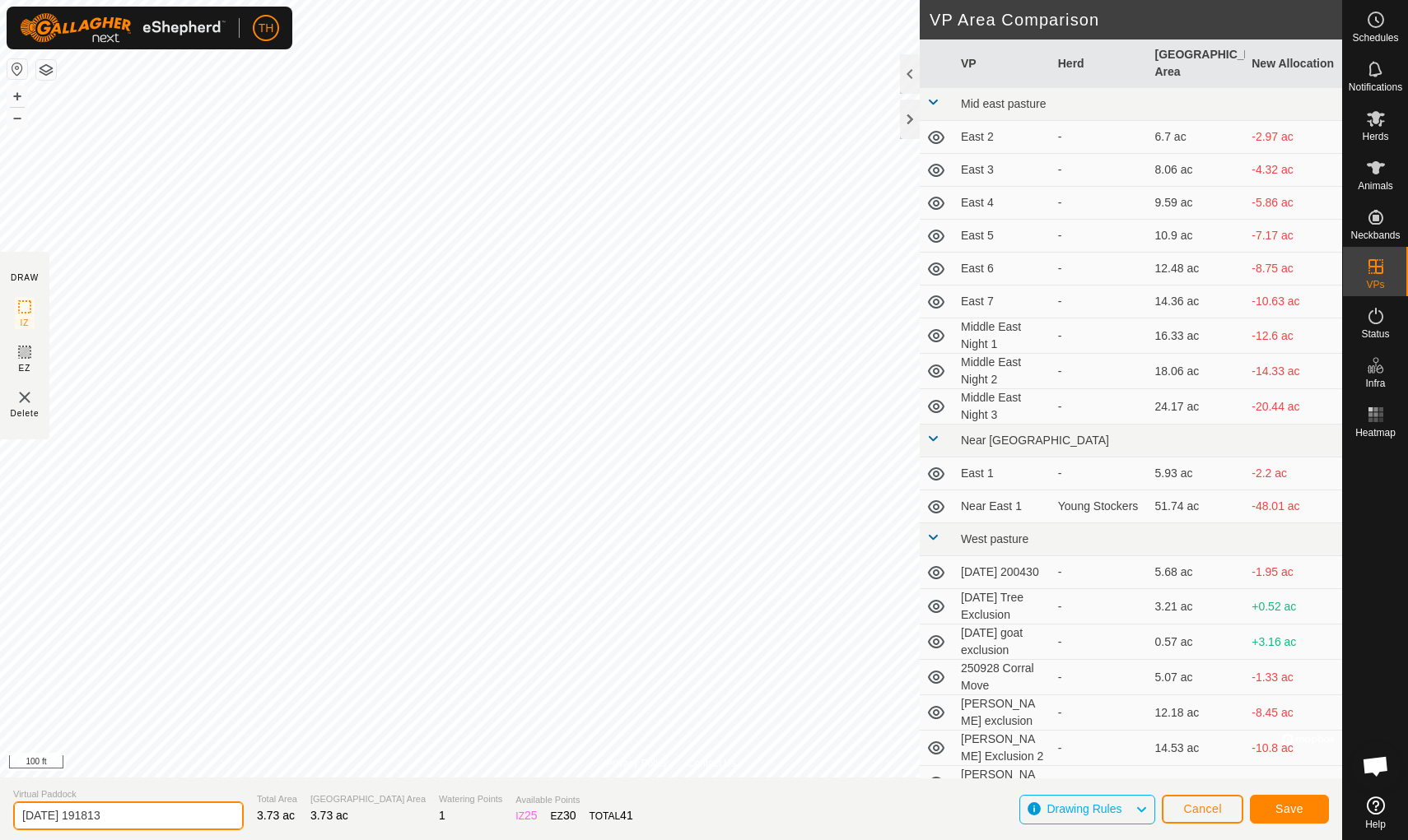
click at [152, 730] on input "[DATE] 191813" at bounding box center [128, 816] width 231 height 29
type input "2"
type input "Bermuda Wheel 3"
click at [1089, 730] on span "Save" at bounding box center [1289, 809] width 28 height 13
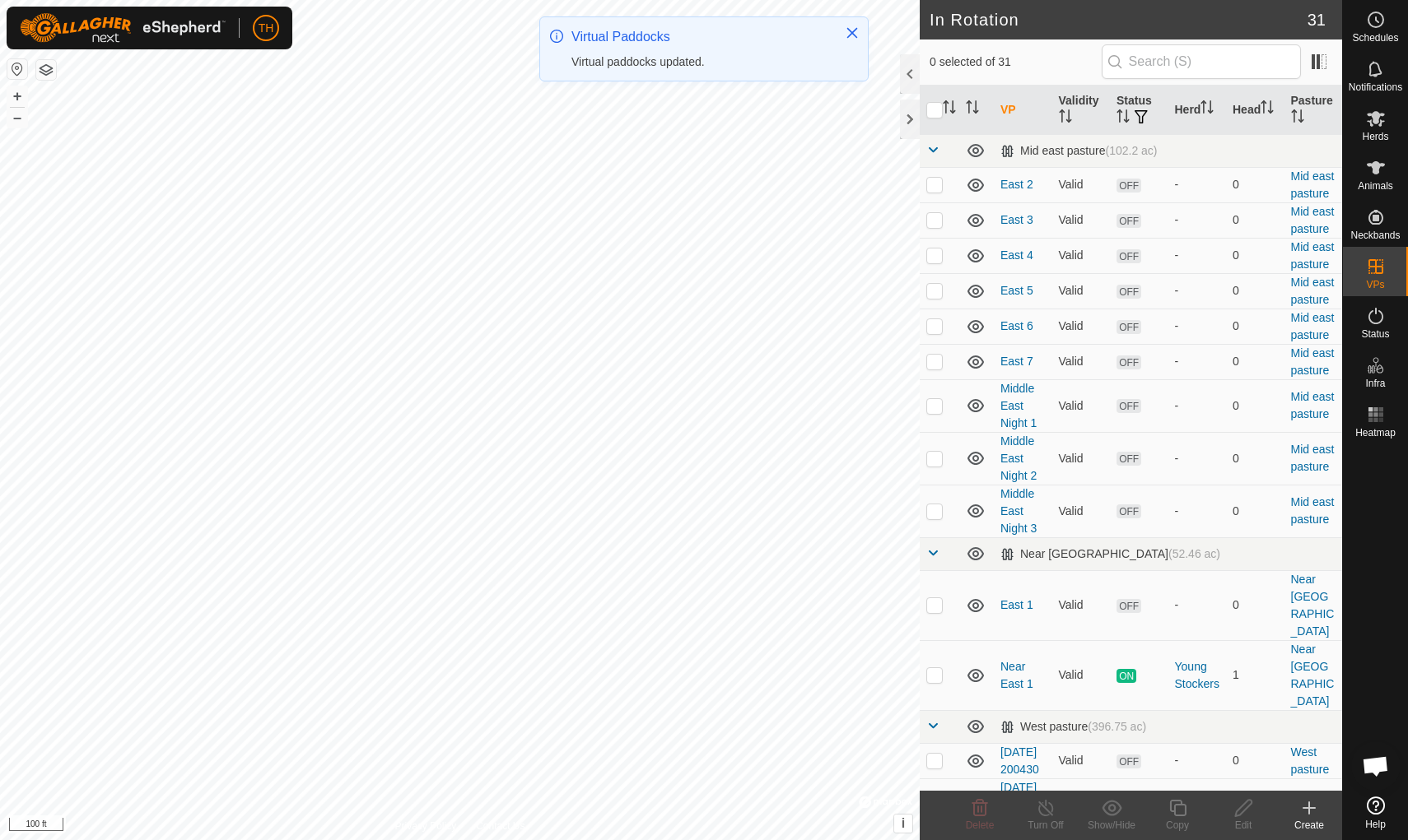
click at [1089, 730] on icon at bounding box center [1308, 808] width 20 height 20
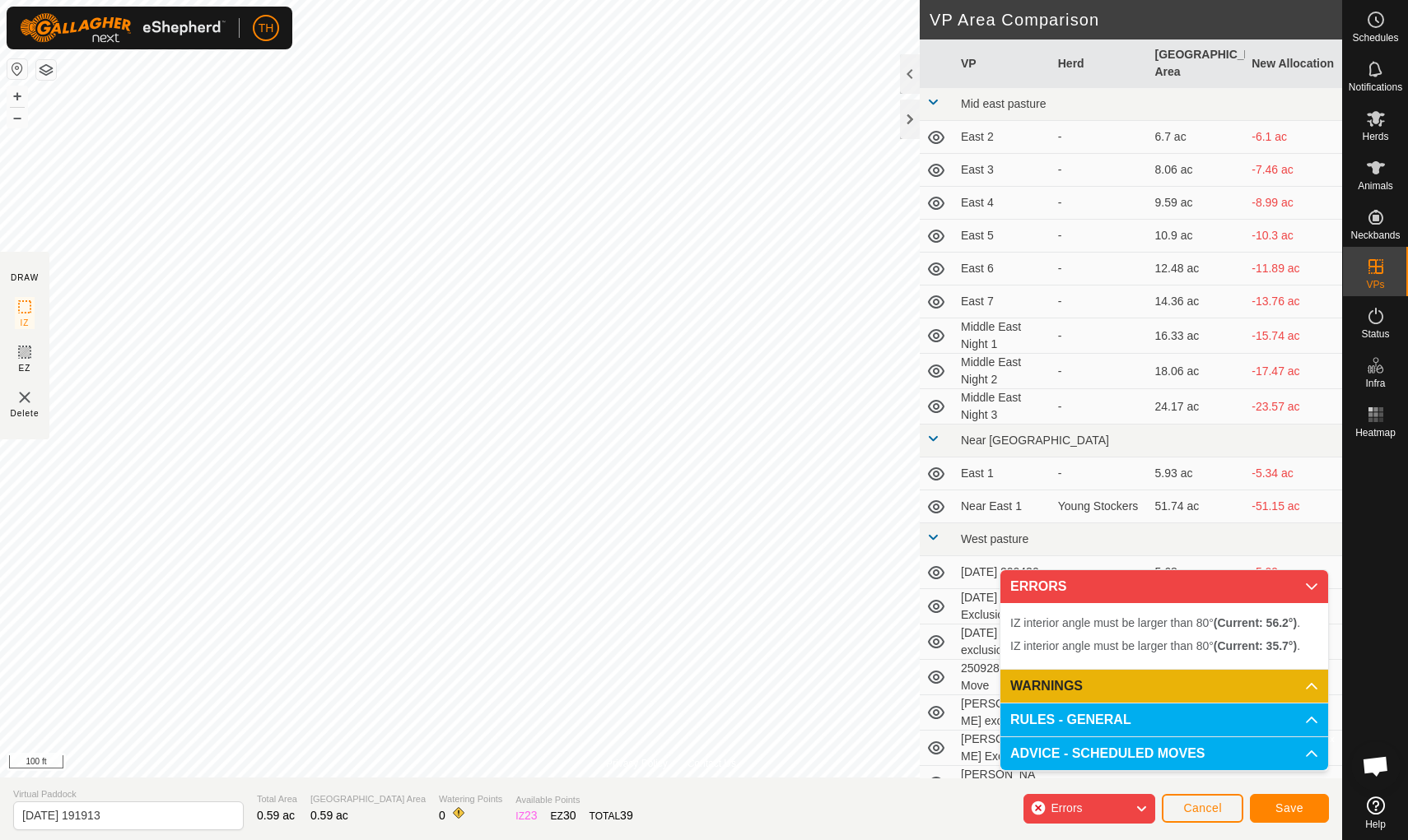
click at [1089, 730] on span "Cancel" at bounding box center [1202, 808] width 39 height 13
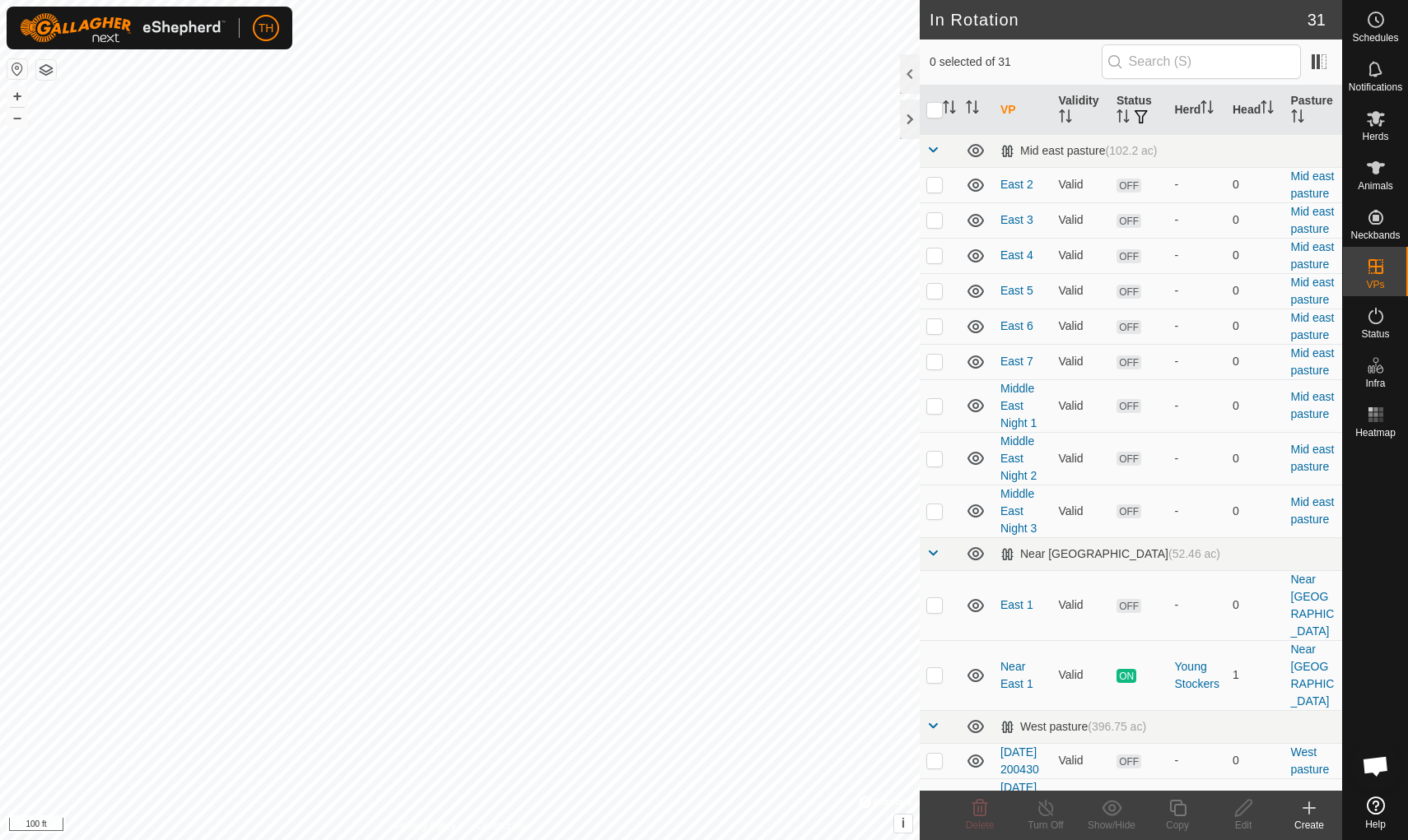
click at [1089, 730] on icon at bounding box center [1308, 808] width 20 height 20
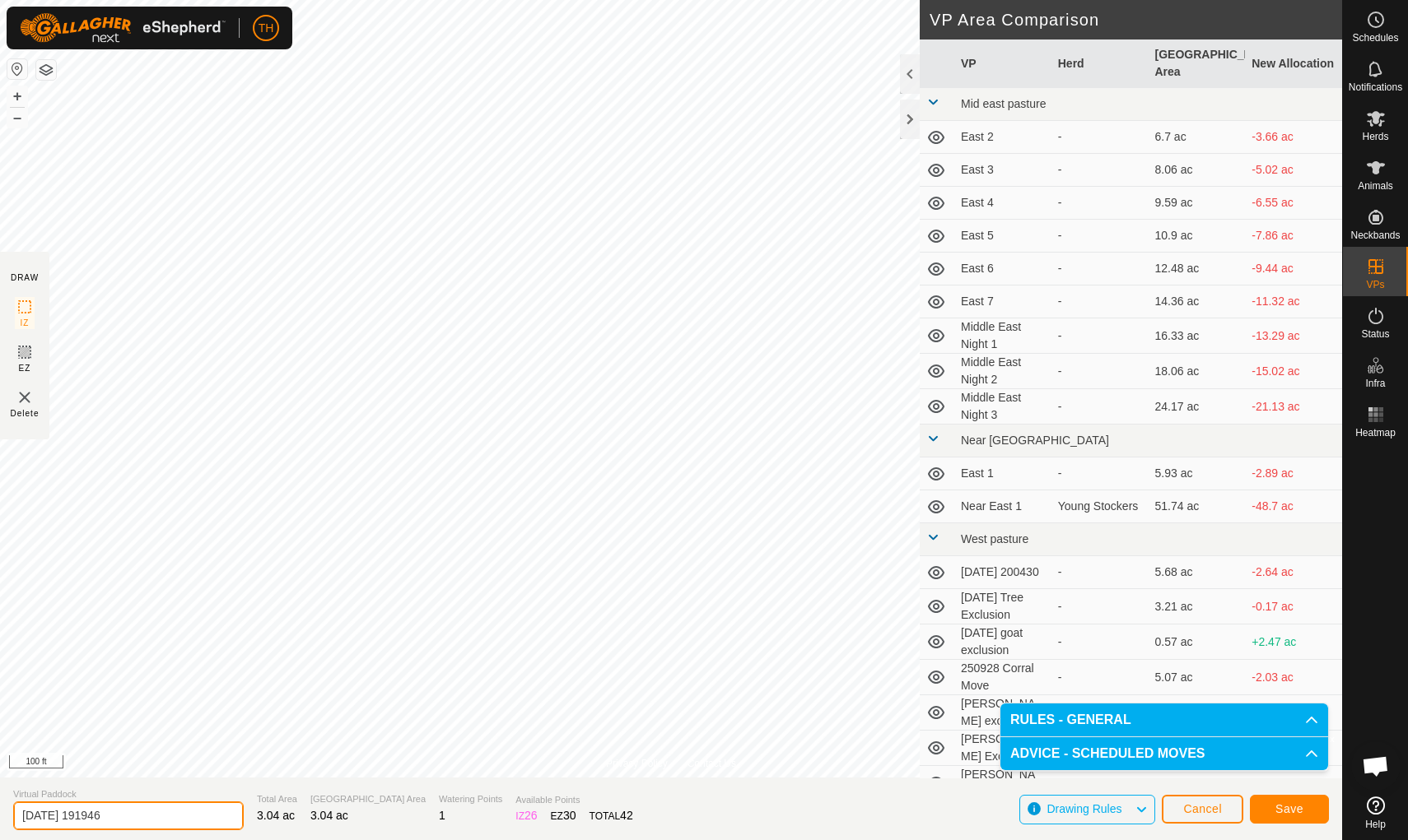
click at [153, 730] on input "[DATE] 191946" at bounding box center [128, 816] width 231 height 29
type input "2"
type input "Bermuda Wheel 4"
click at [1089, 730] on span "Save" at bounding box center [1289, 809] width 28 height 13
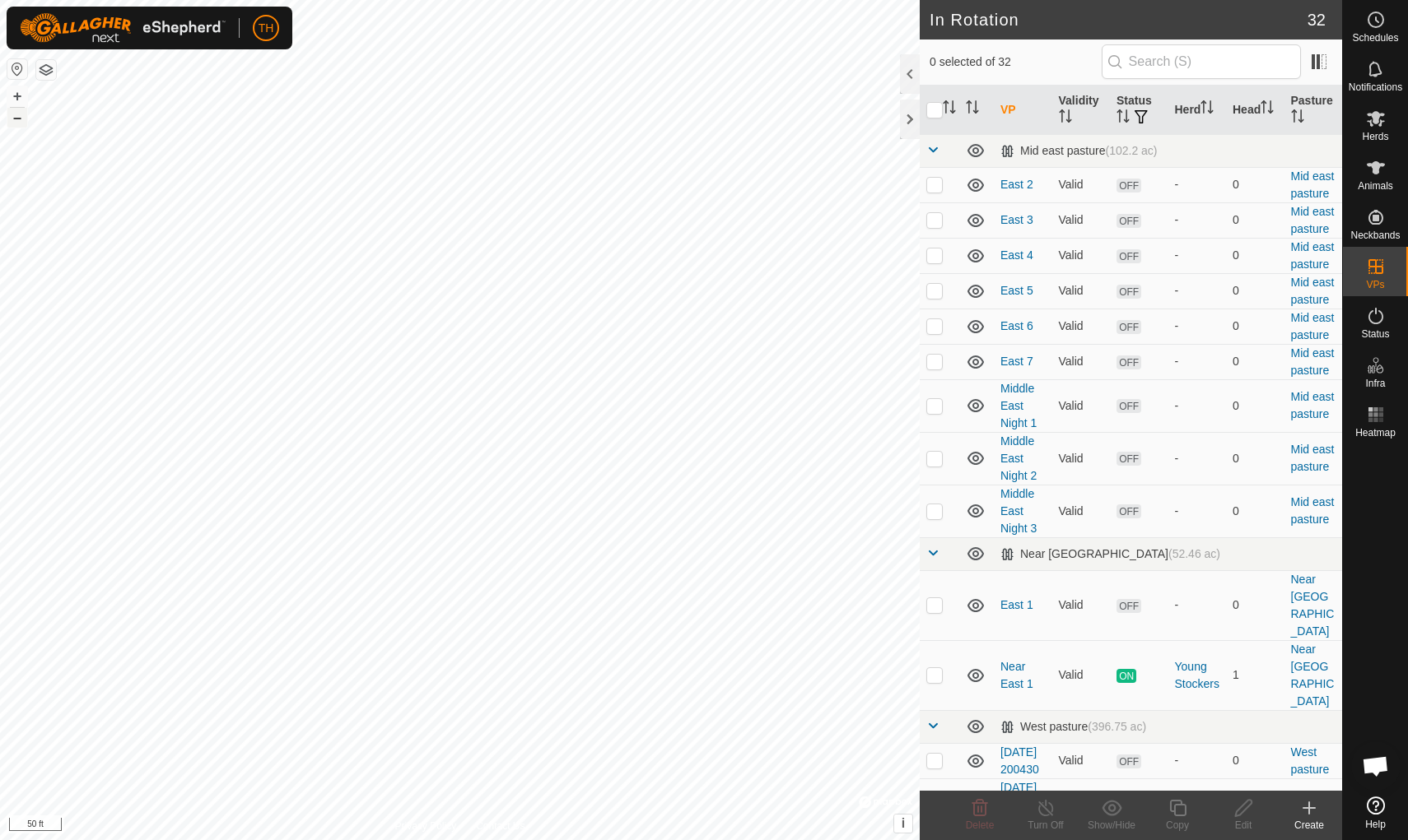
click at [20, 115] on button "–" at bounding box center [17, 118] width 20 height 20
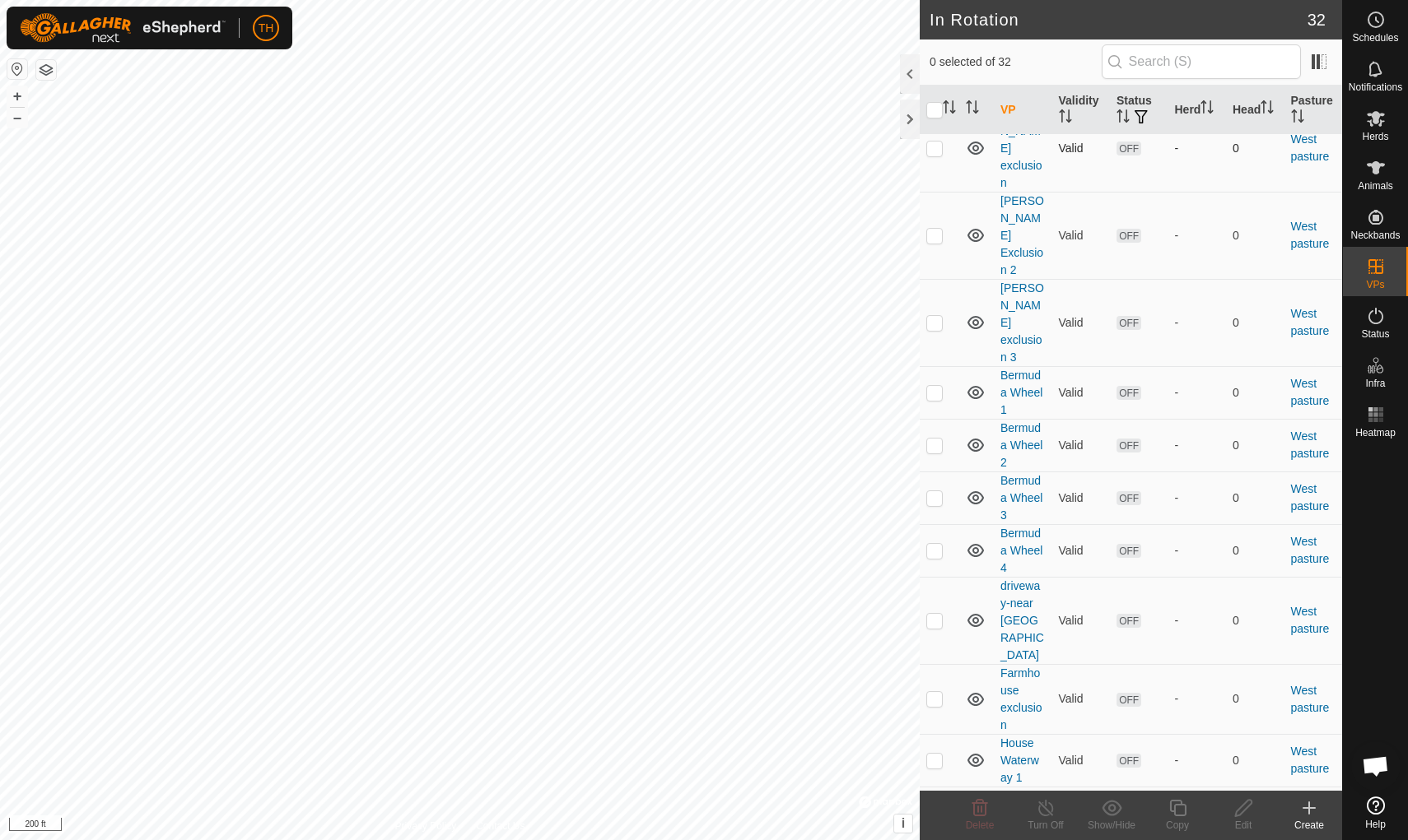
scroll to position [869, 0]
click at [1089, 59] on span at bounding box center [1319, 62] width 26 height 26
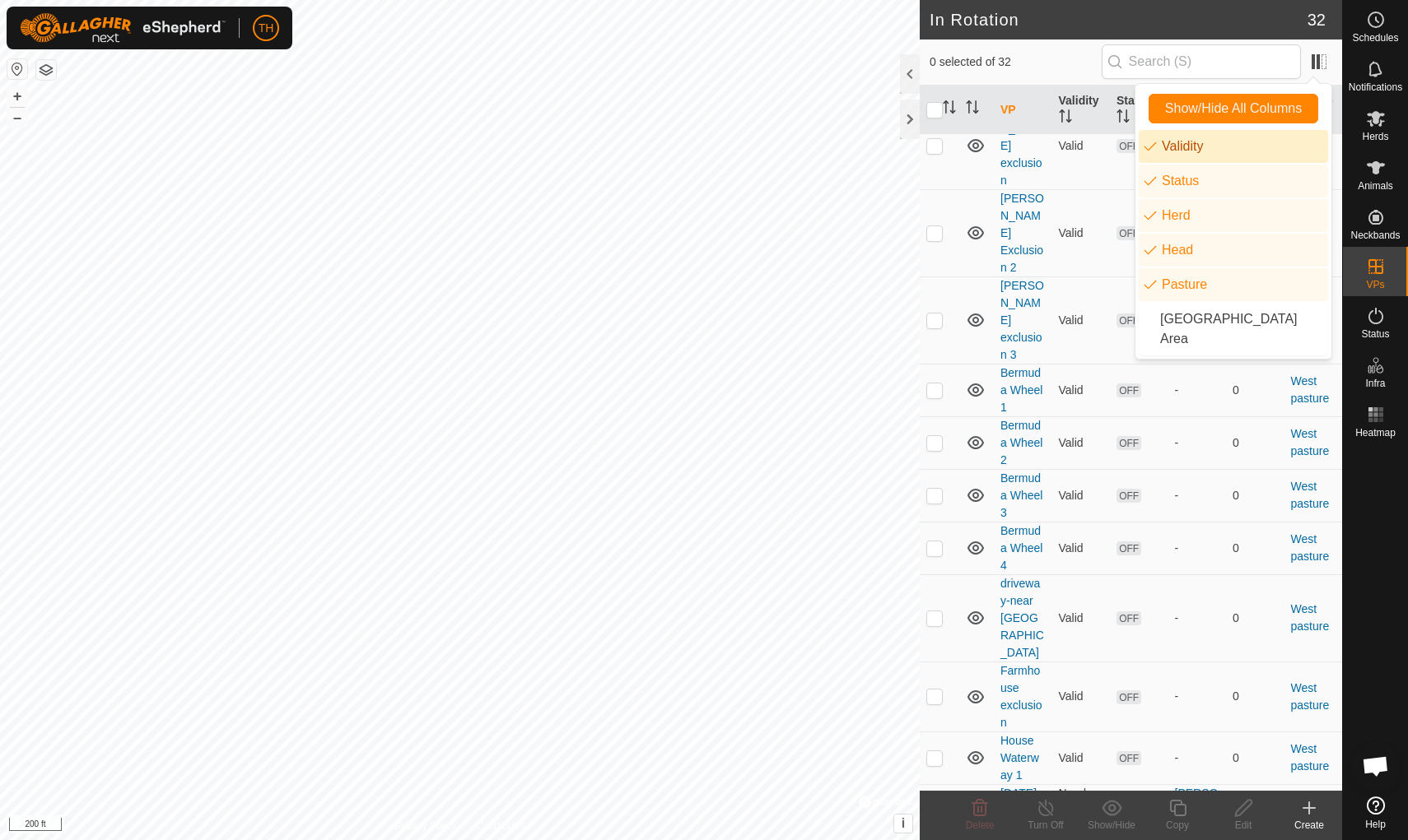
click at [1089, 150] on li "Validity" at bounding box center [1233, 146] width 189 height 33
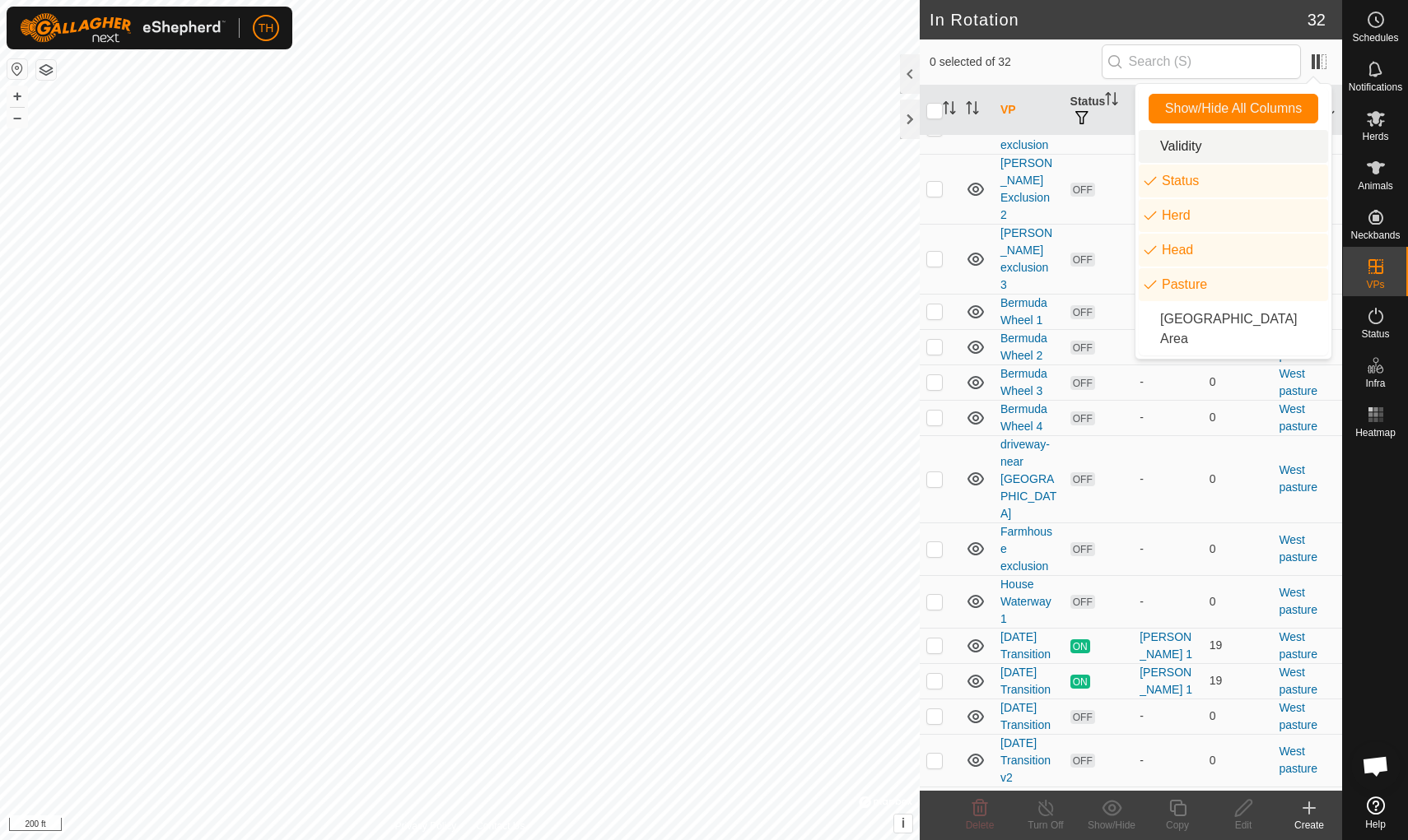
click at [1089, 55] on span "0 selected of 32" at bounding box center [1016, 62] width 172 height 17
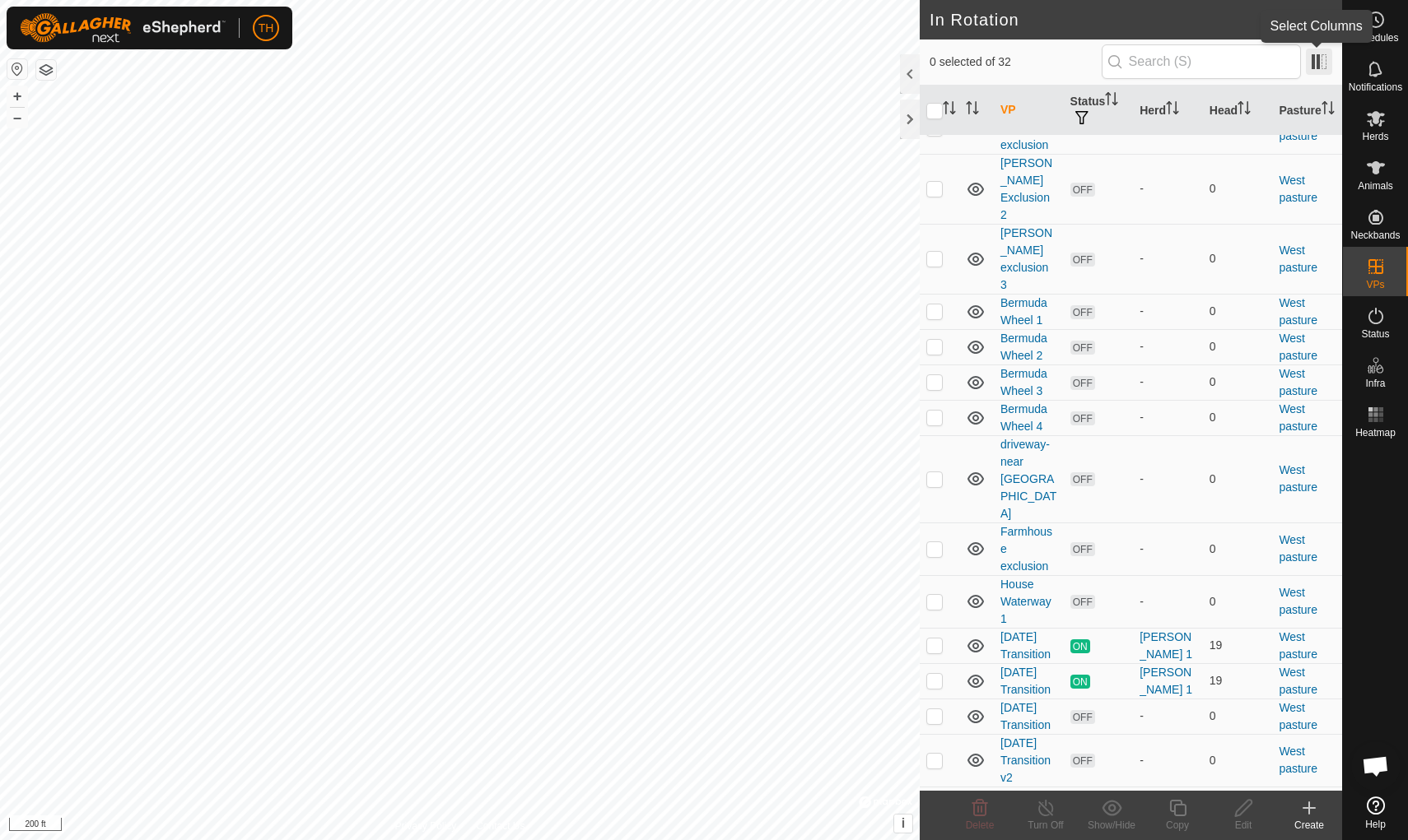
click at [1089, 66] on span at bounding box center [1319, 62] width 26 height 26
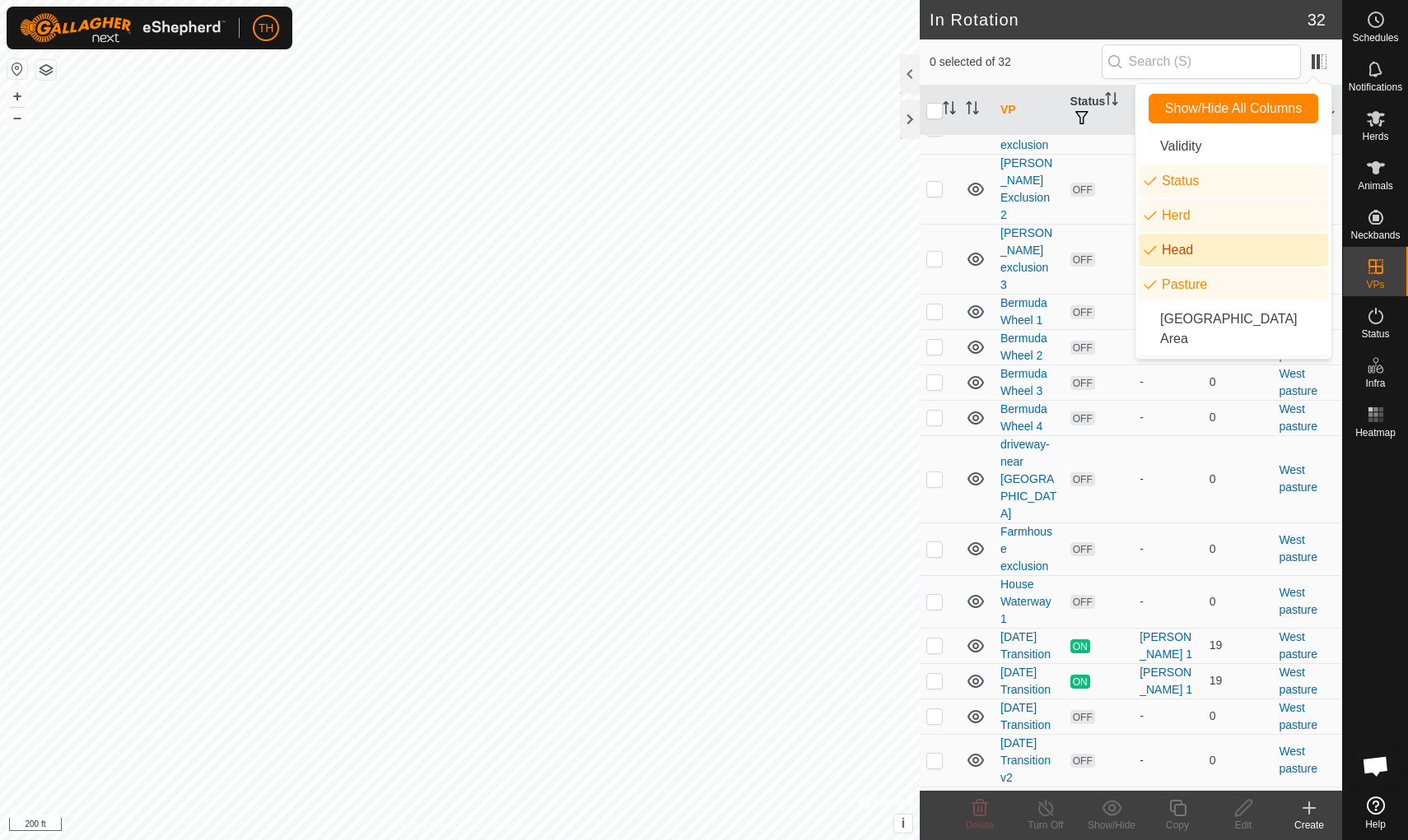
click at [1089, 249] on li "Head" at bounding box center [1233, 249] width 189 height 33
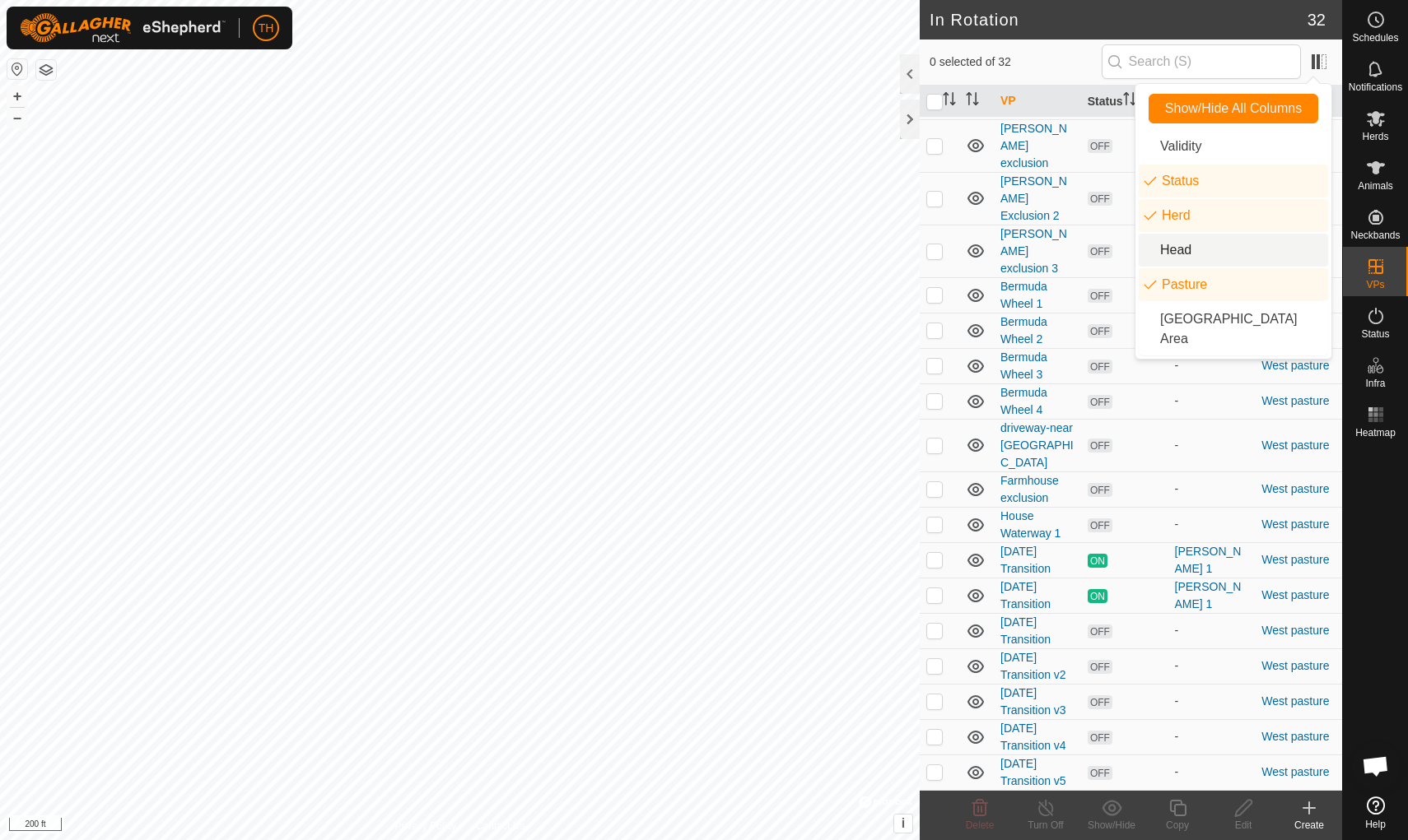
scroll to position [594, 0]
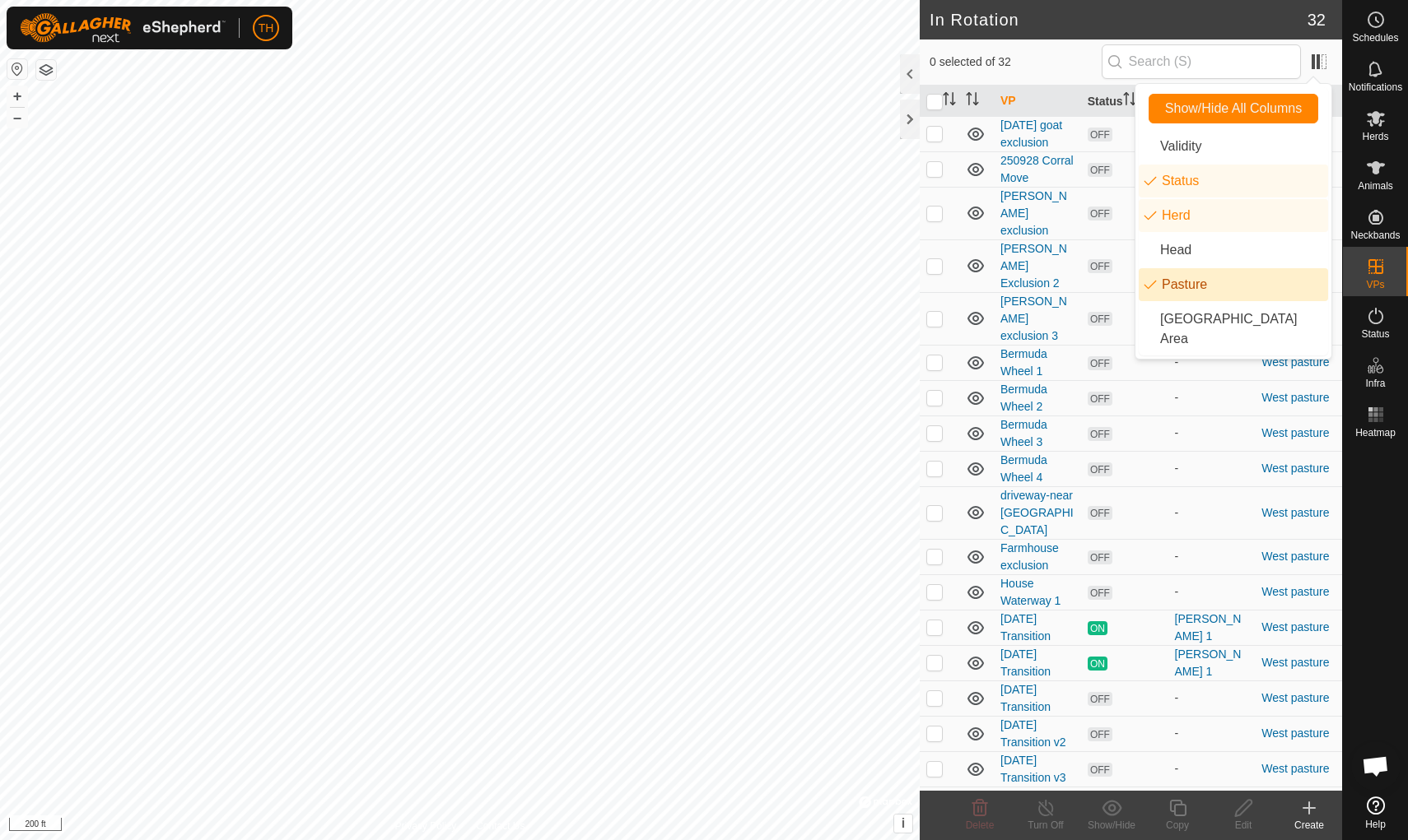
click at [1089, 283] on li "Pasture" at bounding box center [1233, 284] width 189 height 33
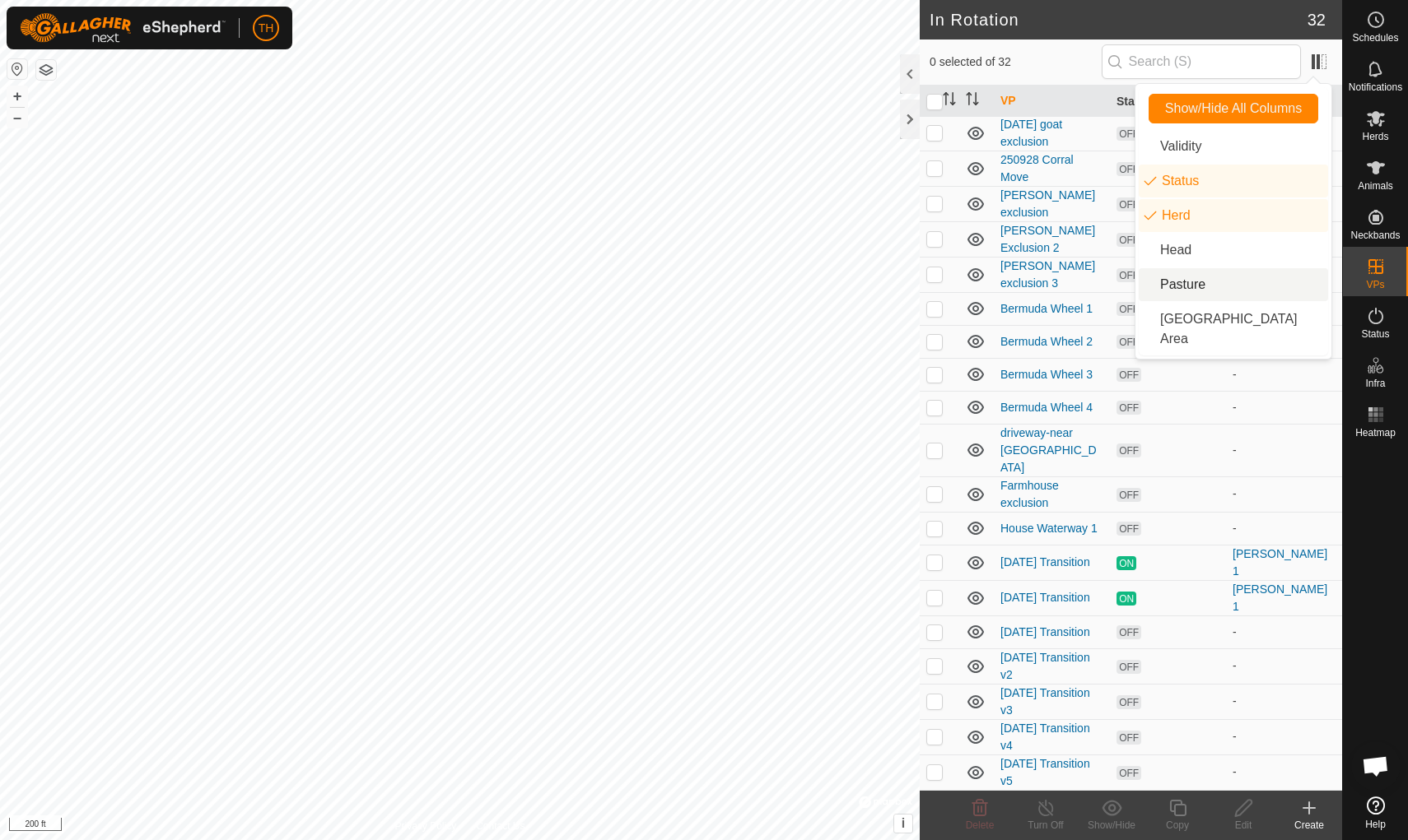
scroll to position [499, 0]
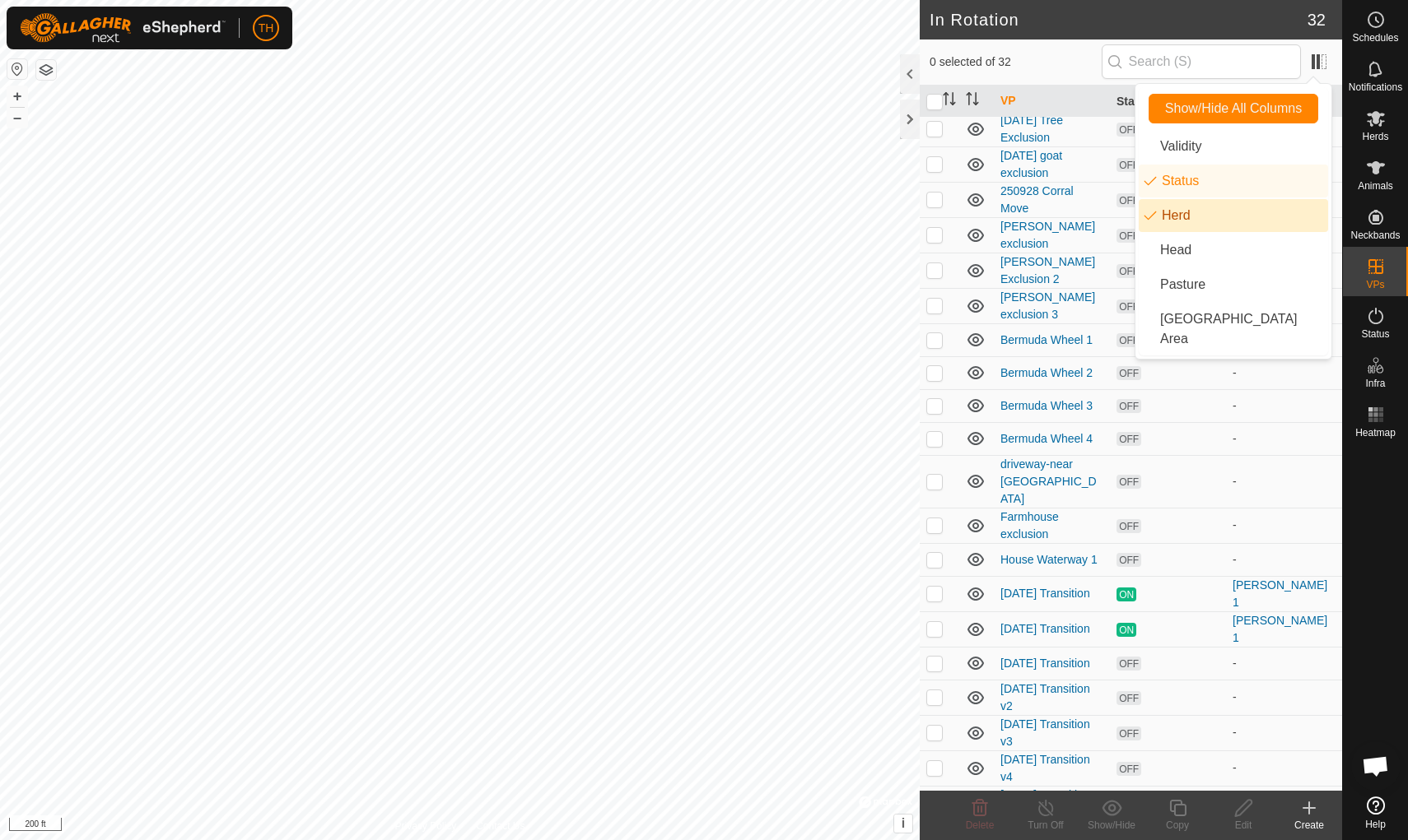
click at [1089, 57] on span "0 selected of 32" at bounding box center [1016, 62] width 172 height 17
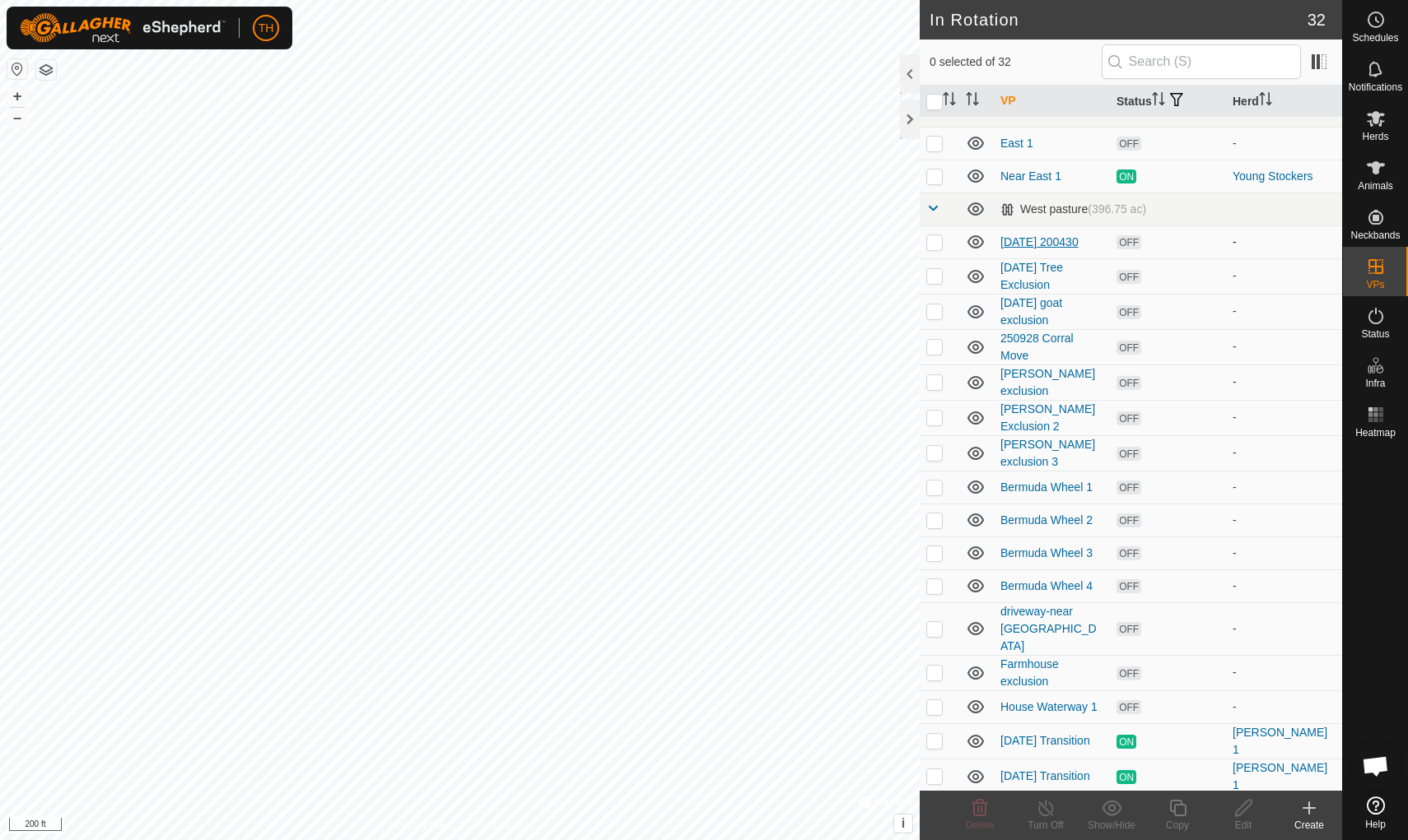
scroll to position [353, 0]
click at [932, 243] on p-checkbox at bounding box center [934, 241] width 16 height 13
checkbox input "true"
click at [936, 277] on p-checkbox at bounding box center [934, 275] width 16 height 13
checkbox input "true"
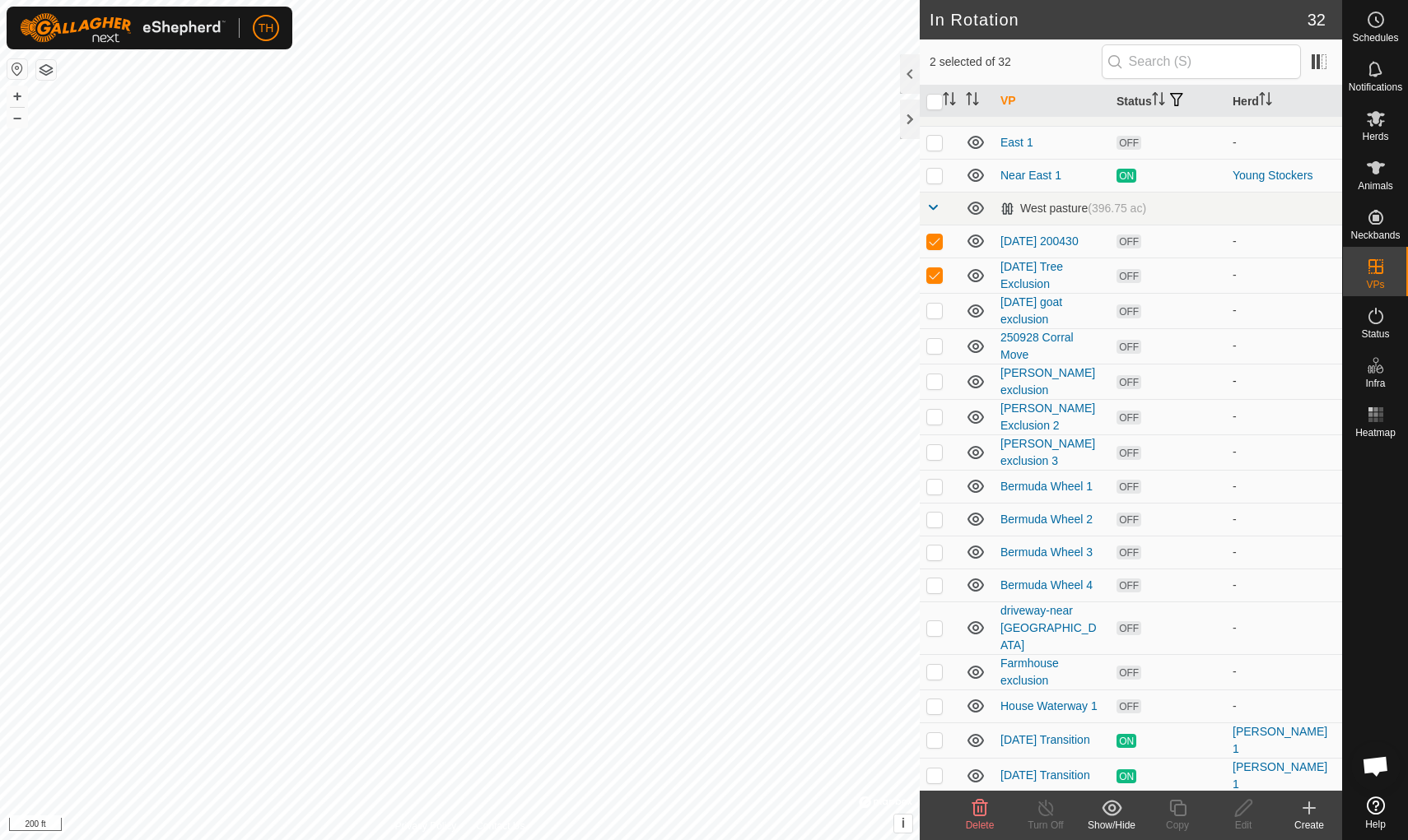
click at [935, 380] on p-checkbox at bounding box center [934, 381] width 16 height 13
click at [935, 418] on p-checkbox at bounding box center [934, 417] width 16 height 13
checkbox input "true"
click at [935, 418] on p-checkbox at bounding box center [934, 417] width 16 height 13
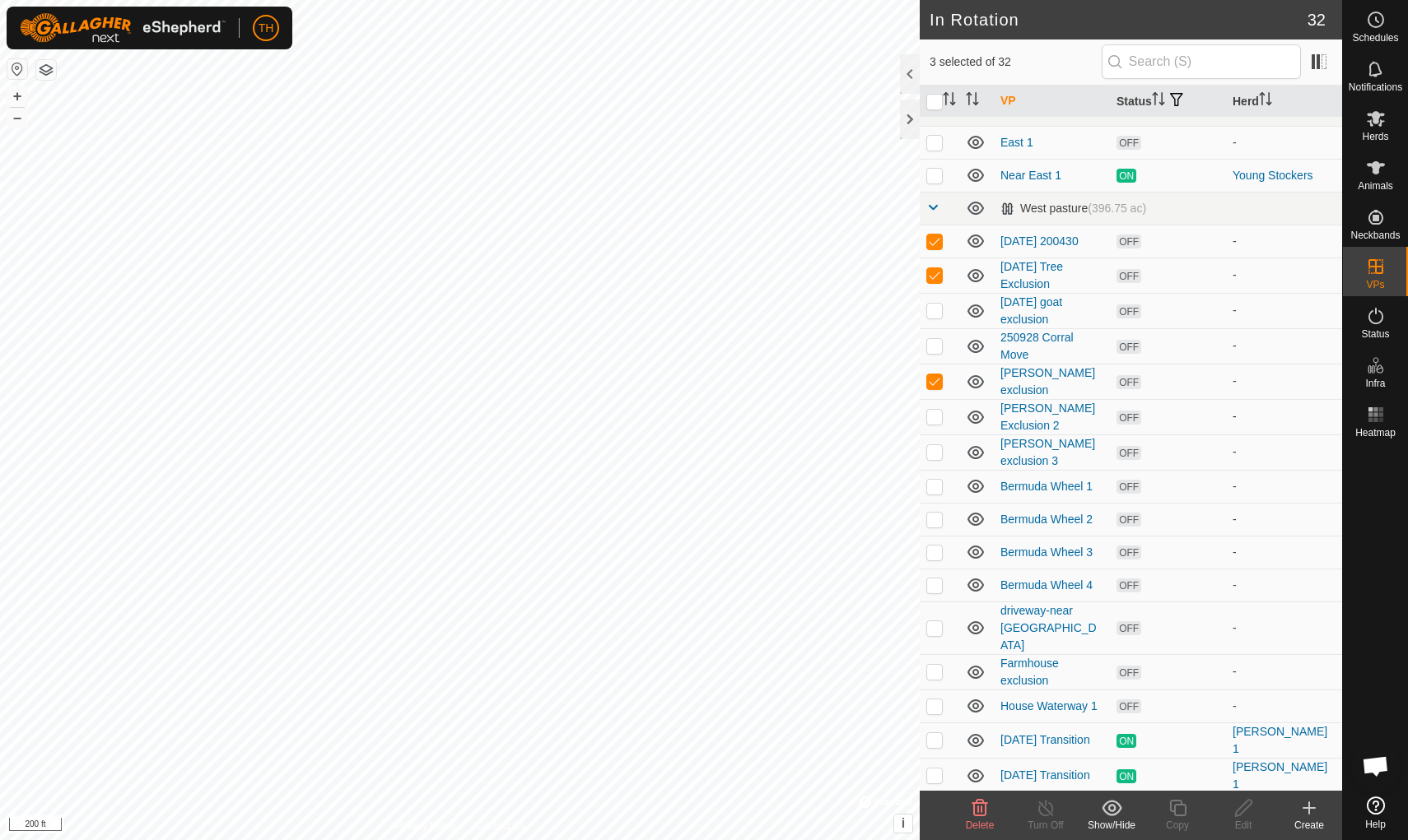
checkbox input "true"
click at [933, 451] on p-checkbox at bounding box center [934, 452] width 16 height 13
checkbox input "true"
click at [933, 484] on p-checkbox at bounding box center [934, 486] width 16 height 13
checkbox input "true"
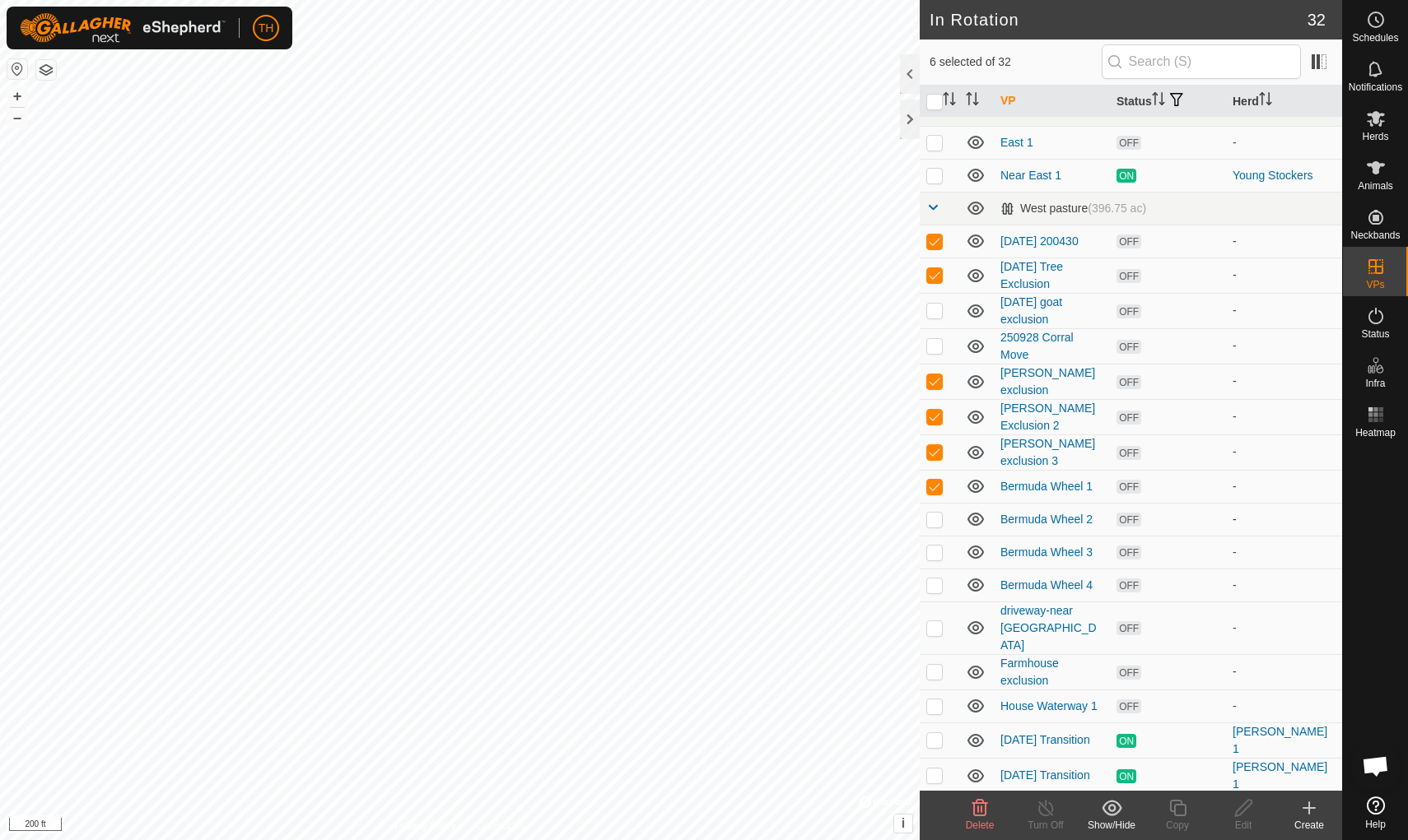
click at [934, 526] on p-checkbox at bounding box center [934, 519] width 16 height 13
checkbox input "true"
click at [934, 562] on td at bounding box center [939, 551] width 40 height 33
checkbox input "true"
click at [936, 590] on p-checkbox at bounding box center [934, 585] width 16 height 13
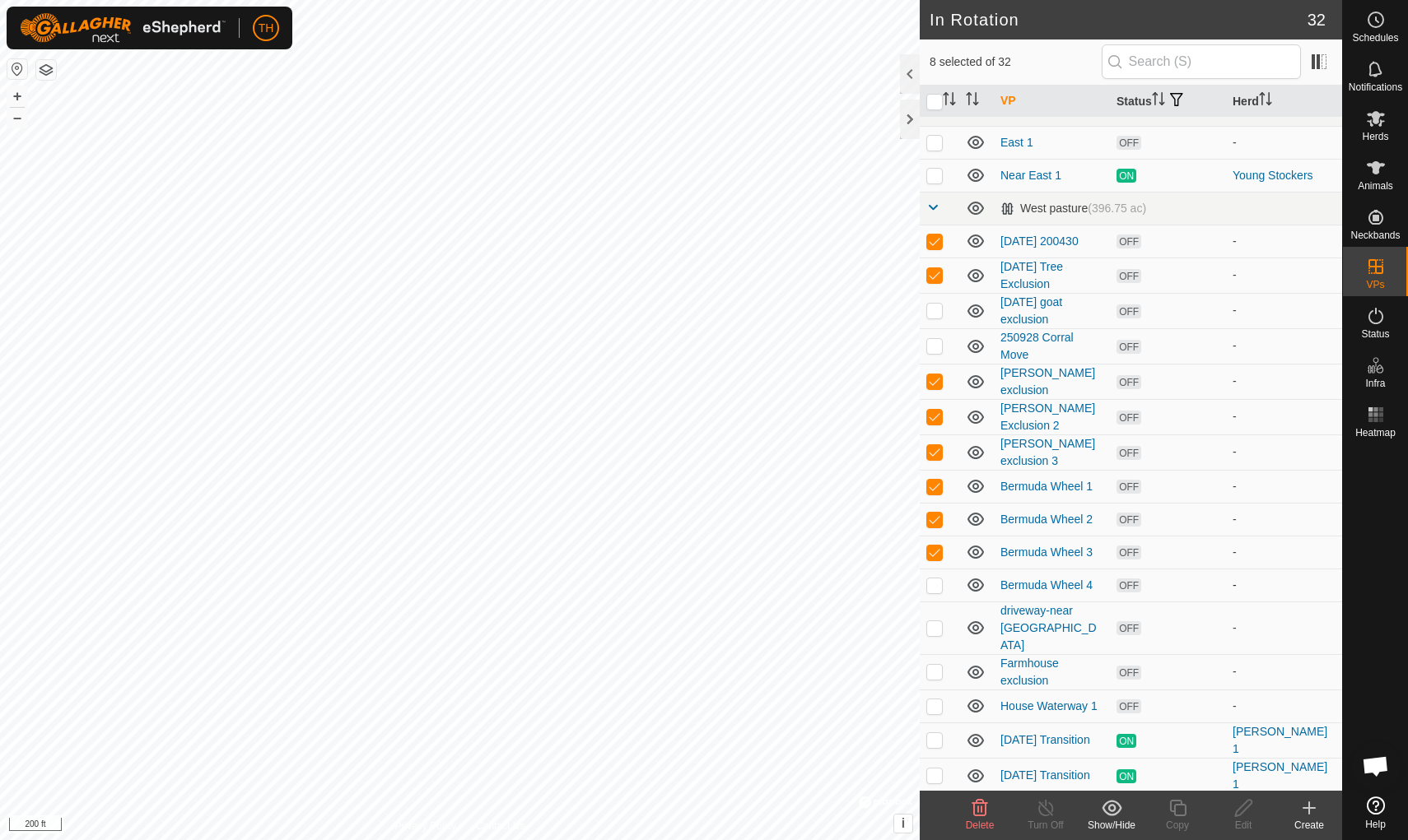
checkbox input "true"
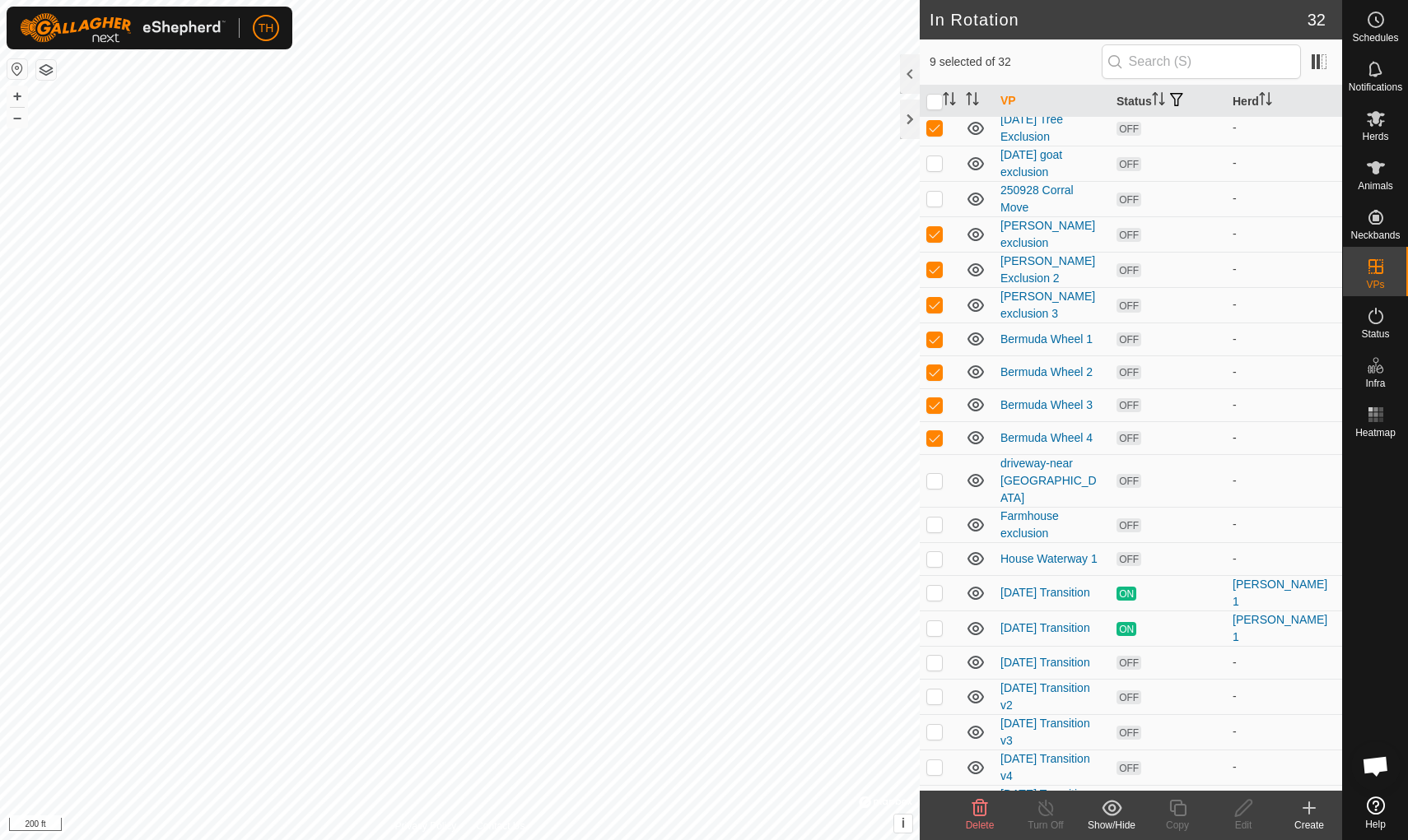
scroll to position [499, 0]
click at [934, 518] on p-checkbox at bounding box center [934, 525] width 16 height 13
checkbox input "true"
click at [935, 553] on p-checkbox at bounding box center [934, 560] width 16 height 13
checkbox input "true"
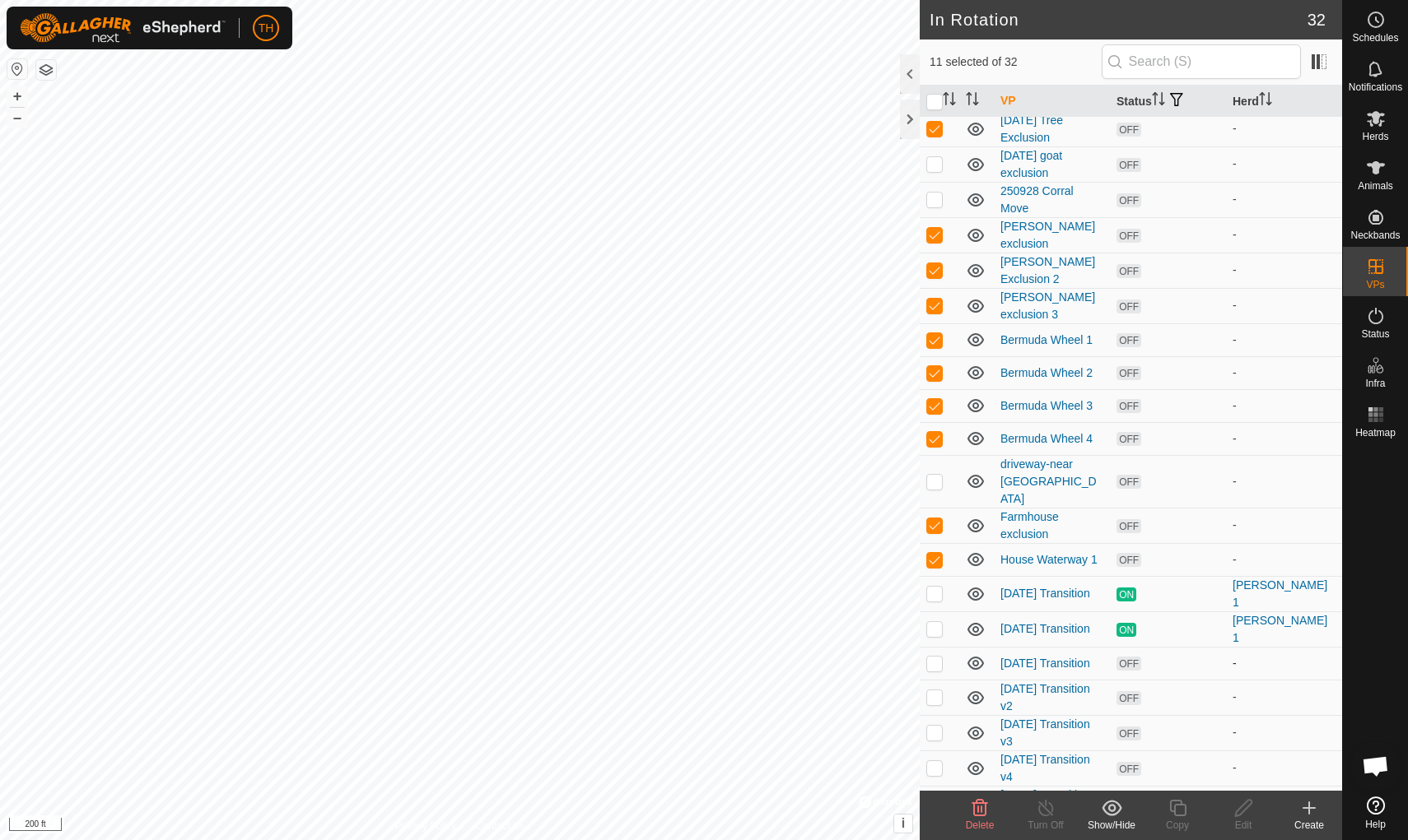
click at [935, 657] on p-checkbox at bounding box center [934, 663] width 16 height 13
checkbox input "true"
click at [936, 690] on p-checkbox at bounding box center [934, 697] width 16 height 13
checkbox input "true"
click at [934, 726] on p-checkbox at bounding box center [934, 733] width 16 height 13
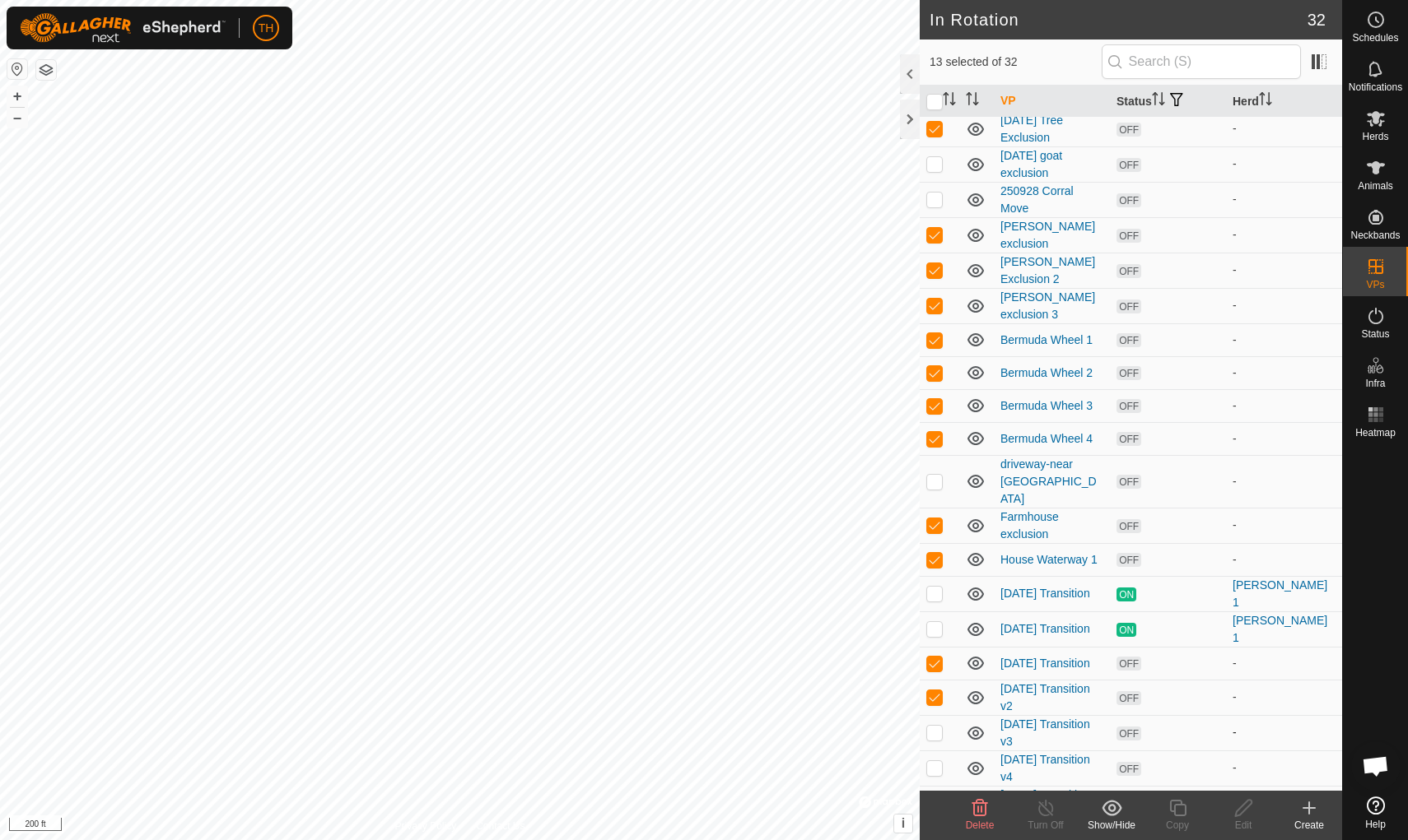
checkbox input "true"
click at [935, 730] on p-checkbox at bounding box center [934, 768] width 16 height 13
checkbox input "true"
click at [935, 730] on p-checkbox at bounding box center [934, 803] width 16 height 13
checkbox input "true"
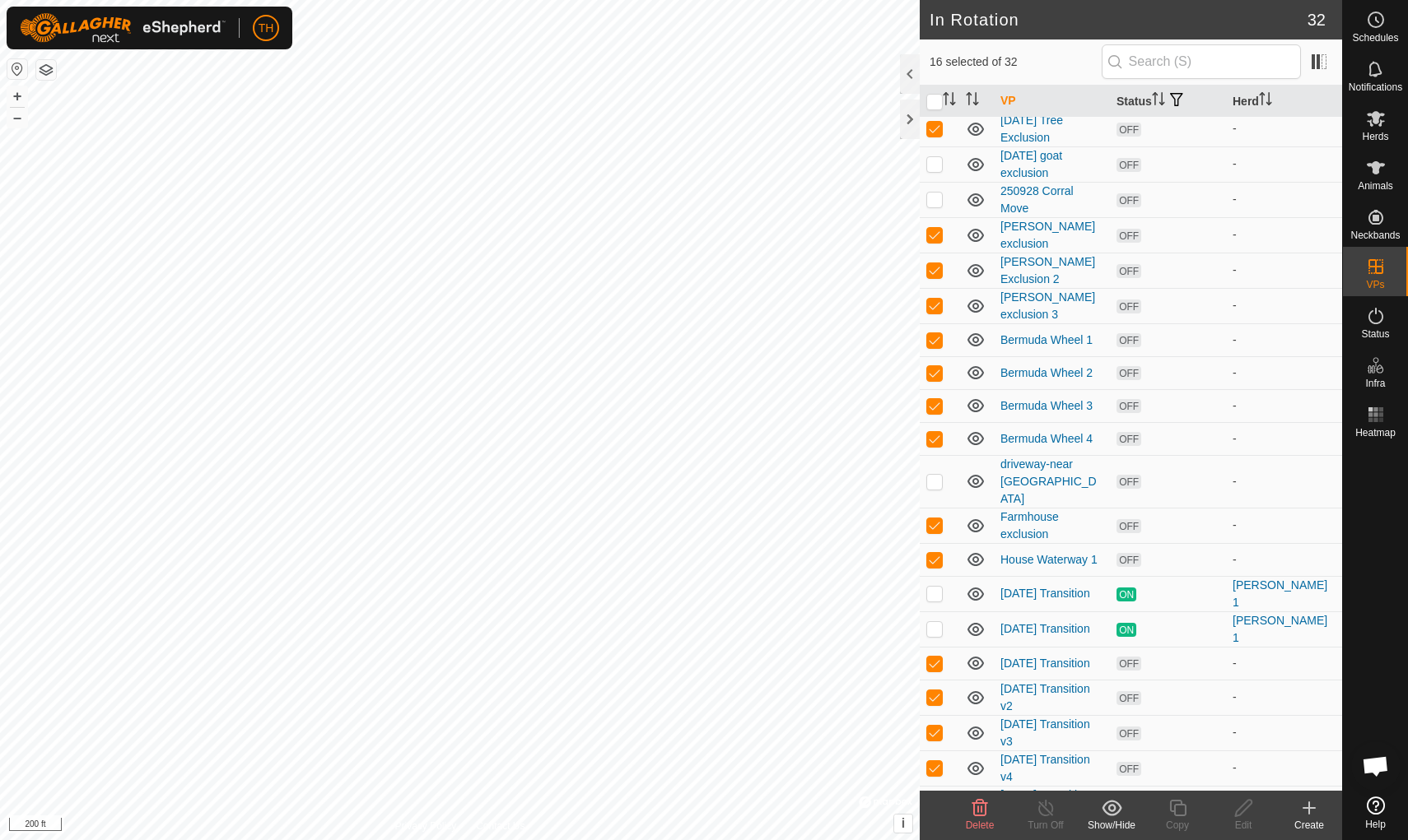
click at [978, 730] on icon at bounding box center [980, 807] width 16 height 16
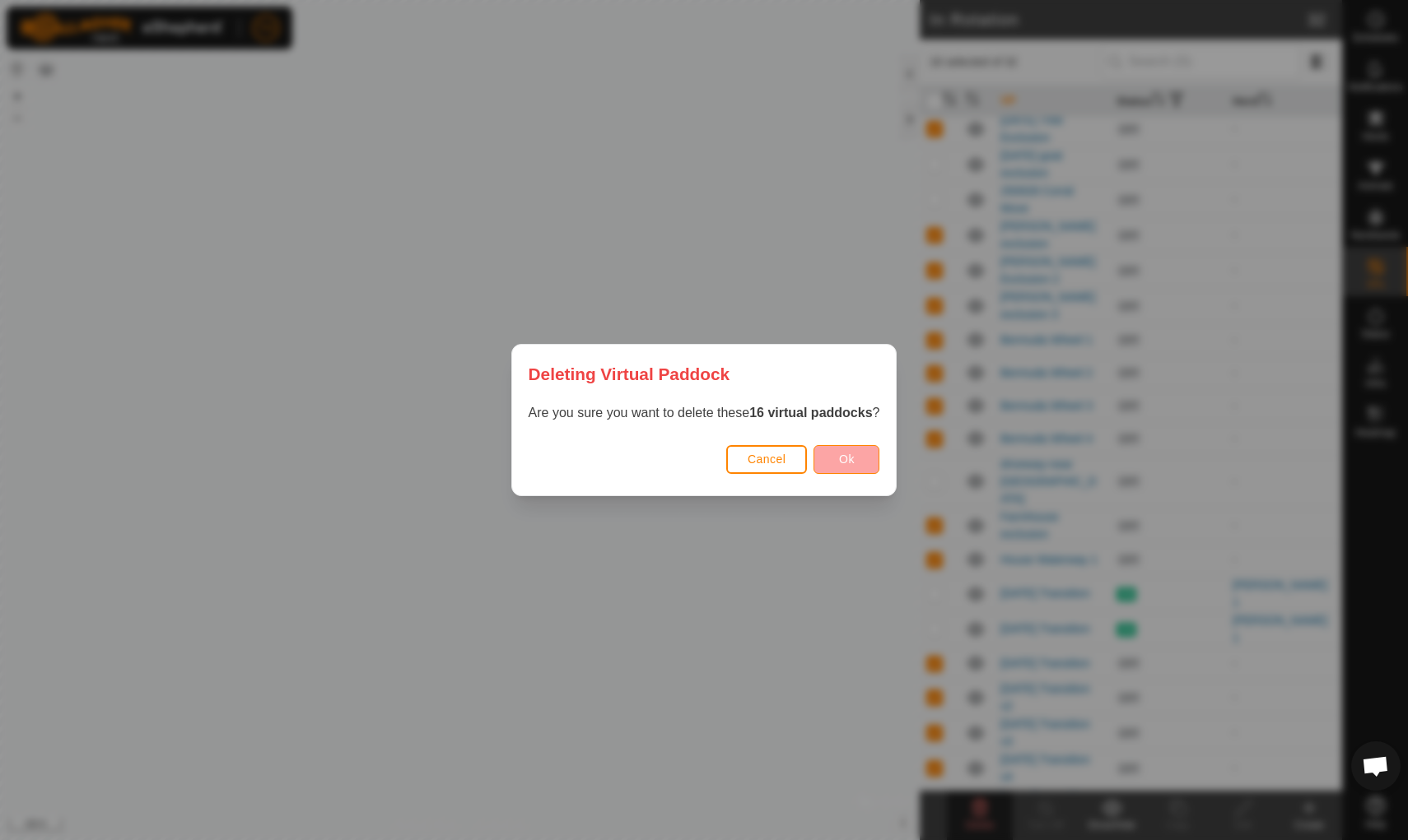
click at [851, 451] on button "Ok" at bounding box center [846, 459] width 66 height 29
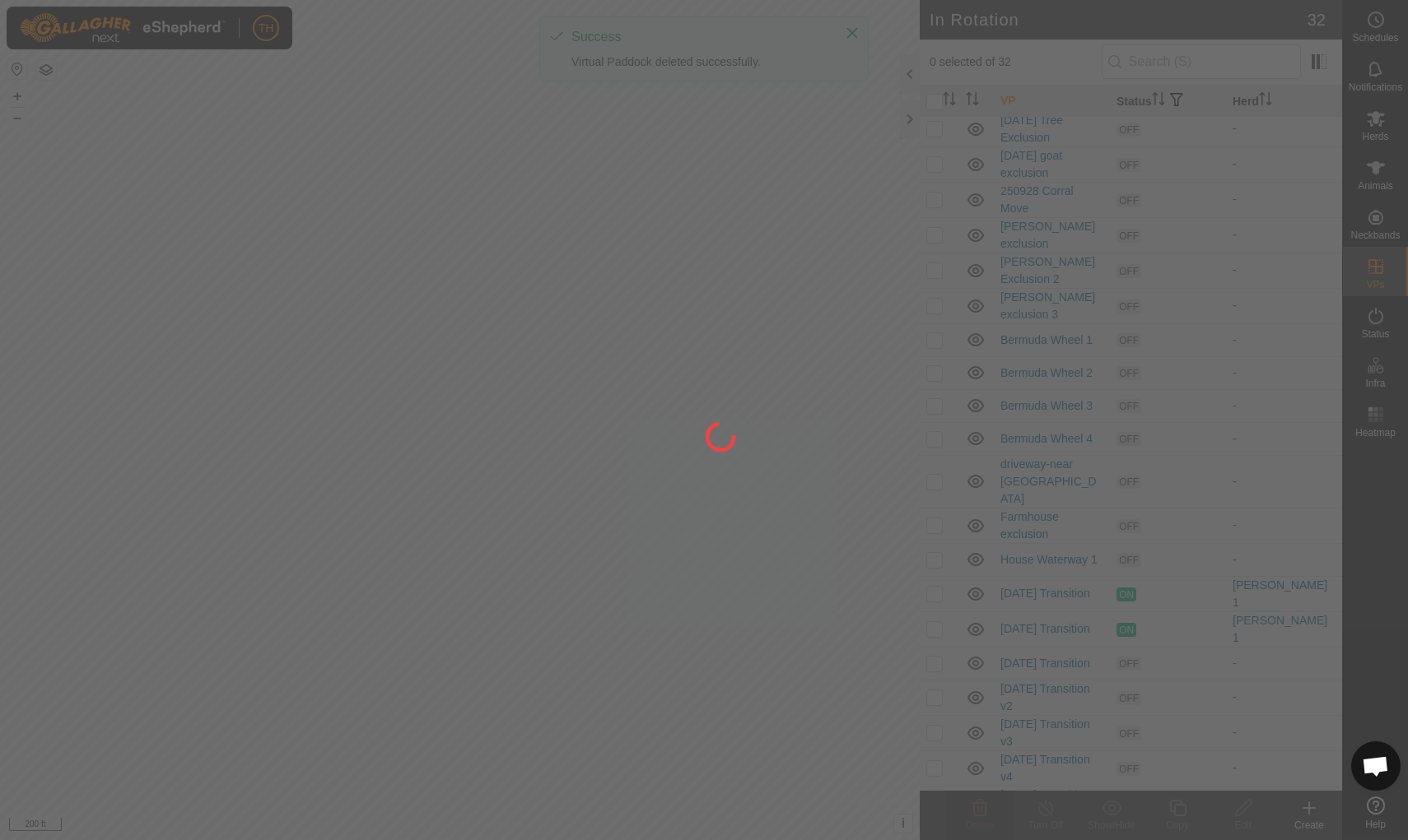
checkbox input "false"
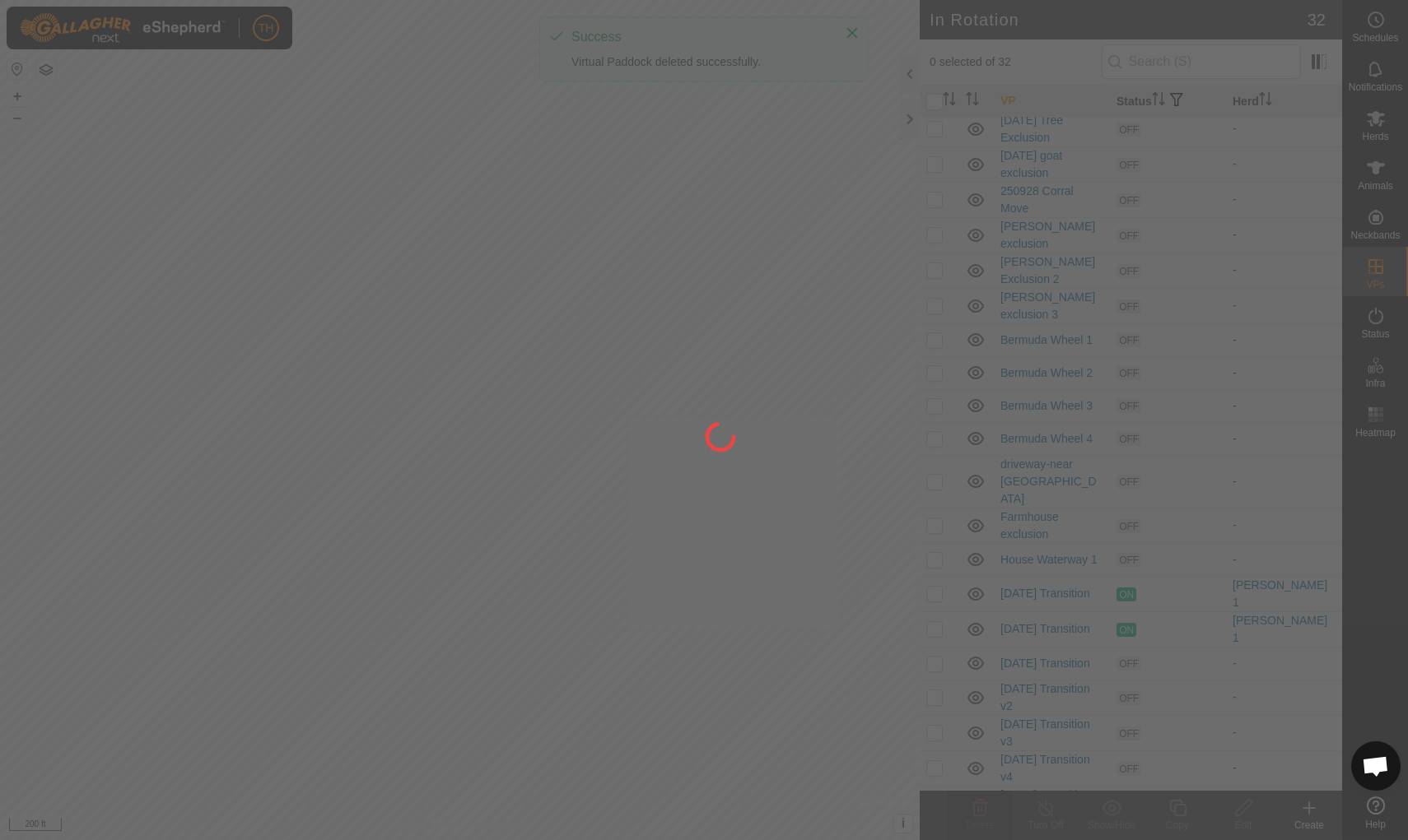
checkbox input "false"
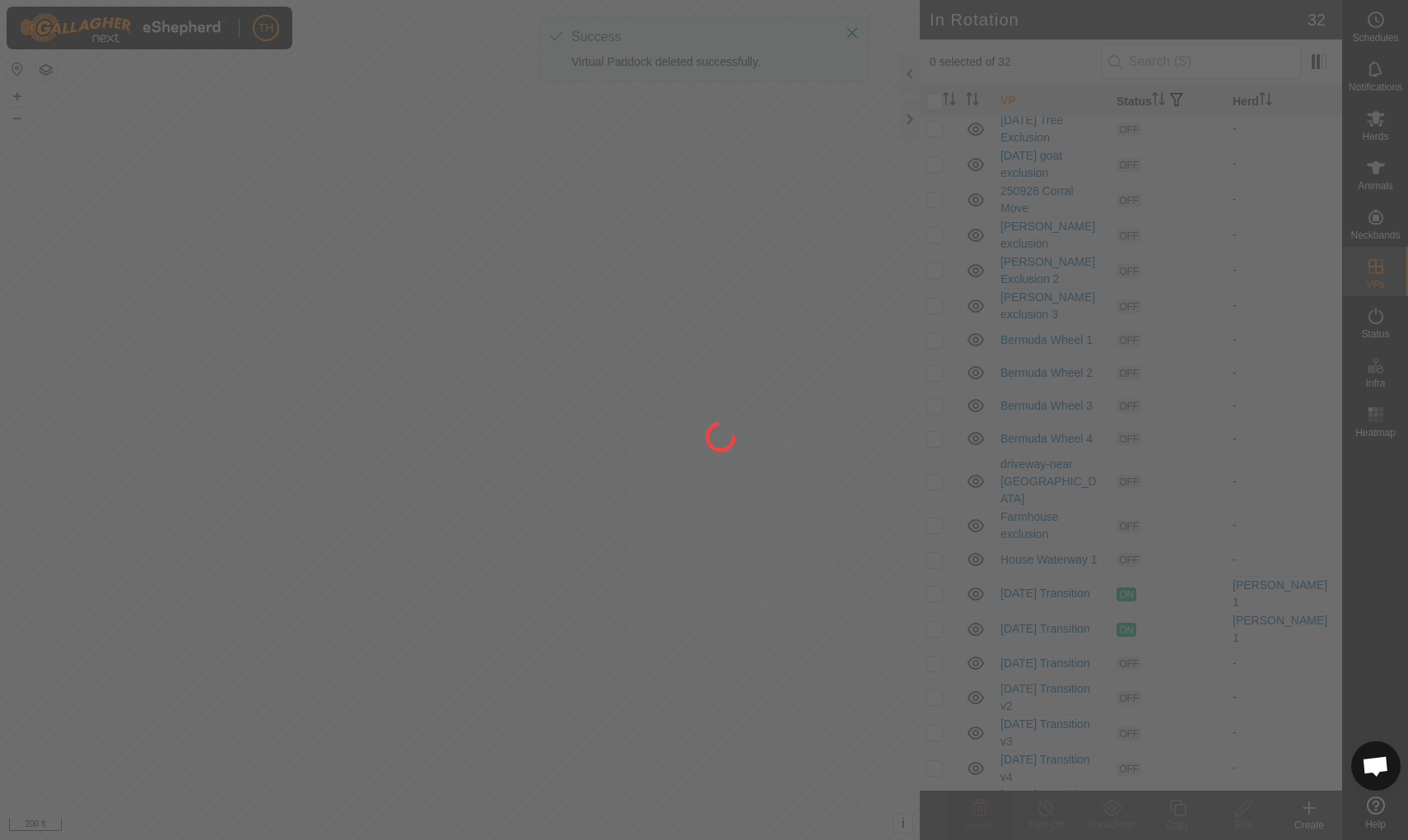
checkbox input "false"
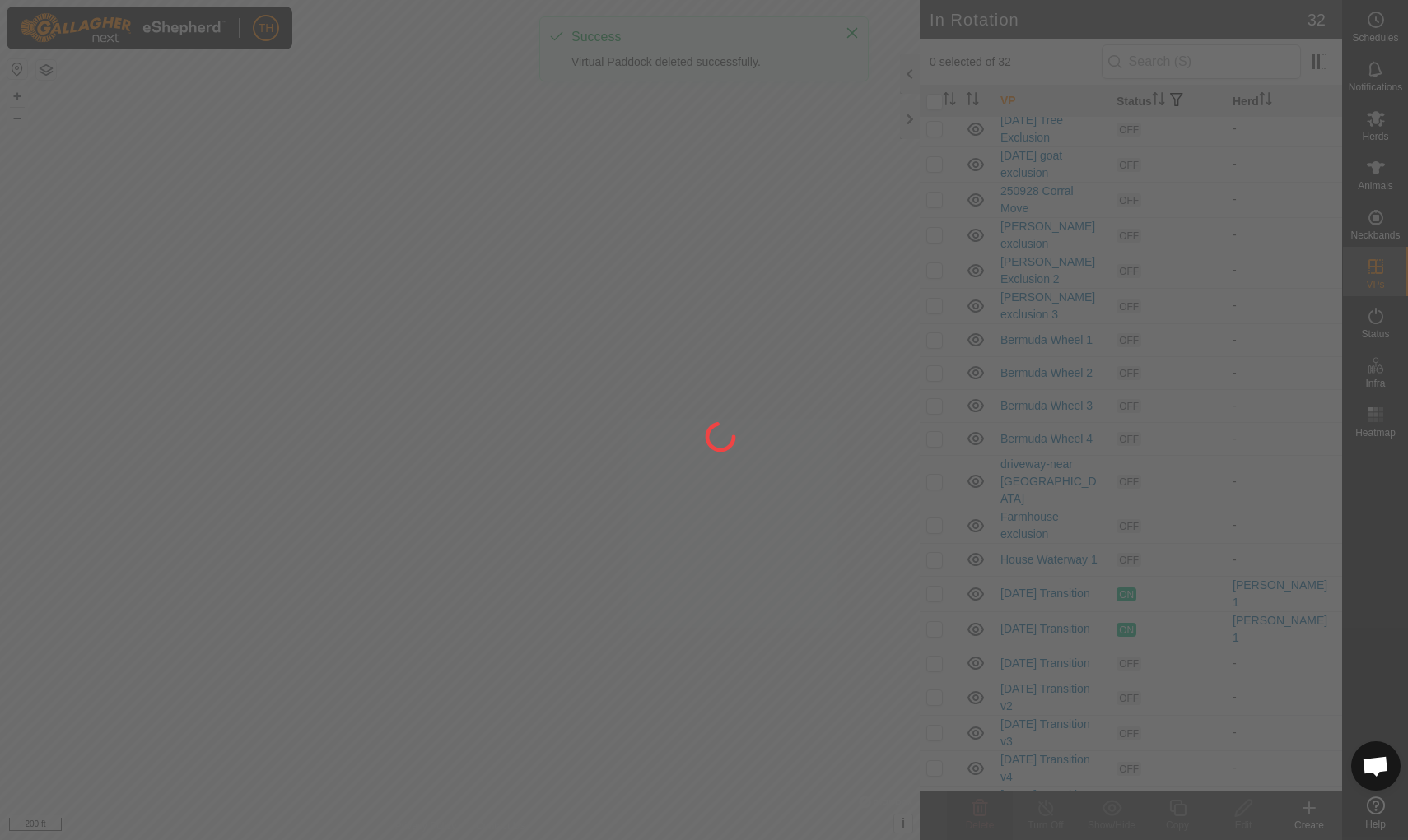
checkbox input "false"
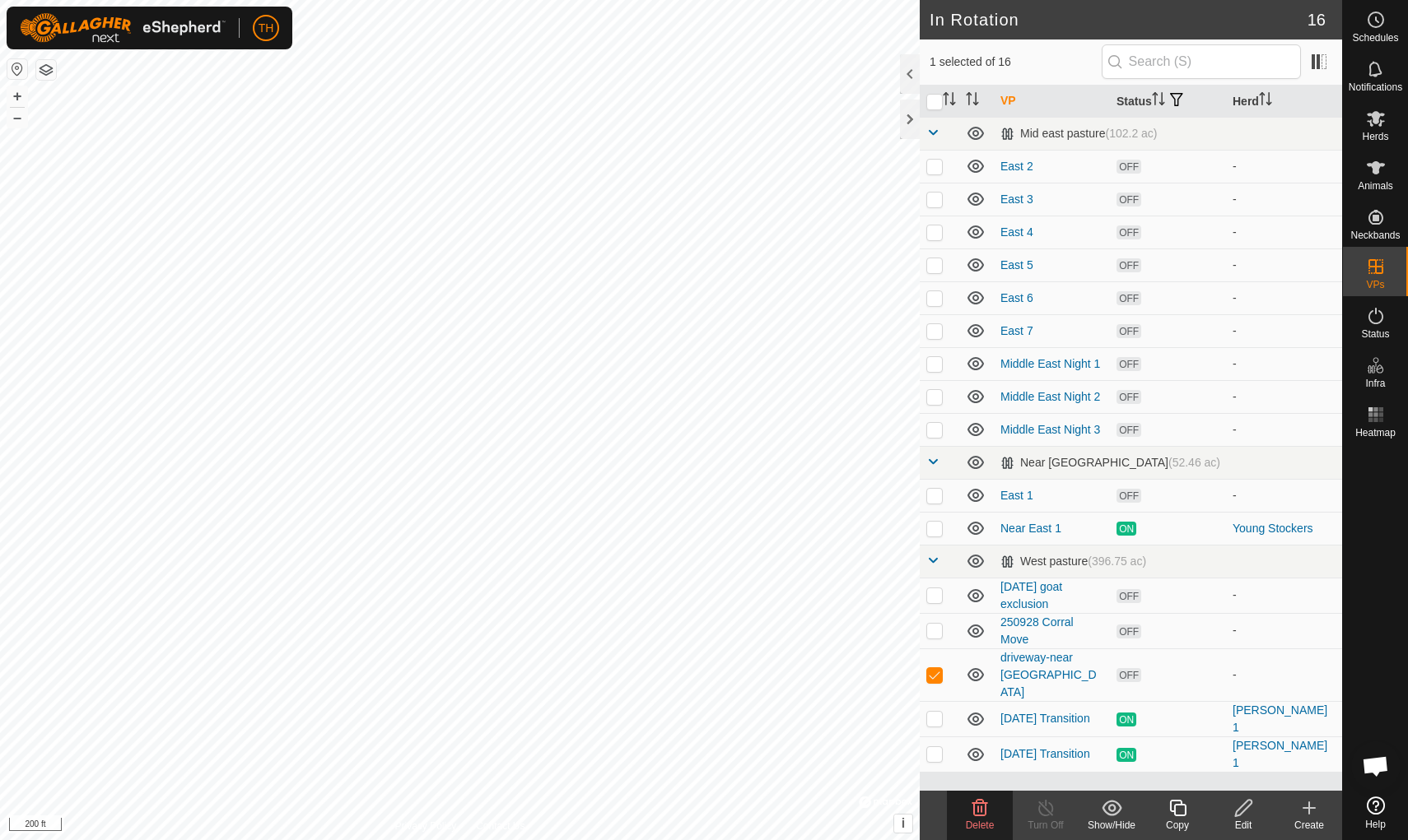
click at [978, 730] on icon at bounding box center [980, 807] width 16 height 16
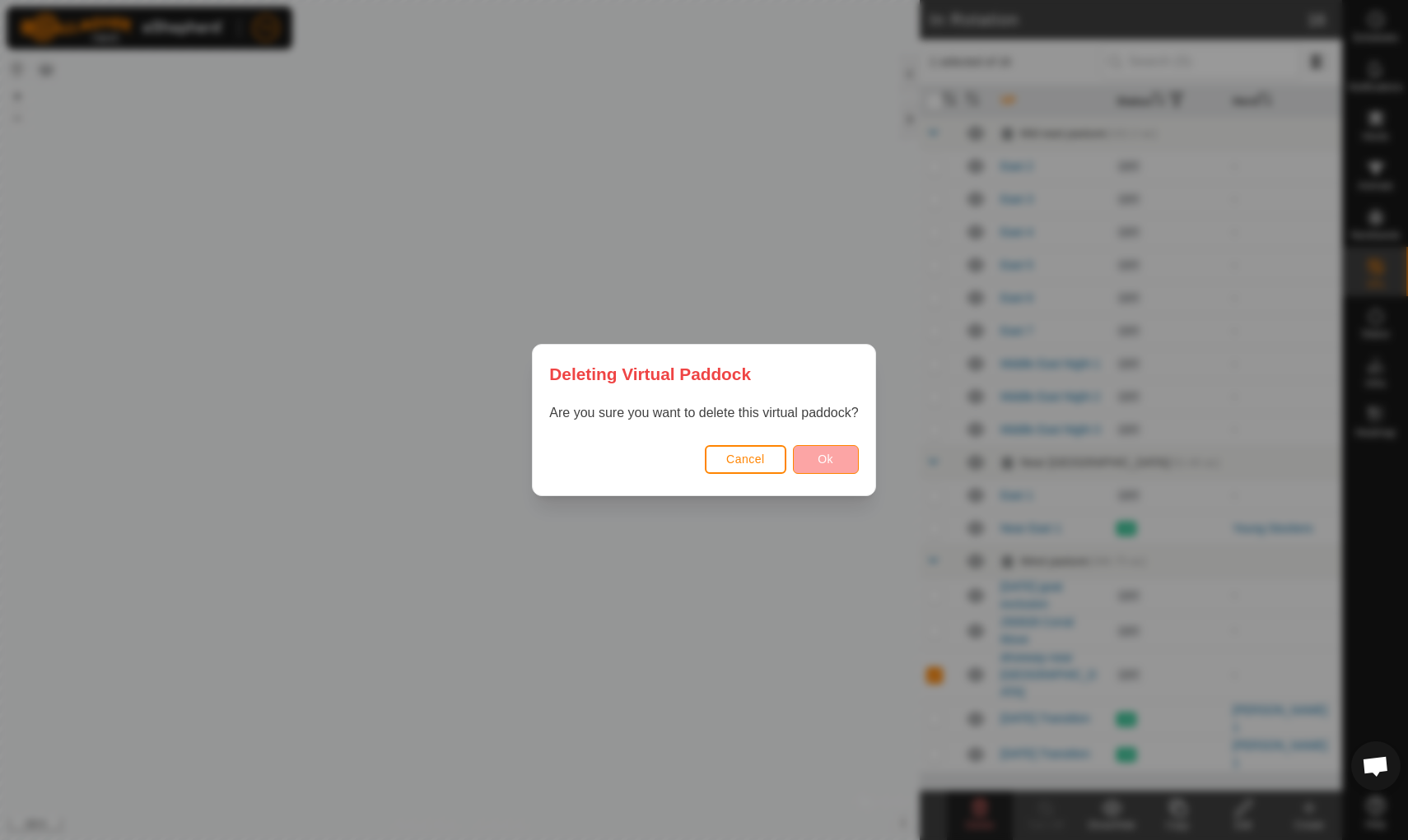
click at [830, 468] on button "Ok" at bounding box center [825, 459] width 66 height 29
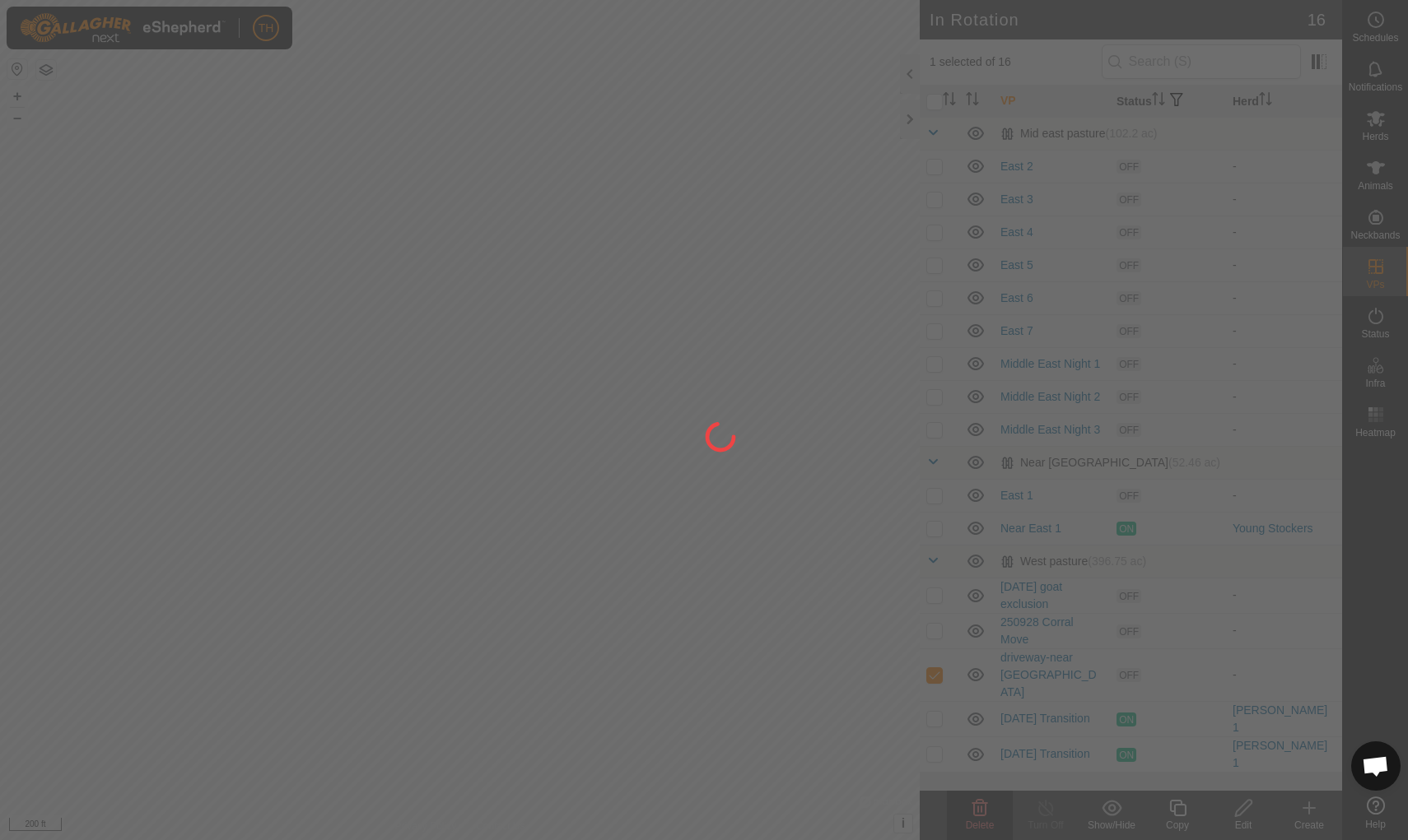
checkbox input "false"
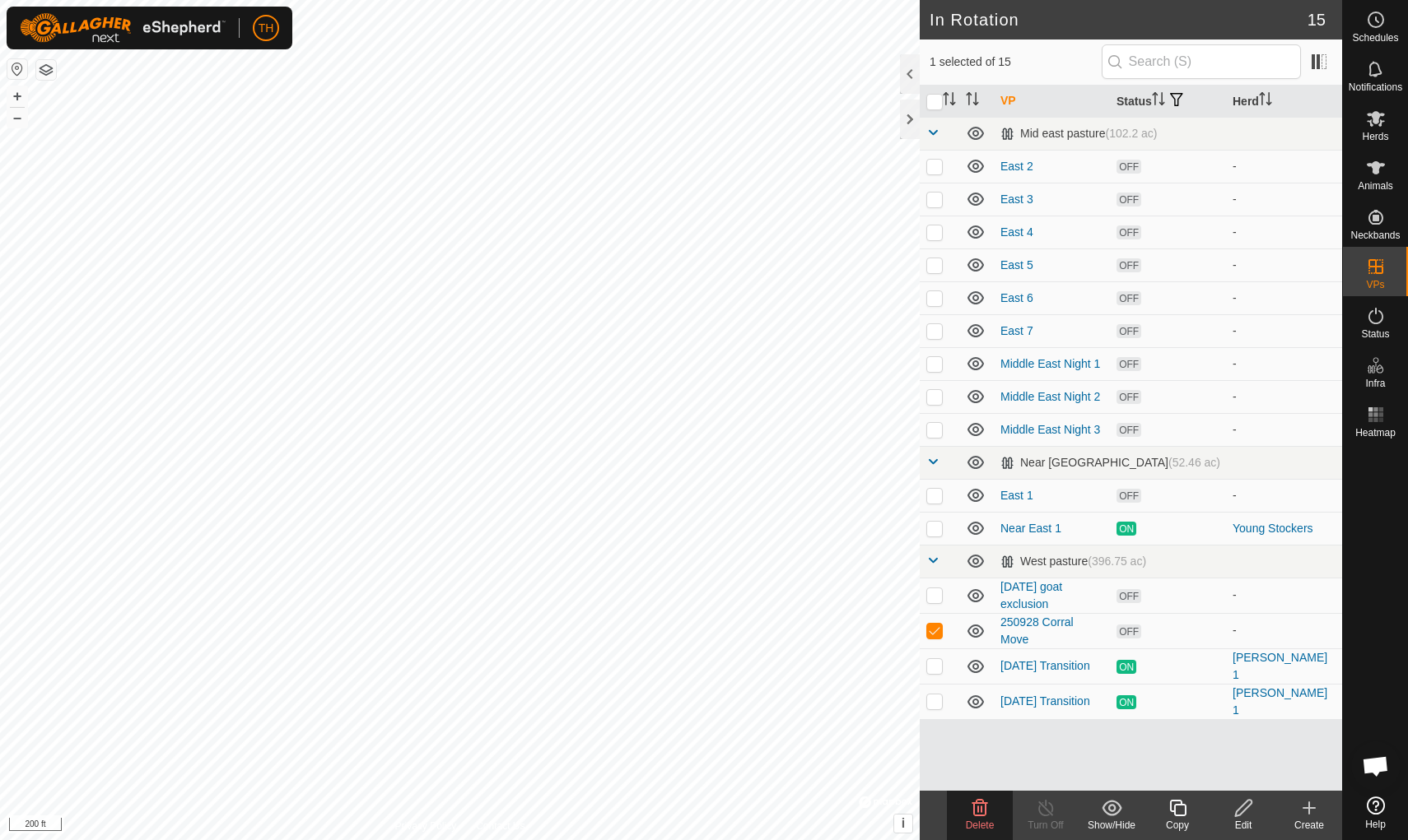
click at [983, 730] on icon at bounding box center [980, 807] width 16 height 16
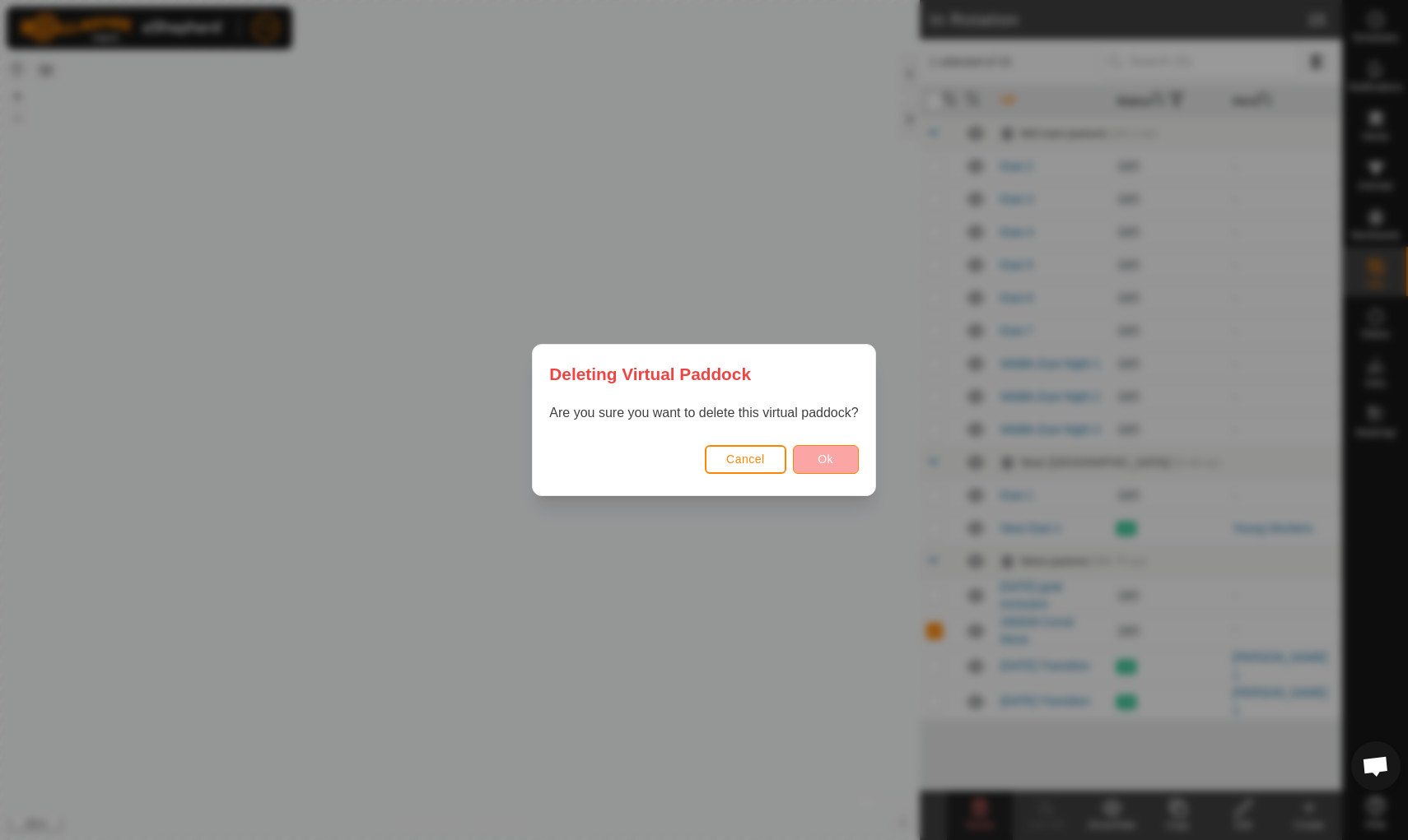
click at [831, 457] on span "Ok" at bounding box center [825, 459] width 16 height 13
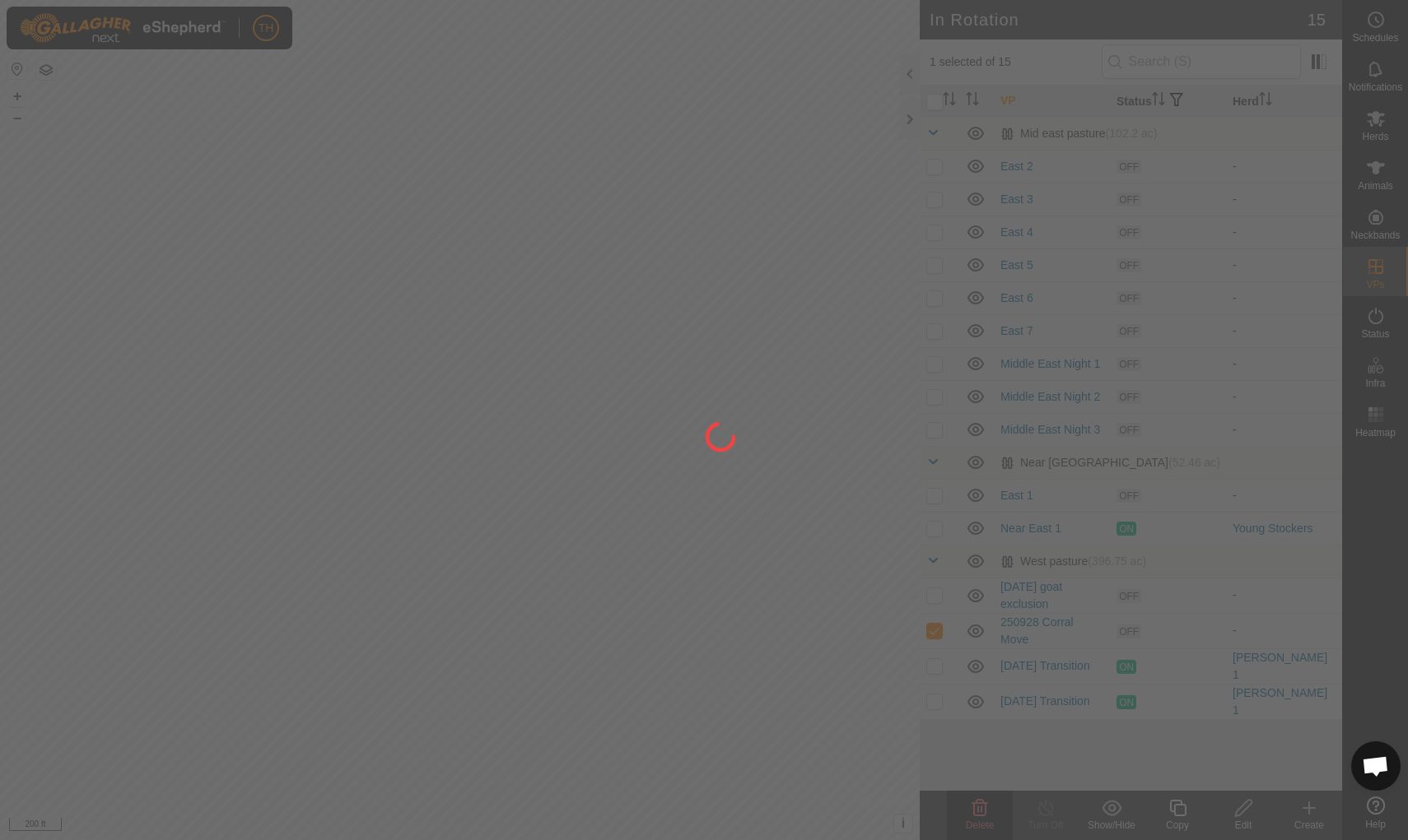
checkbox input "false"
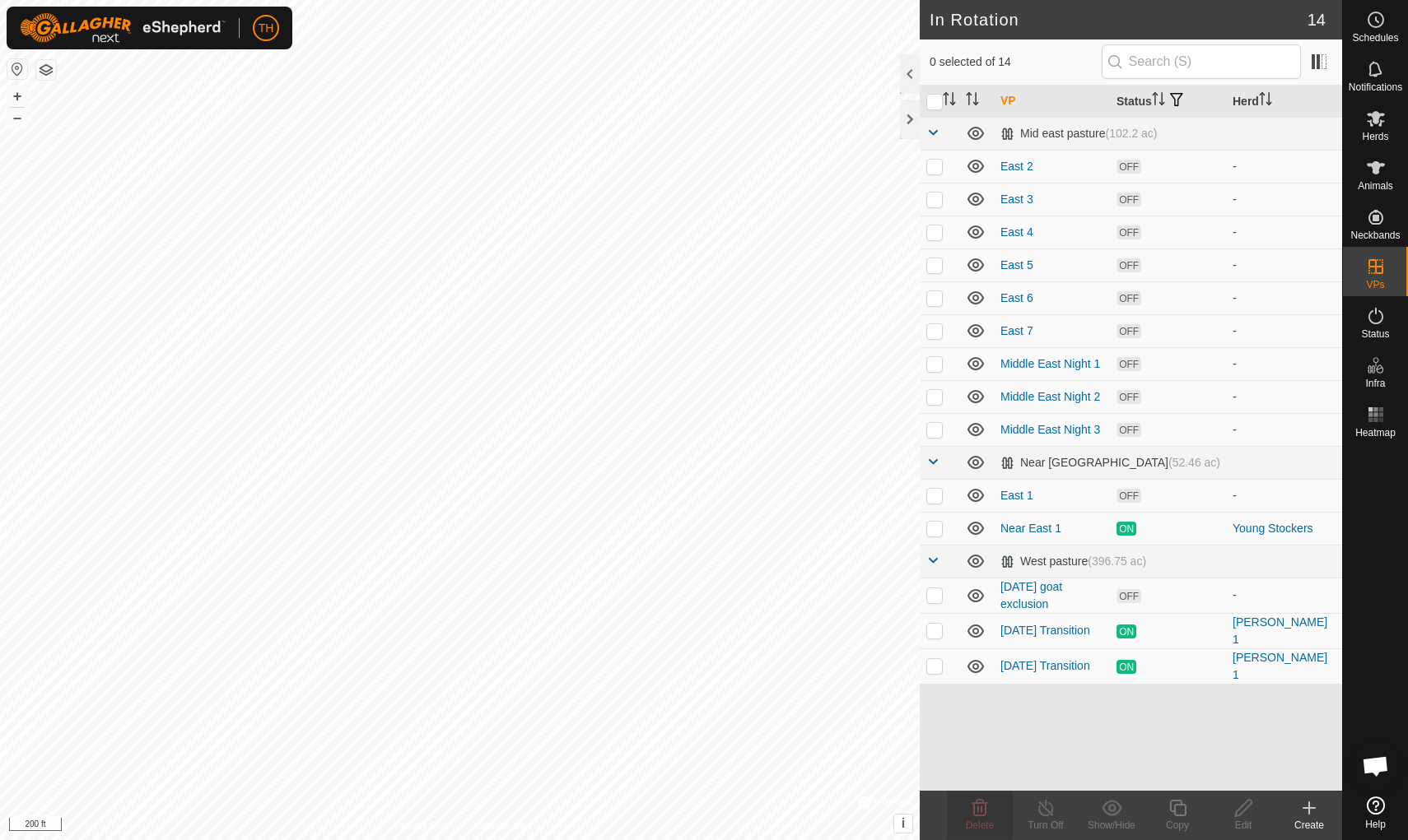
checkbox input "true"
checkbox input "false"
click at [933, 367] on p-checkbox at bounding box center [934, 364] width 16 height 13
checkbox input "false"
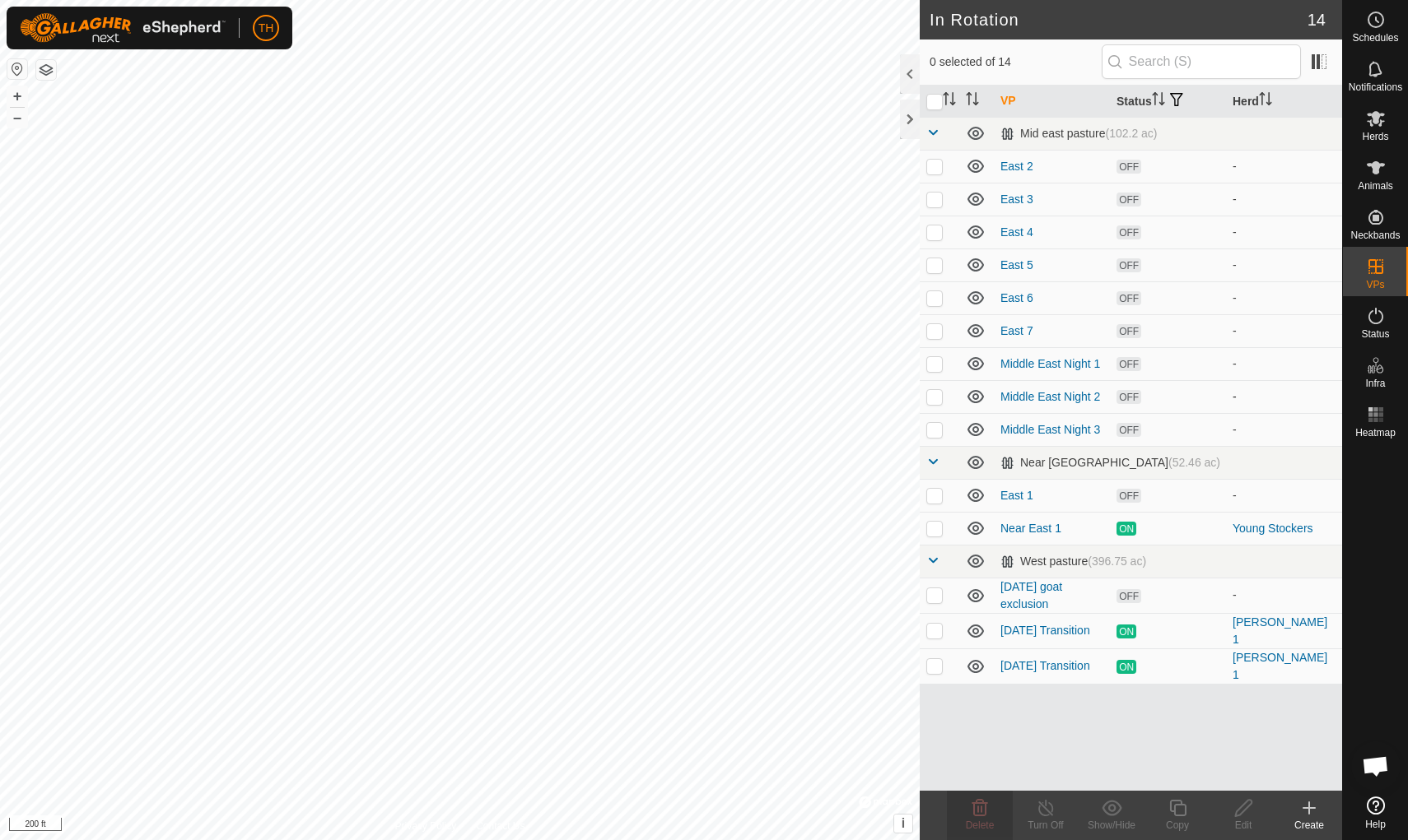
click at [937, 401] on p-checkbox at bounding box center [934, 397] width 16 height 13
checkbox input "false"
click at [936, 432] on p-checkbox at bounding box center [934, 430] width 16 height 13
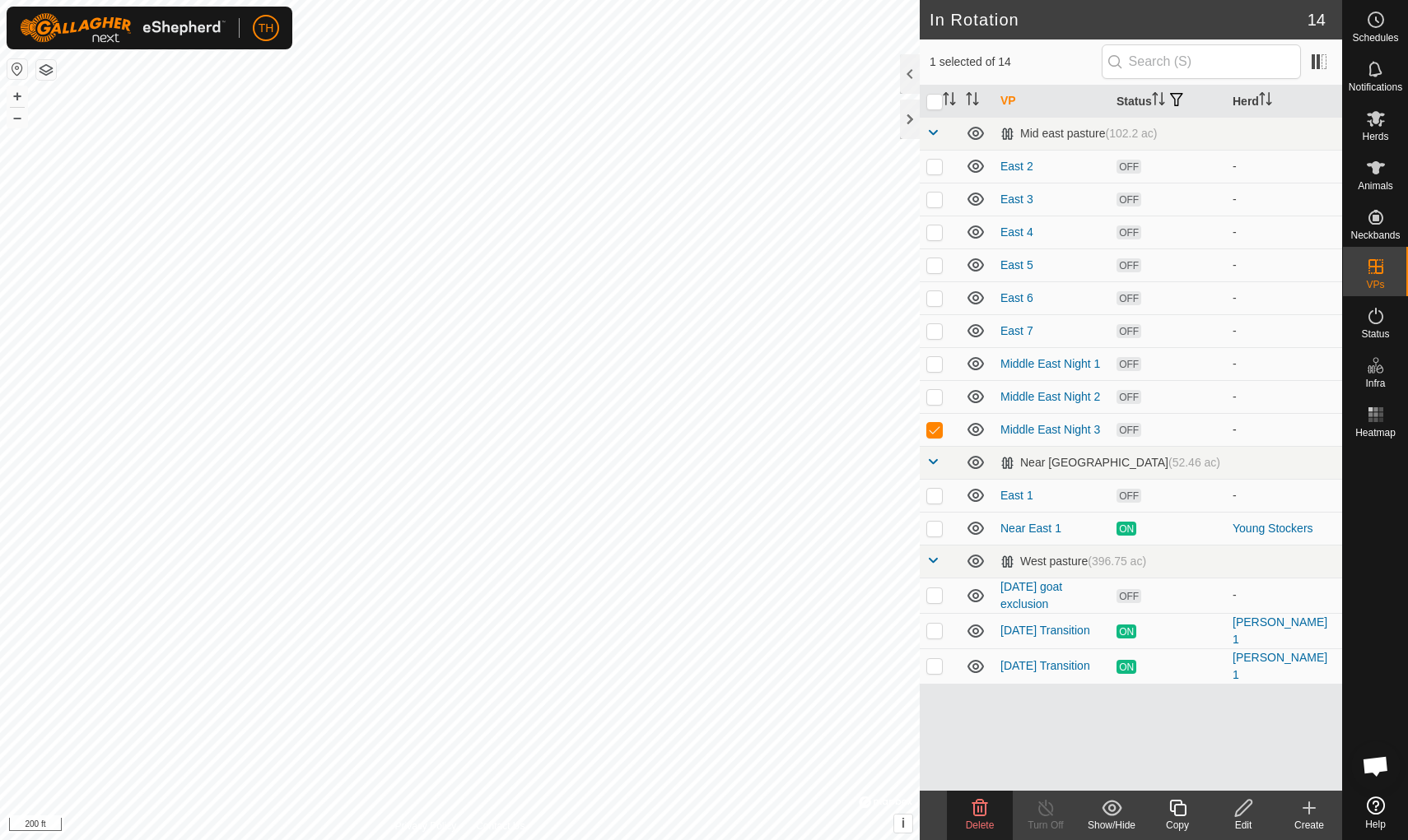
checkbox input "false"
click at [932, 362] on p-checkbox at bounding box center [934, 364] width 16 height 13
checkbox input "true"
click at [932, 399] on p-checkbox at bounding box center [934, 397] width 16 height 13
checkbox input "true"
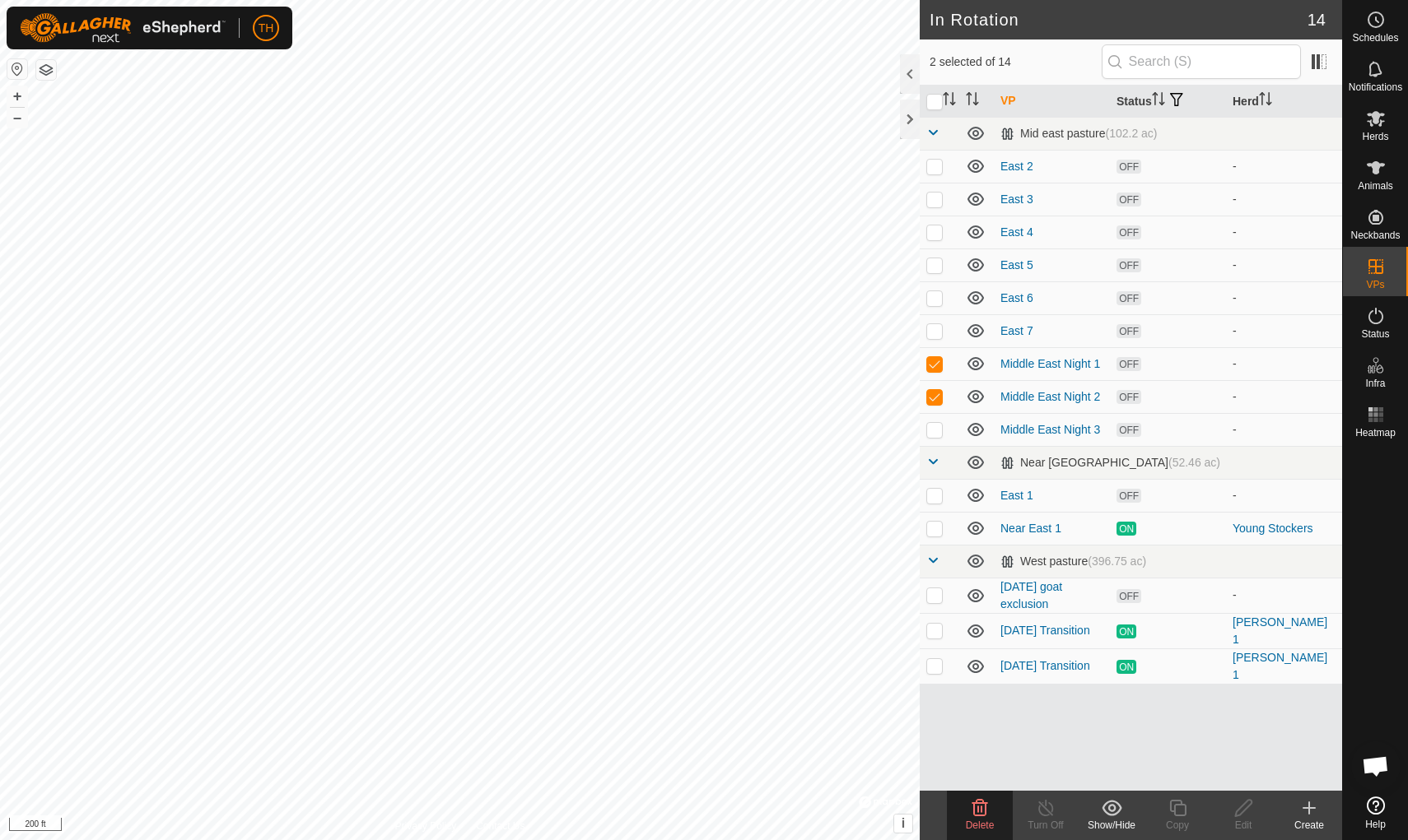
click at [983, 730] on icon at bounding box center [980, 807] width 16 height 16
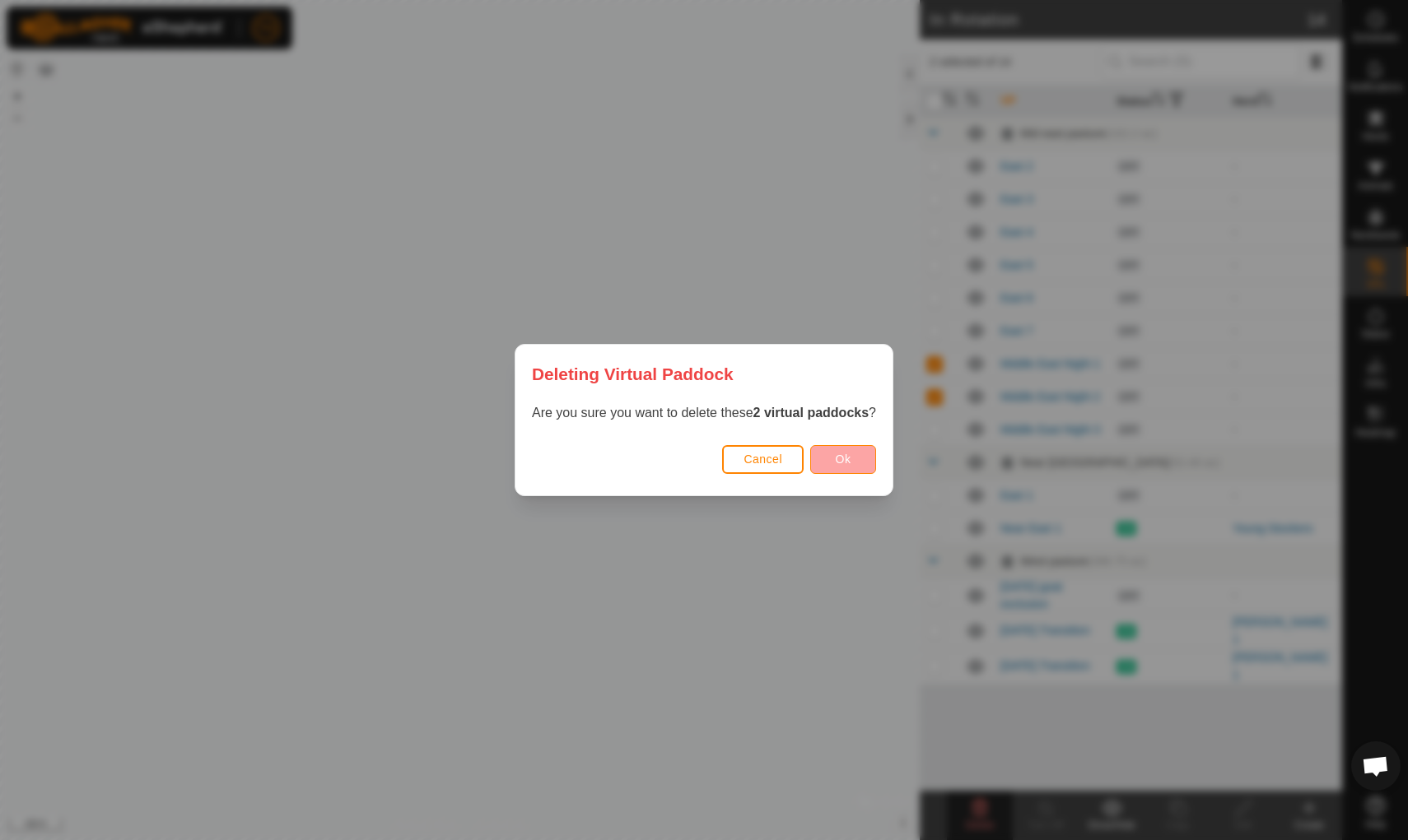
click at [848, 459] on span "Ok" at bounding box center [843, 459] width 16 height 13
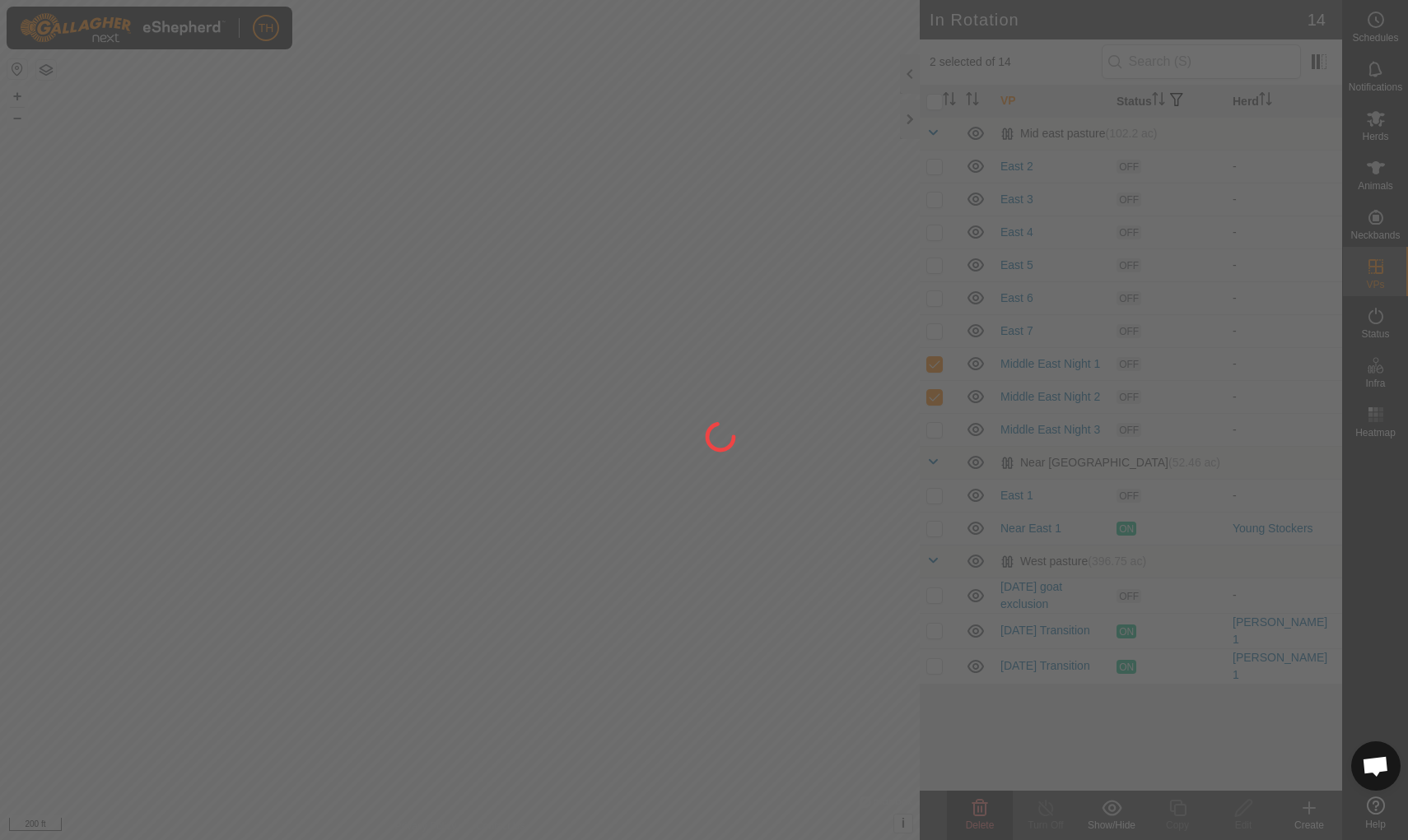
checkbox input "false"
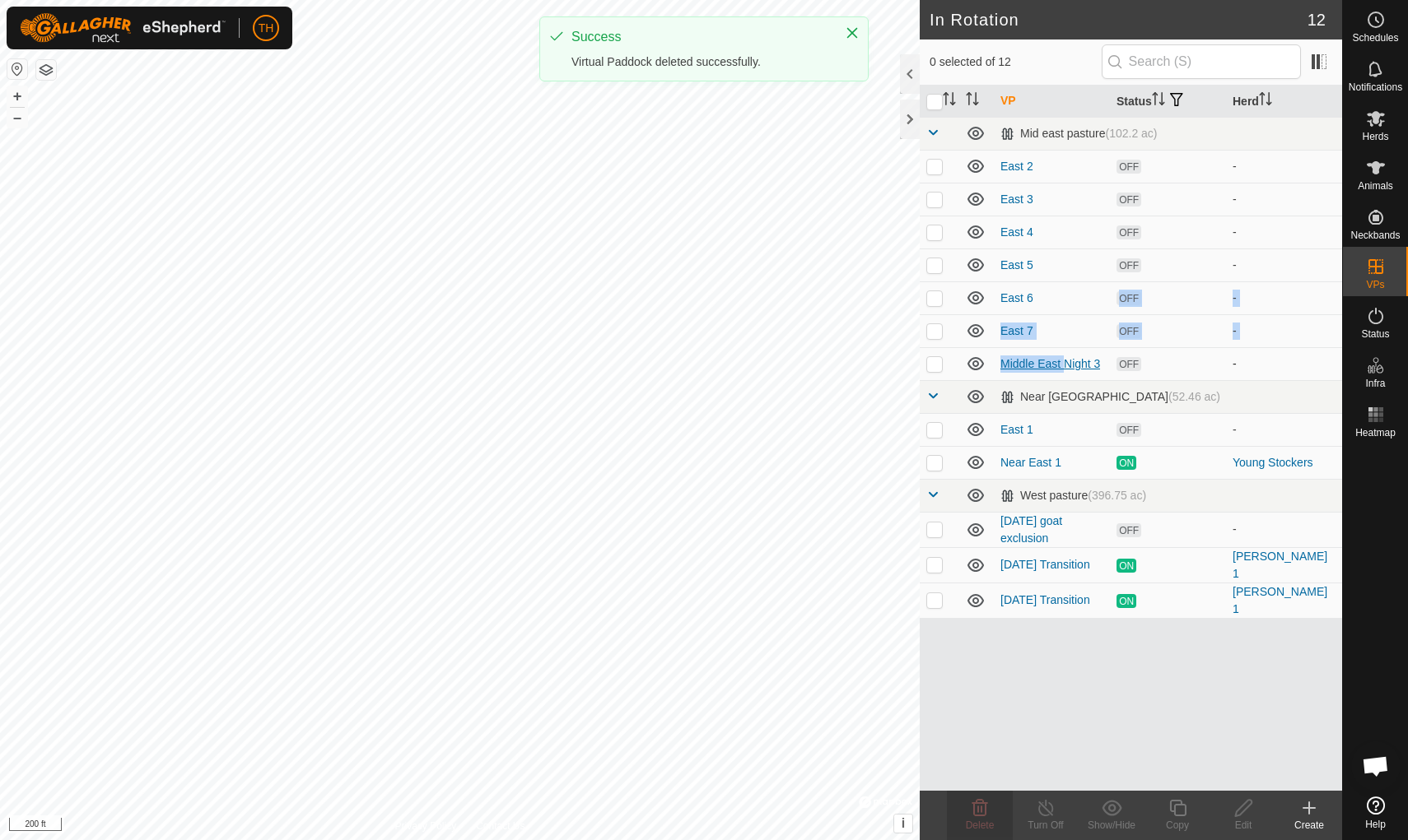
drag, startPoint x: 1070, startPoint y: 299, endPoint x: 1063, endPoint y: 357, distance: 58.4
click at [1063, 357] on tbody "Mid east pasture (102.2 ac) East 2 OFF - East 3 OFF - East 4 OFF - East 5 OFF -…" at bounding box center [1130, 367] width 423 height 501
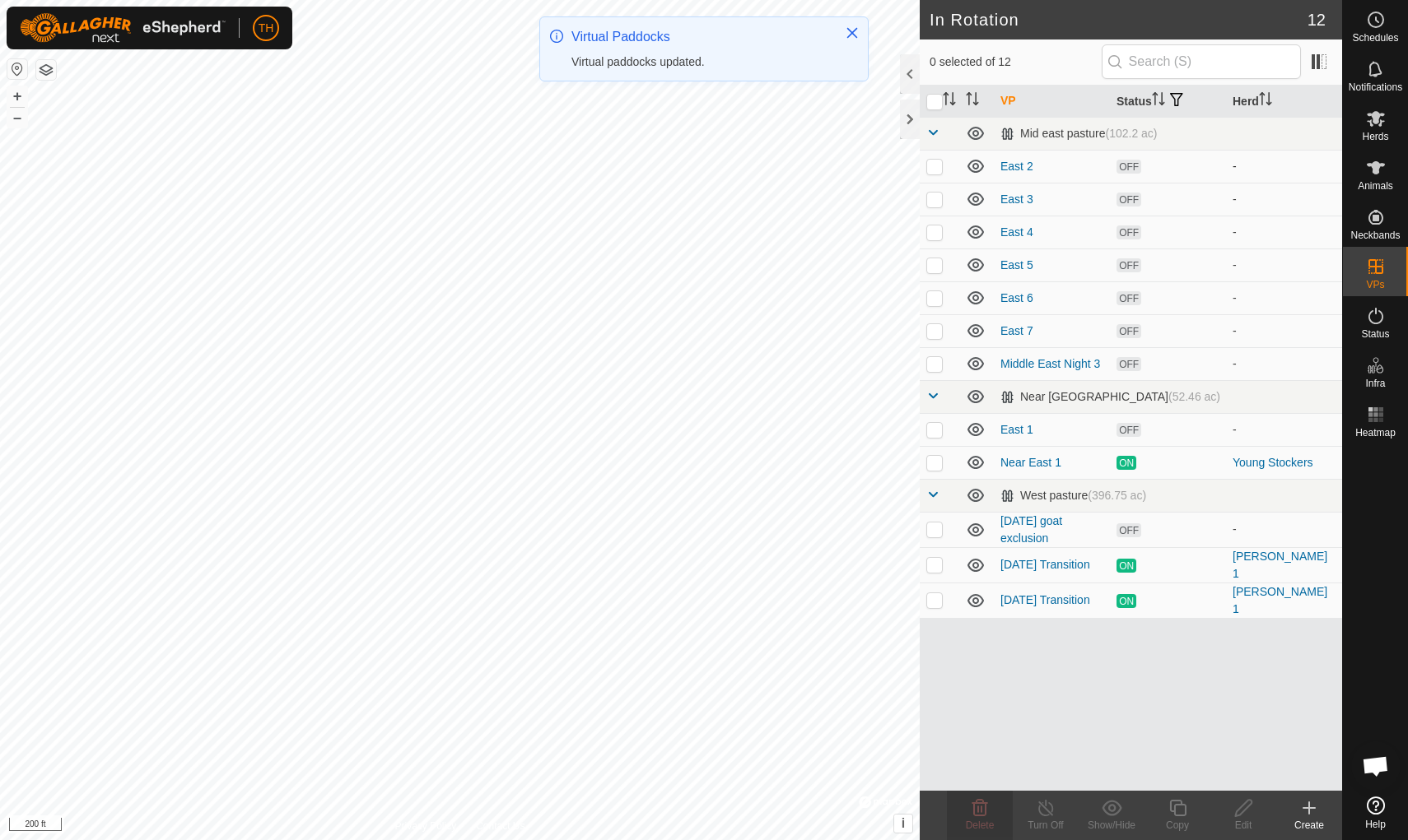
click at [934, 169] on p-checkbox at bounding box center [934, 166] width 16 height 13
checkbox input "true"
click at [931, 200] on p-checkbox at bounding box center [934, 199] width 16 height 13
checkbox input "true"
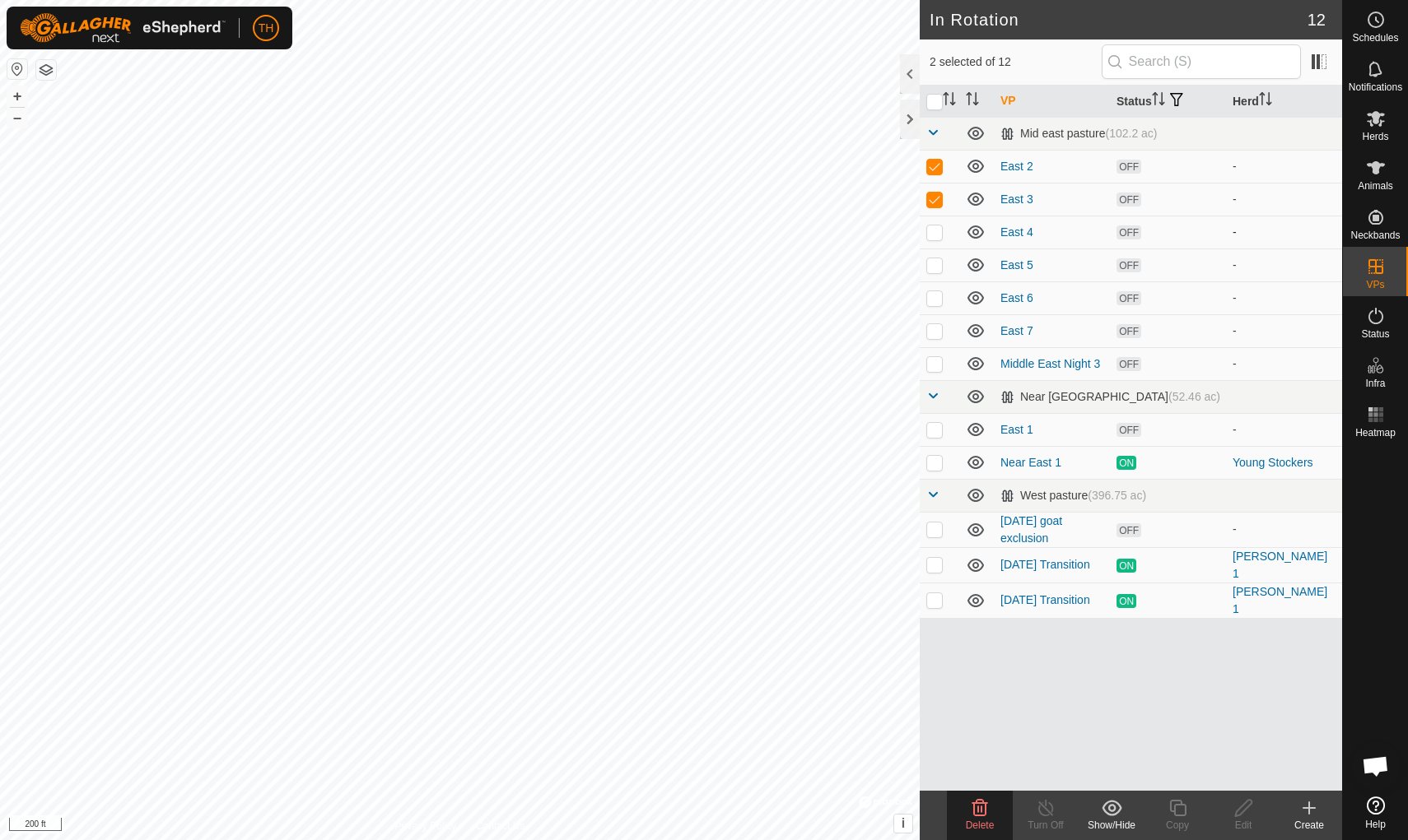
click at [936, 234] on p-checkbox at bounding box center [934, 232] width 16 height 13
checkbox input "true"
click at [936, 266] on p-checkbox at bounding box center [934, 265] width 16 height 13
checkbox input "true"
click at [934, 296] on p-checkbox at bounding box center [934, 298] width 16 height 13
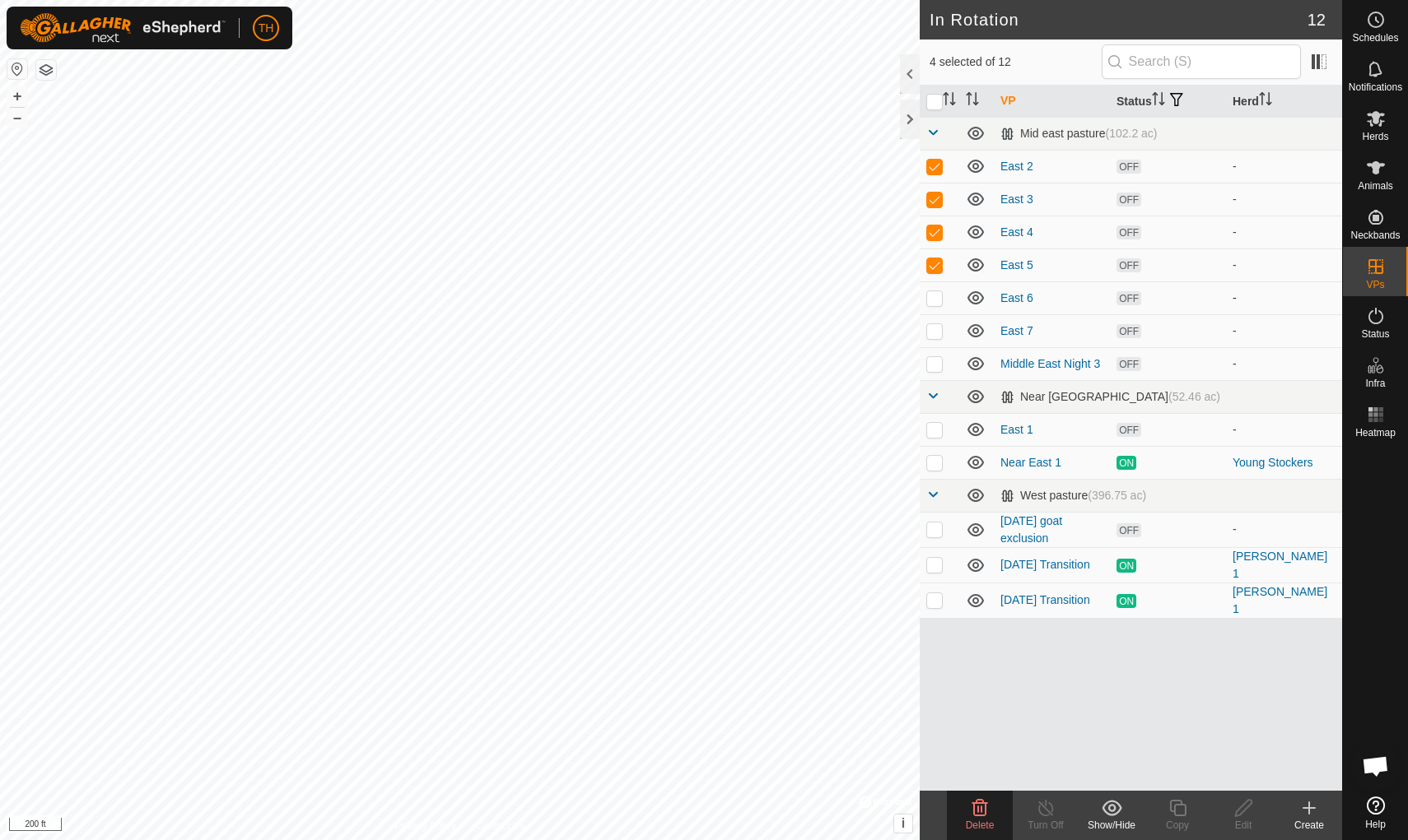
checkbox input "true"
click at [932, 335] on p-checkbox at bounding box center [934, 331] width 16 height 13
checkbox input "true"
click at [982, 730] on icon at bounding box center [980, 808] width 20 height 20
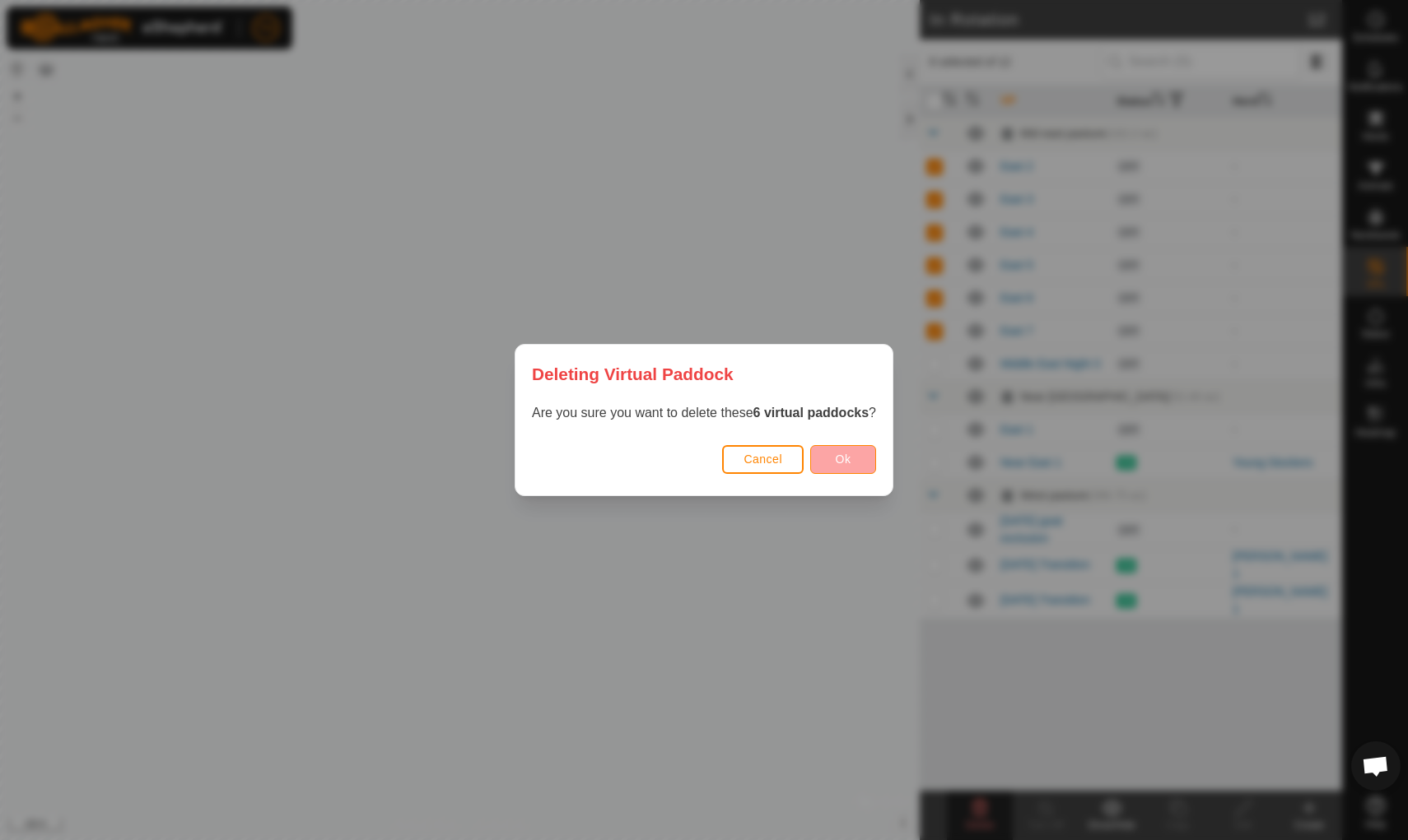
click at [854, 454] on button "Ok" at bounding box center [843, 459] width 66 height 29
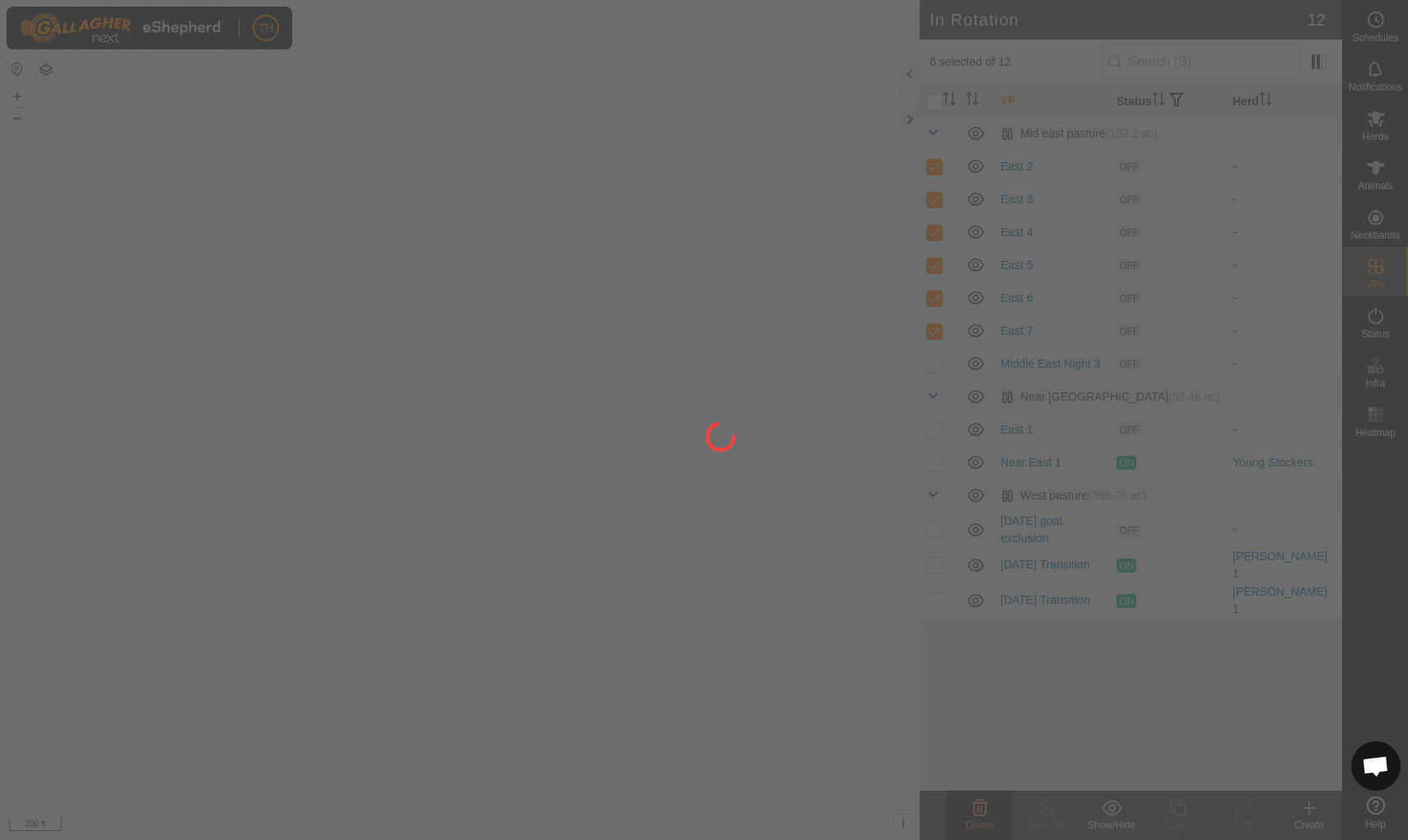
checkbox input "false"
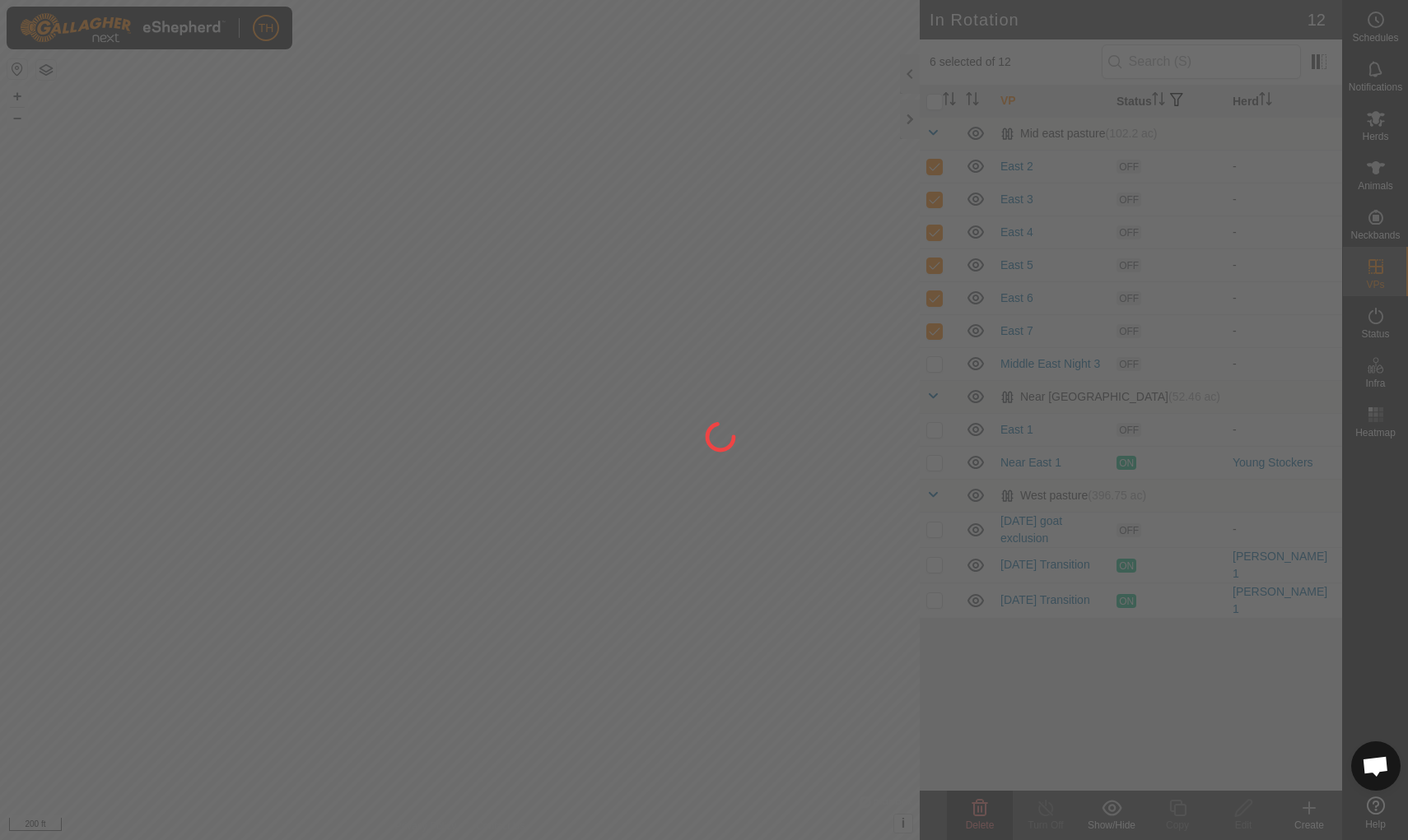
checkbox input "false"
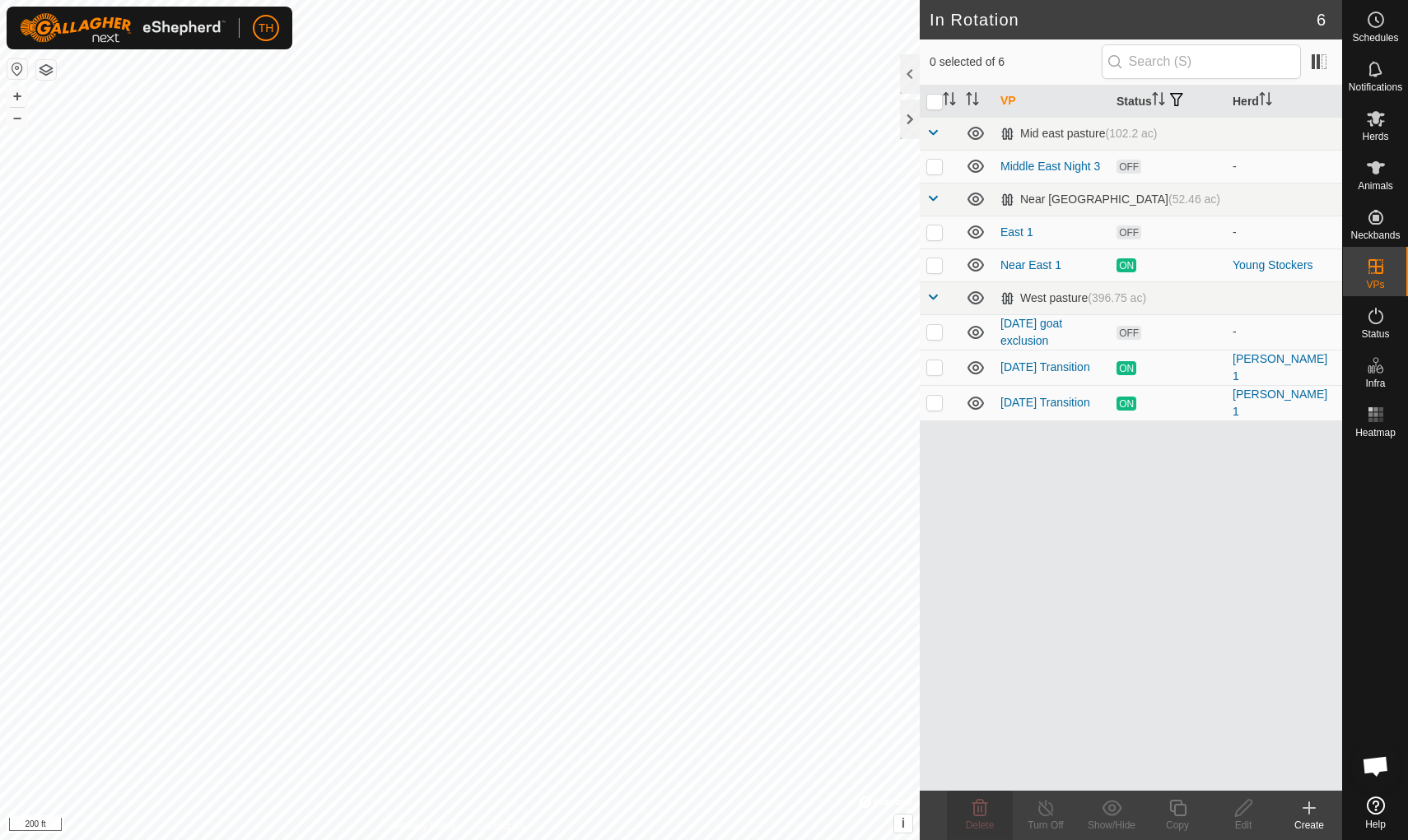
click at [1089, 730] on icon at bounding box center [1309, 808] width 0 height 11
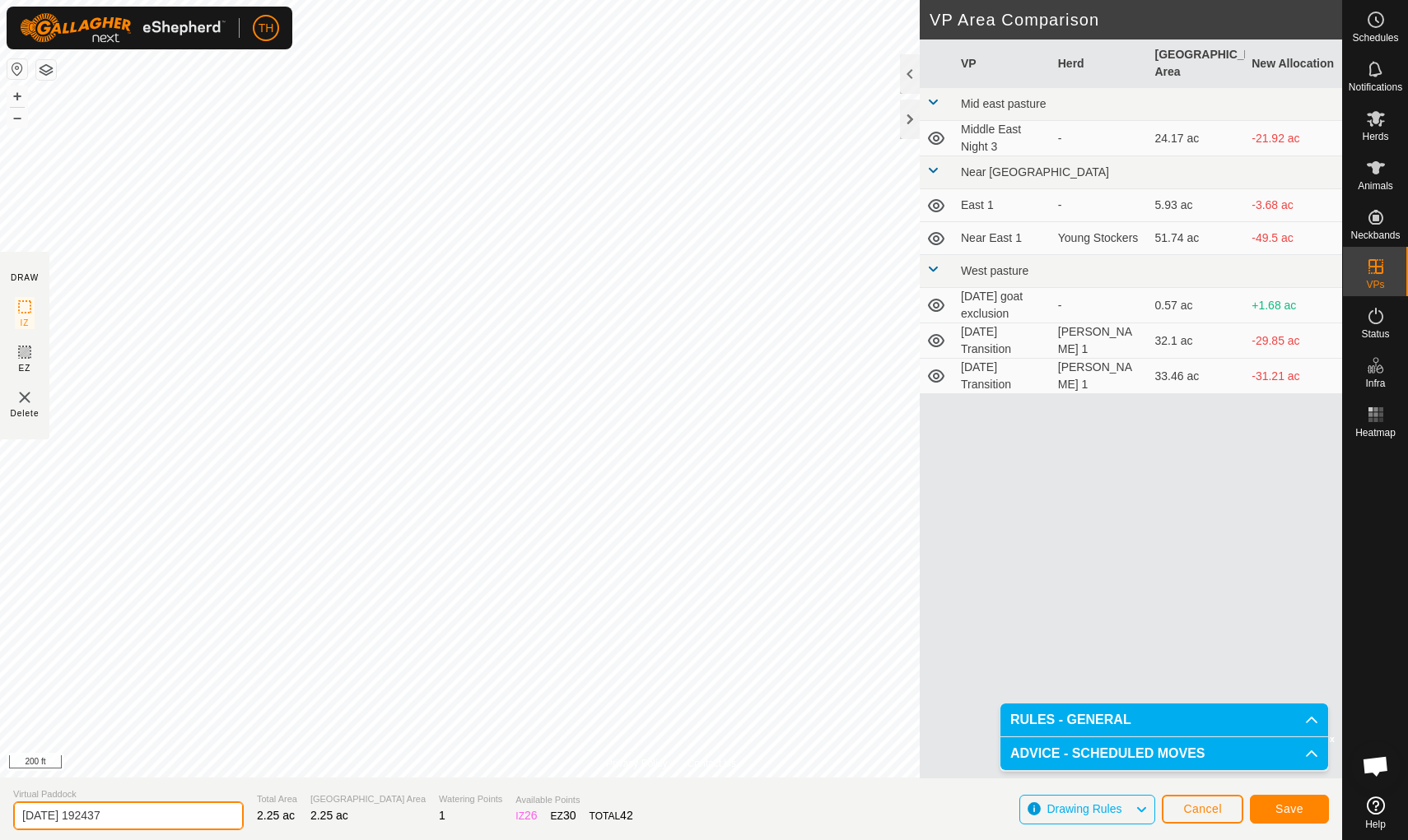
click at [139, 730] on input "[DATE] 192437" at bounding box center [128, 816] width 231 height 29
type input "2"
type input "Temp Water"
click at [1089, 730] on span "Save" at bounding box center [1289, 809] width 28 height 13
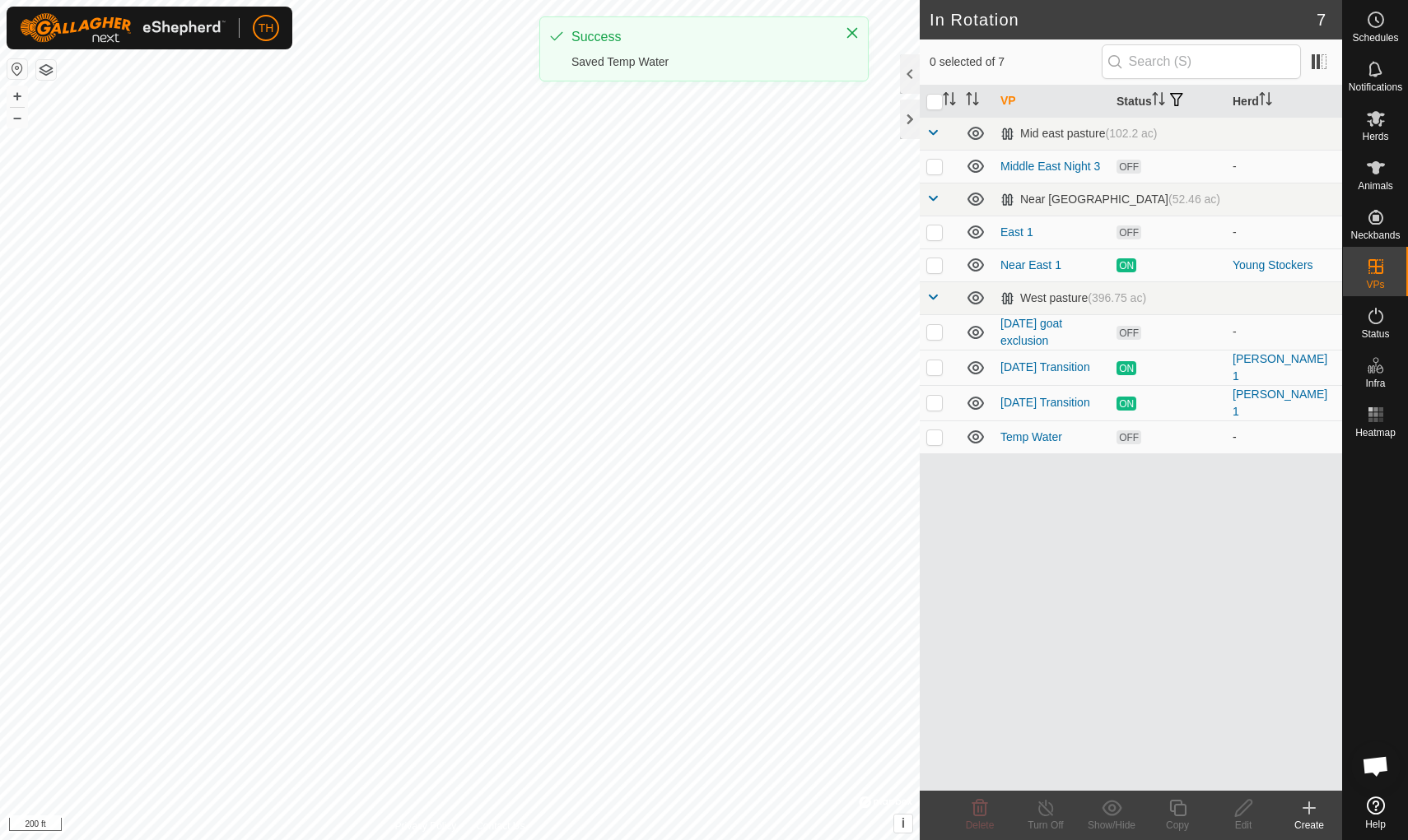
click at [933, 435] on p-checkbox at bounding box center [934, 437] width 16 height 13
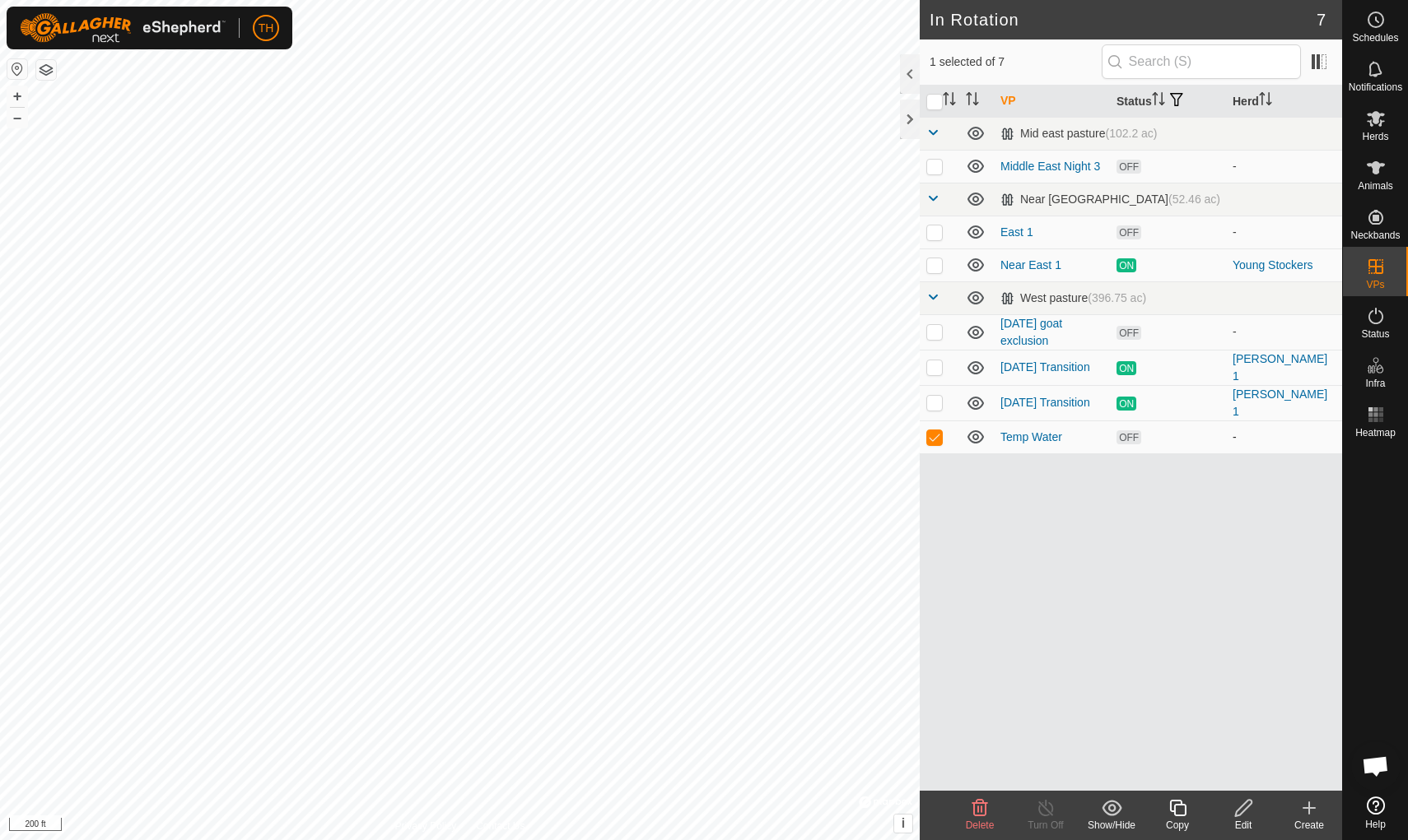
checkbox input "true"
click at [1089, 730] on icon at bounding box center [1177, 808] width 21 height 20
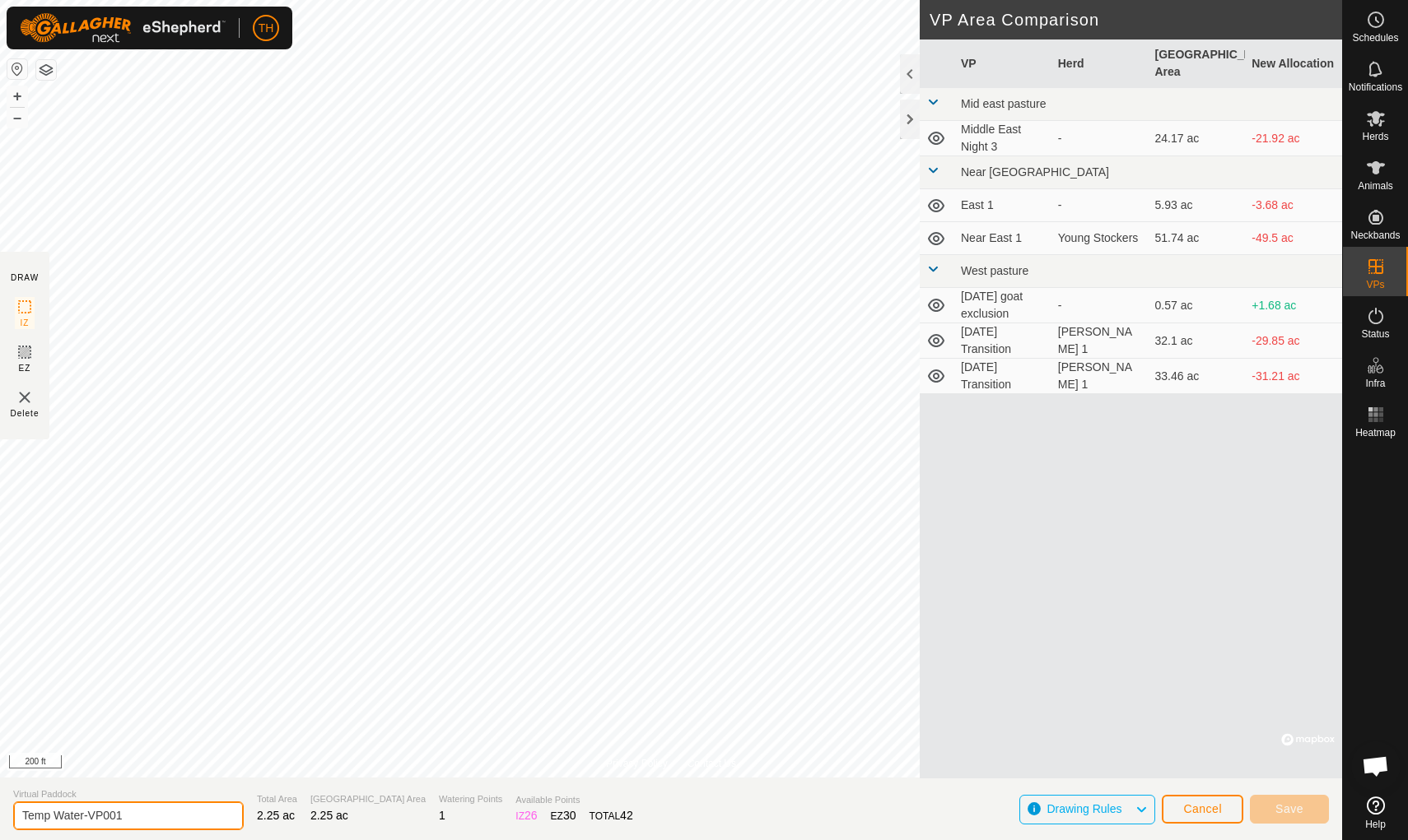
click at [136, 730] on input "Temp Water-VP001" at bounding box center [128, 816] width 231 height 29
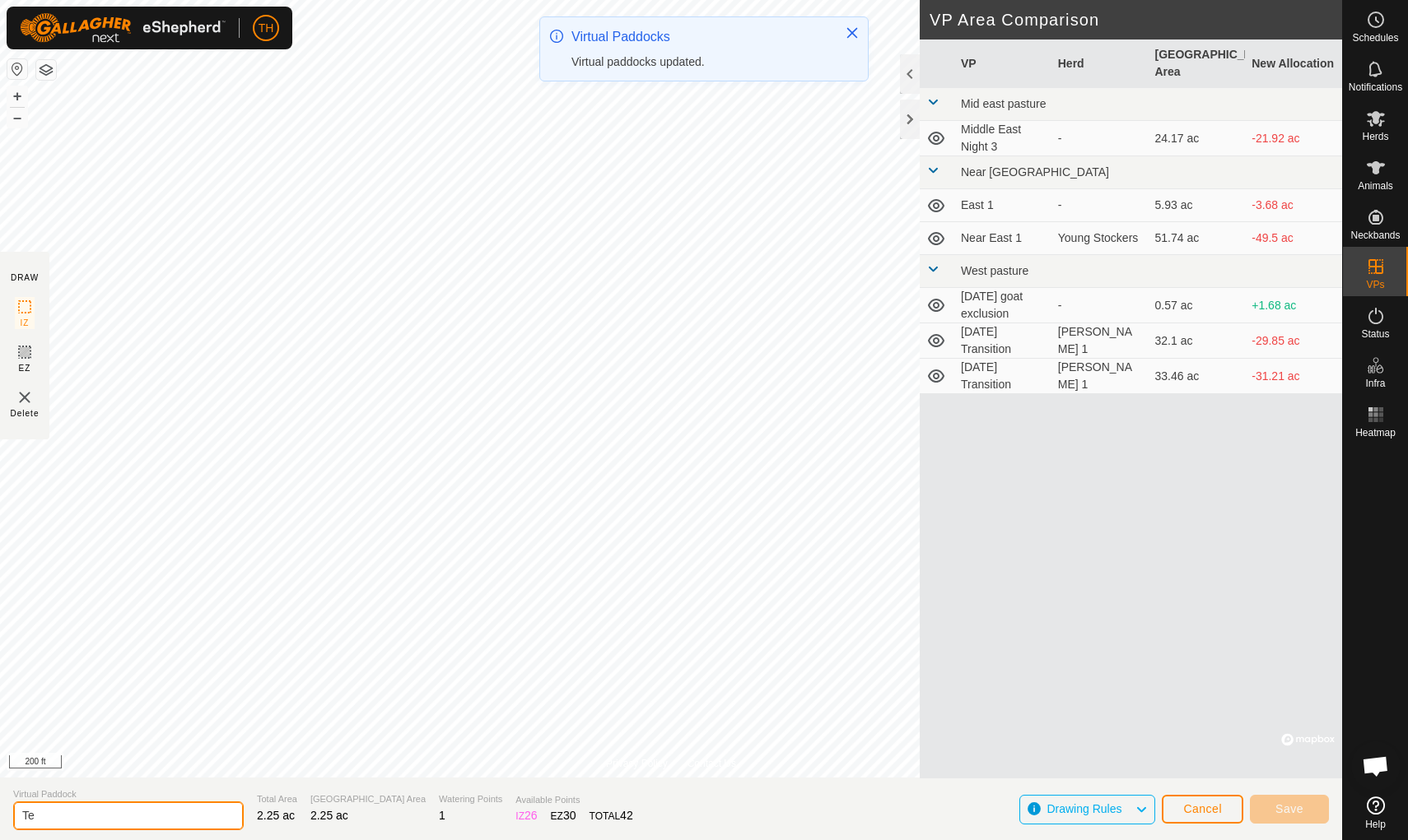
type input "T"
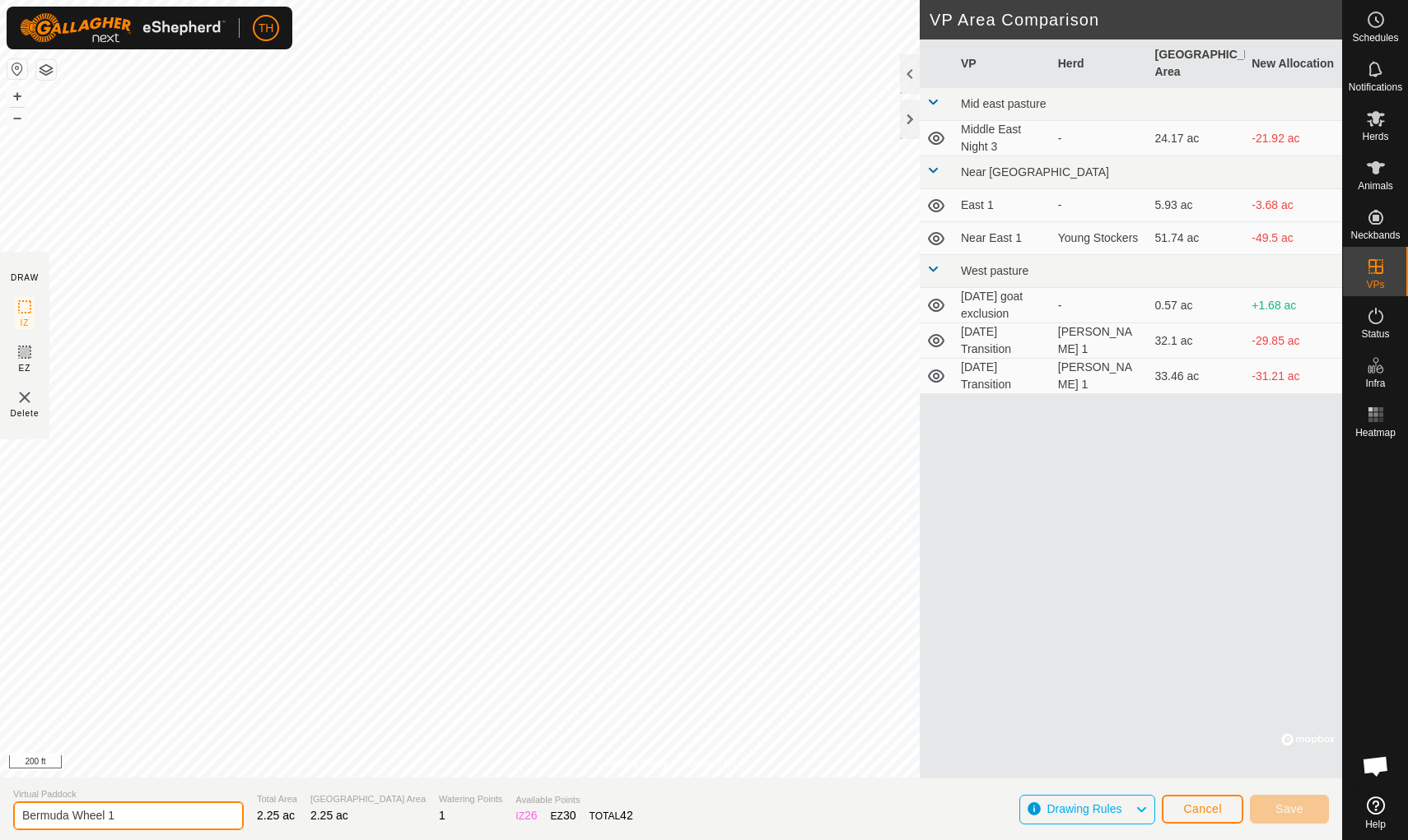
type input "Bermuda Wheel 1"
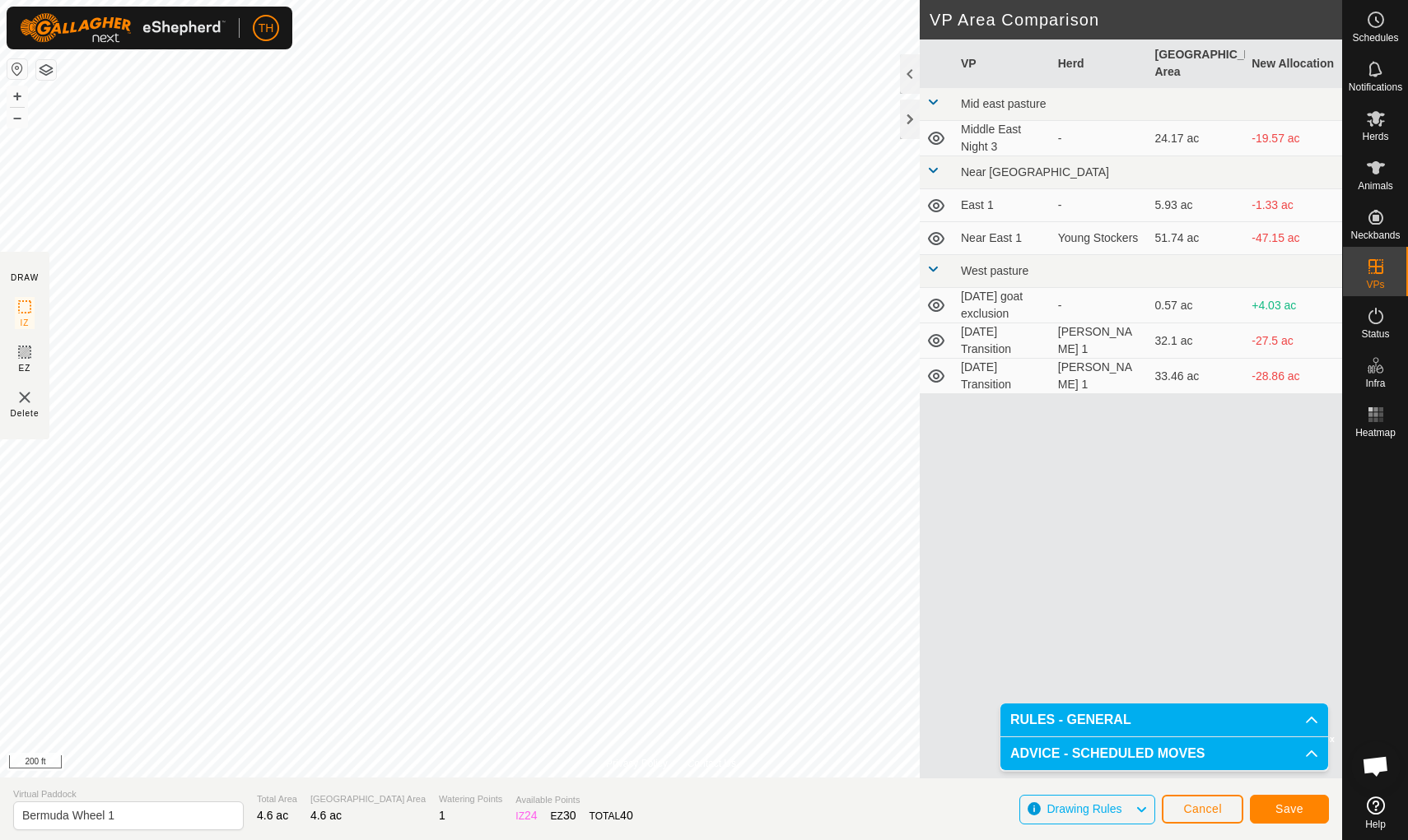
click at [1089, 730] on span "Save" at bounding box center [1289, 809] width 28 height 13
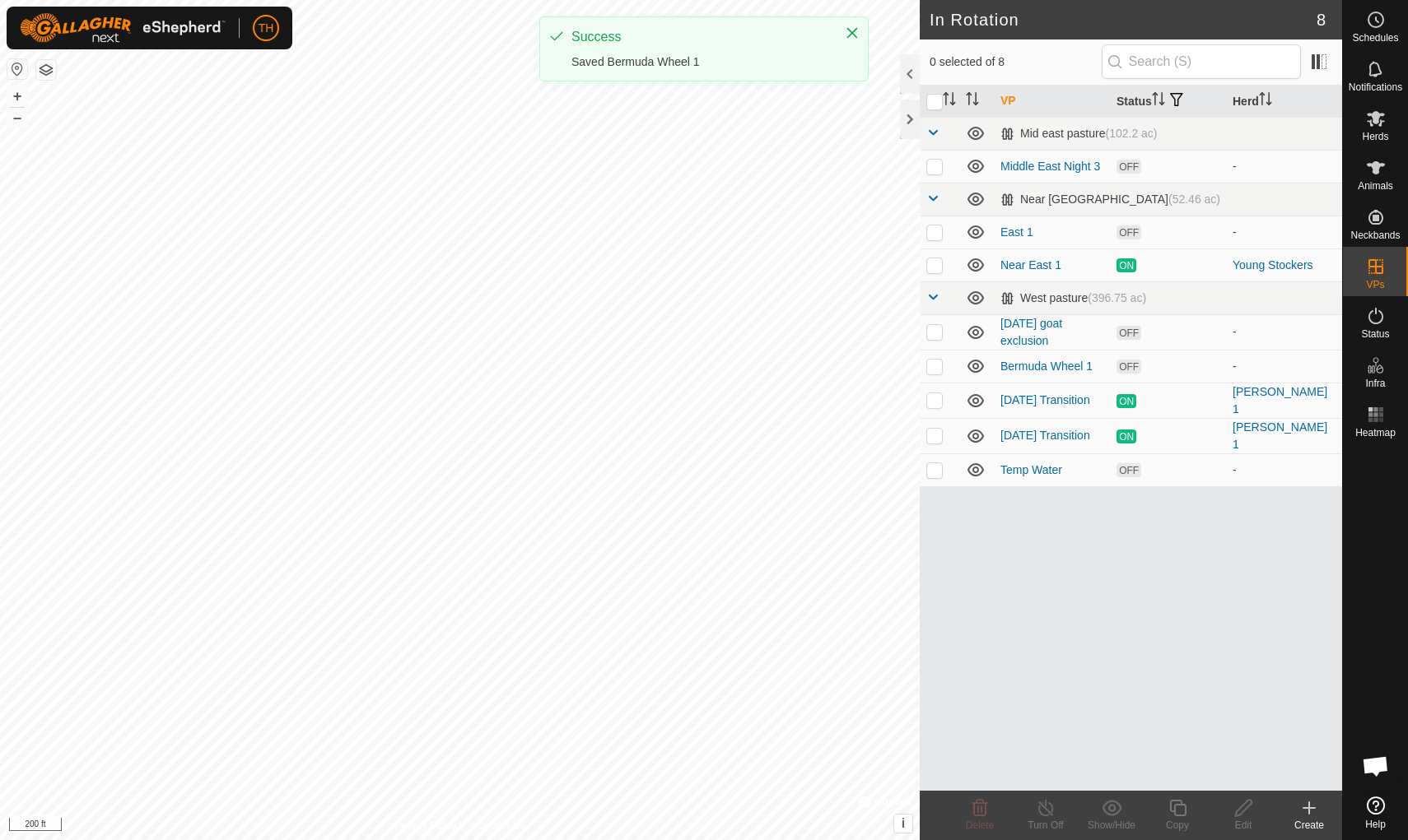
click at [1089, 730] on icon at bounding box center [1308, 808] width 20 height 20
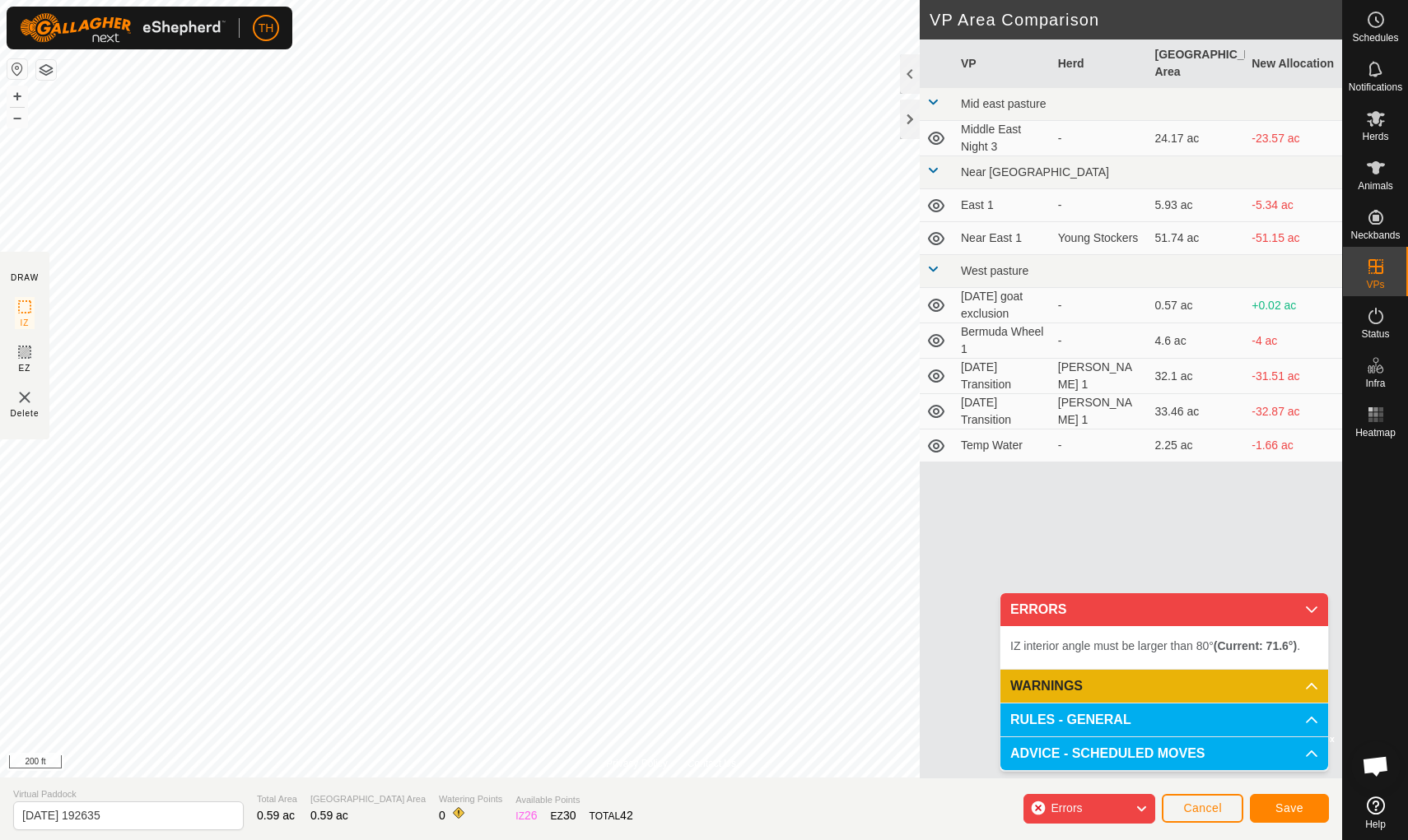
click at [1089, 730] on span "Cancel" at bounding box center [1202, 808] width 39 height 13
